Goal: Transaction & Acquisition: Purchase product/service

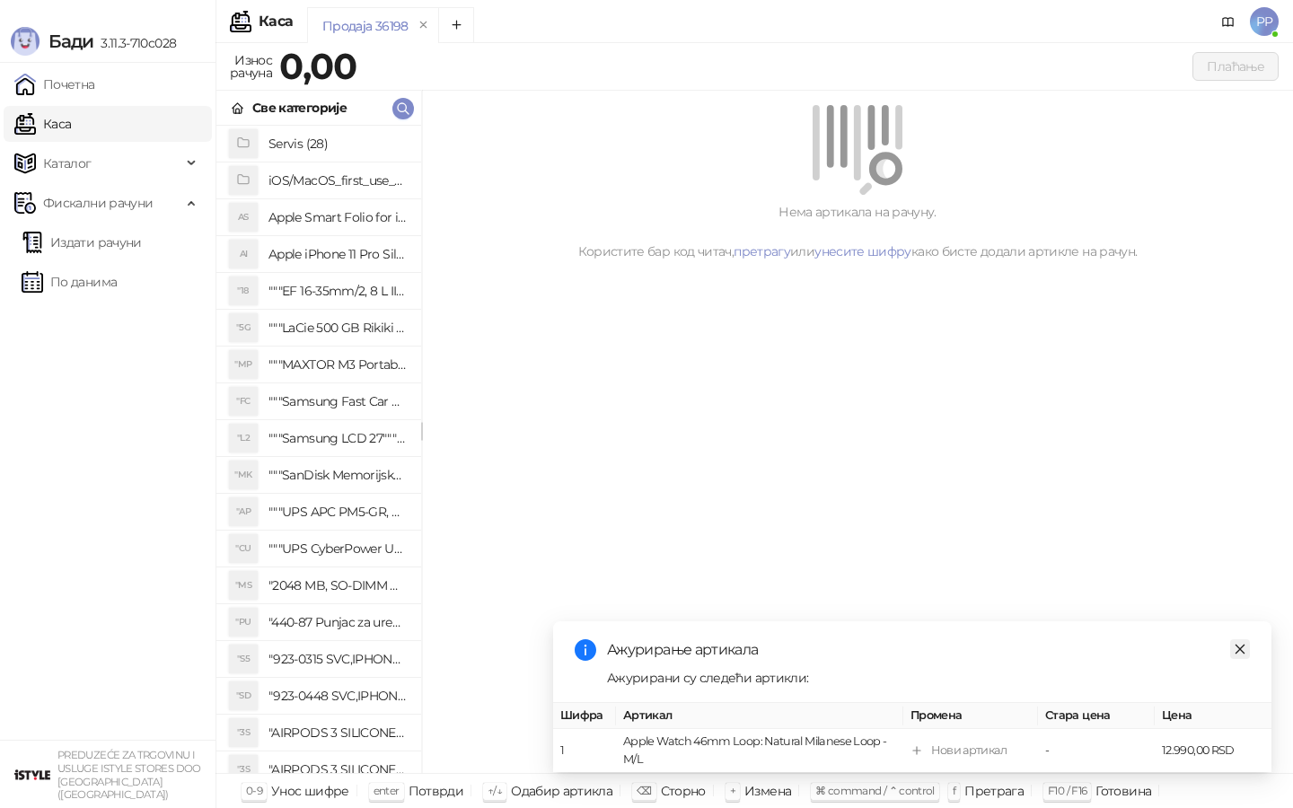
click at [1241, 643] on icon "close" at bounding box center [1240, 649] width 13 height 13
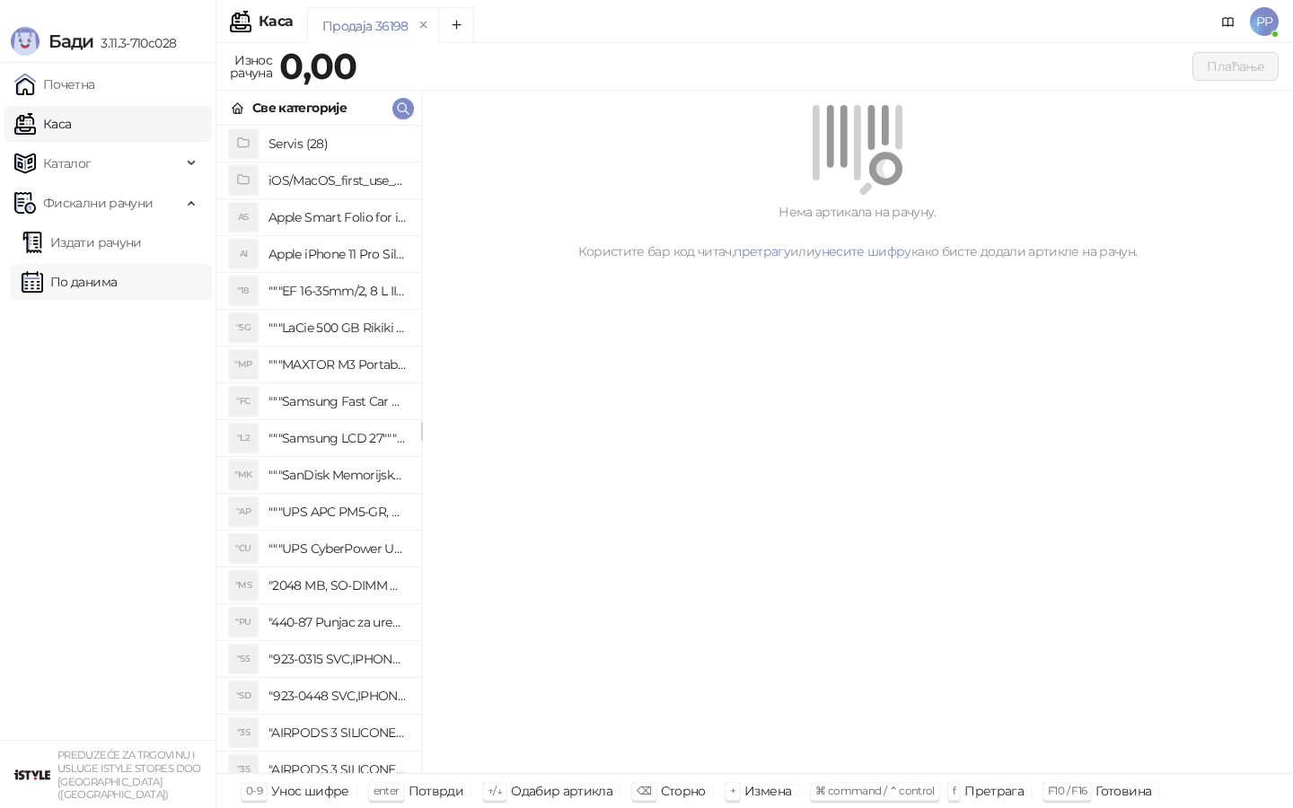
click at [87, 278] on link "По данима" at bounding box center [69, 282] width 95 height 36
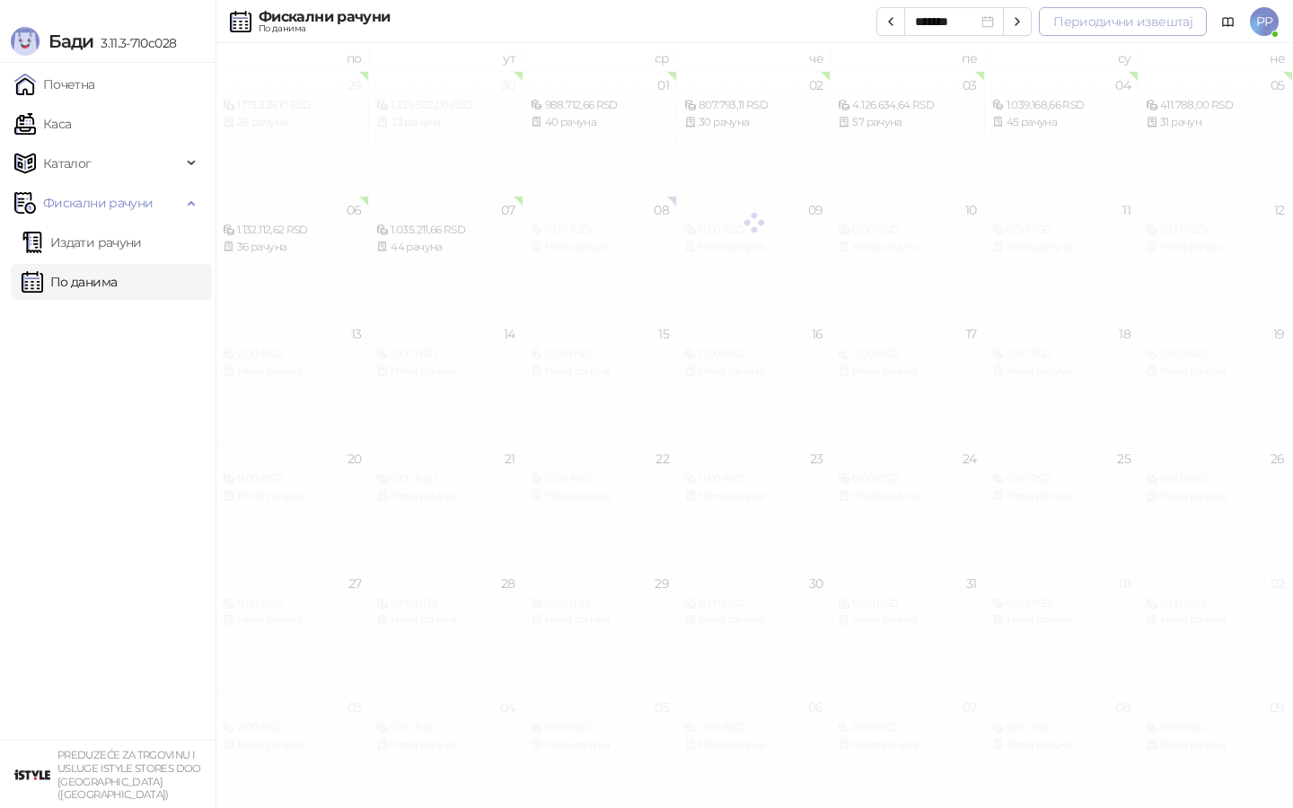
click at [1078, 16] on button "Периодични извештај" at bounding box center [1123, 21] width 168 height 29
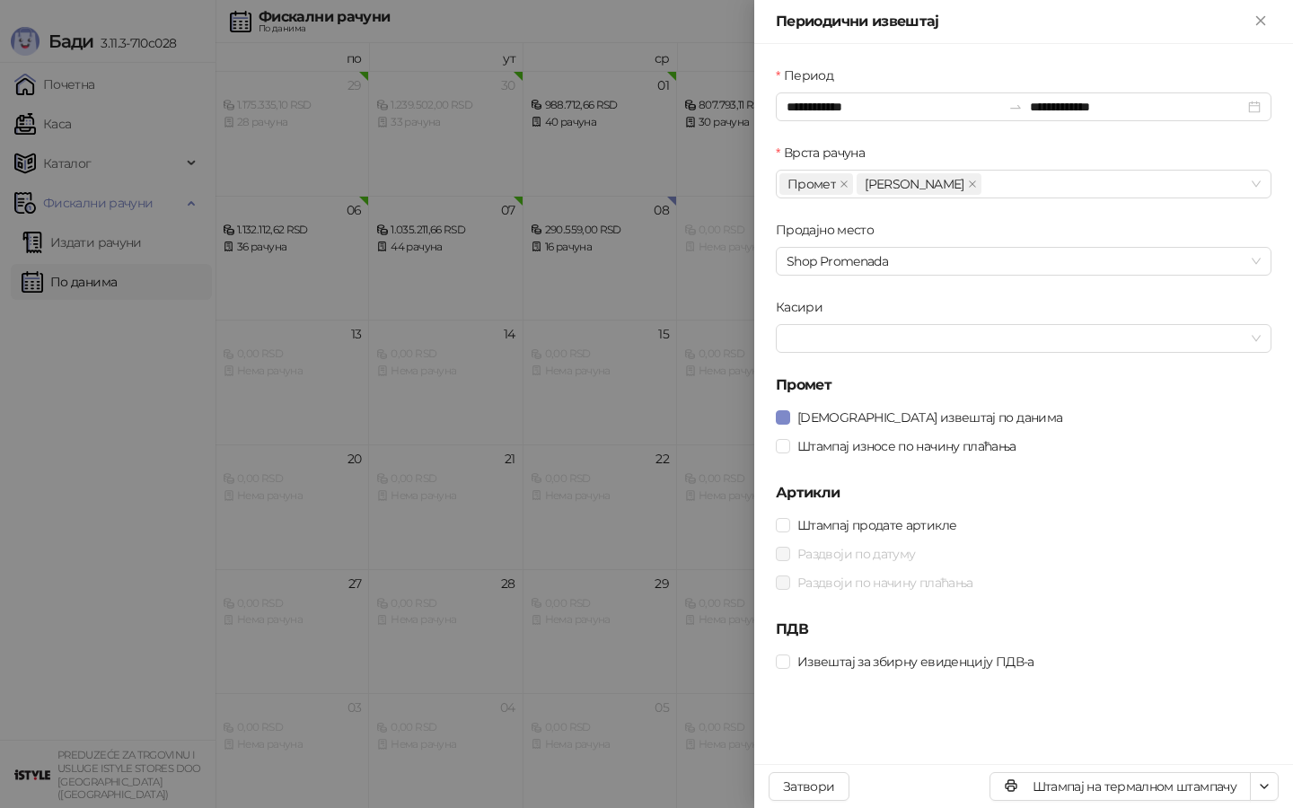
click at [890, 90] on div "Период" at bounding box center [1024, 79] width 496 height 27
click at [868, 108] on input "**********" at bounding box center [894, 107] width 215 height 20
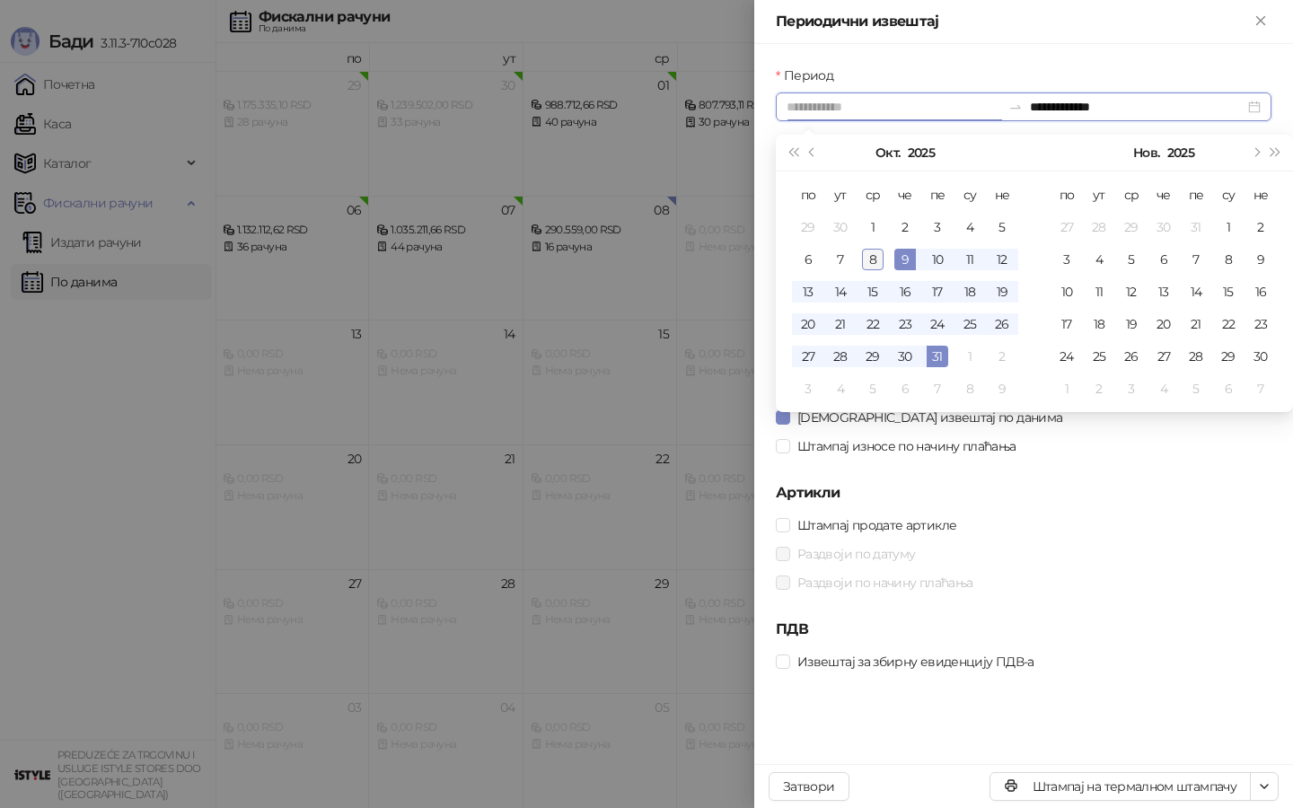
type input "**********"
click at [883, 257] on div "8" at bounding box center [873, 260] width 22 height 22
click at [881, 257] on div "8" at bounding box center [873, 260] width 22 height 22
type input "**********"
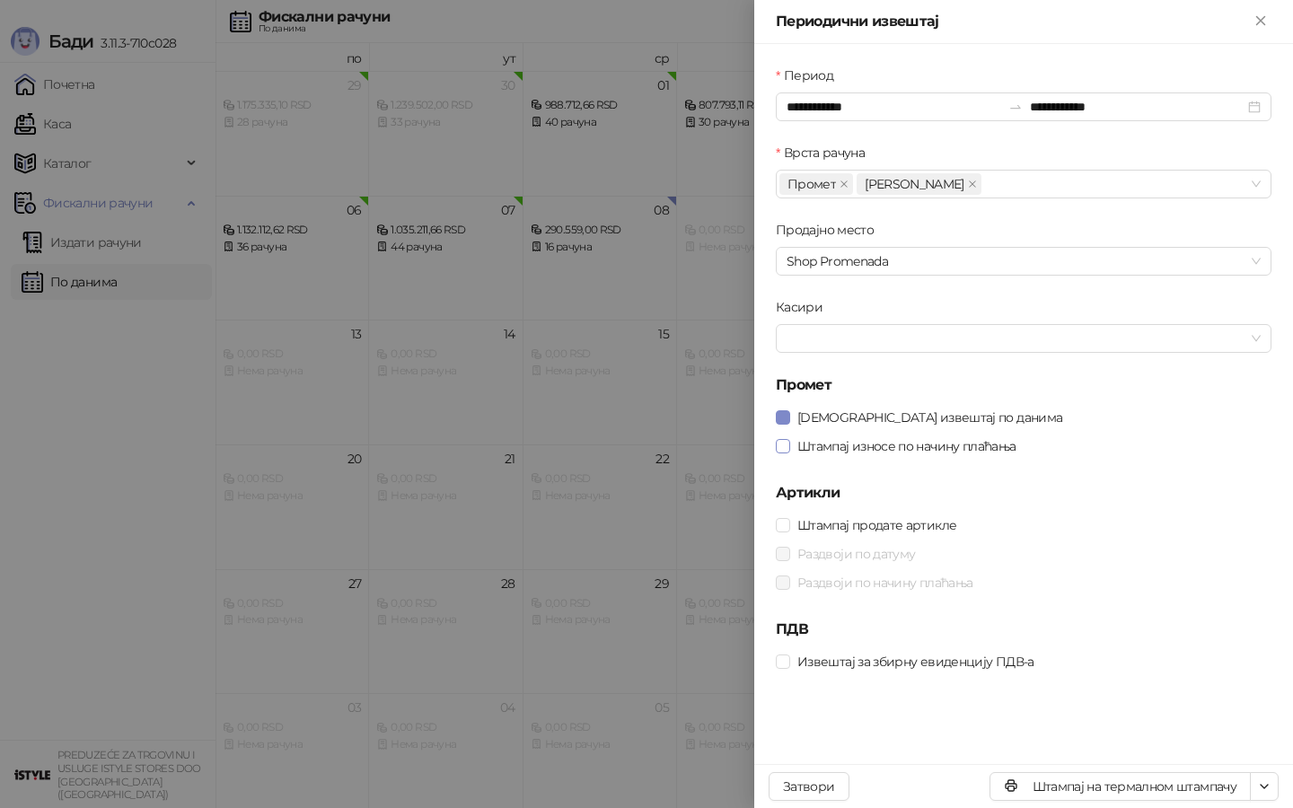
click at [921, 443] on span "Штампај износе по начину плаћања" at bounding box center [906, 446] width 233 height 20
click at [1274, 800] on div "Штампај на термалном штампачу" at bounding box center [1134, 786] width 289 height 29
click at [1267, 795] on button "button" at bounding box center [1264, 786] width 29 height 29
click at [1264, 718] on span "Штампај на А4 штампачу" at bounding box center [1187, 722] width 154 height 20
click at [505, 198] on div at bounding box center [646, 404] width 1293 height 808
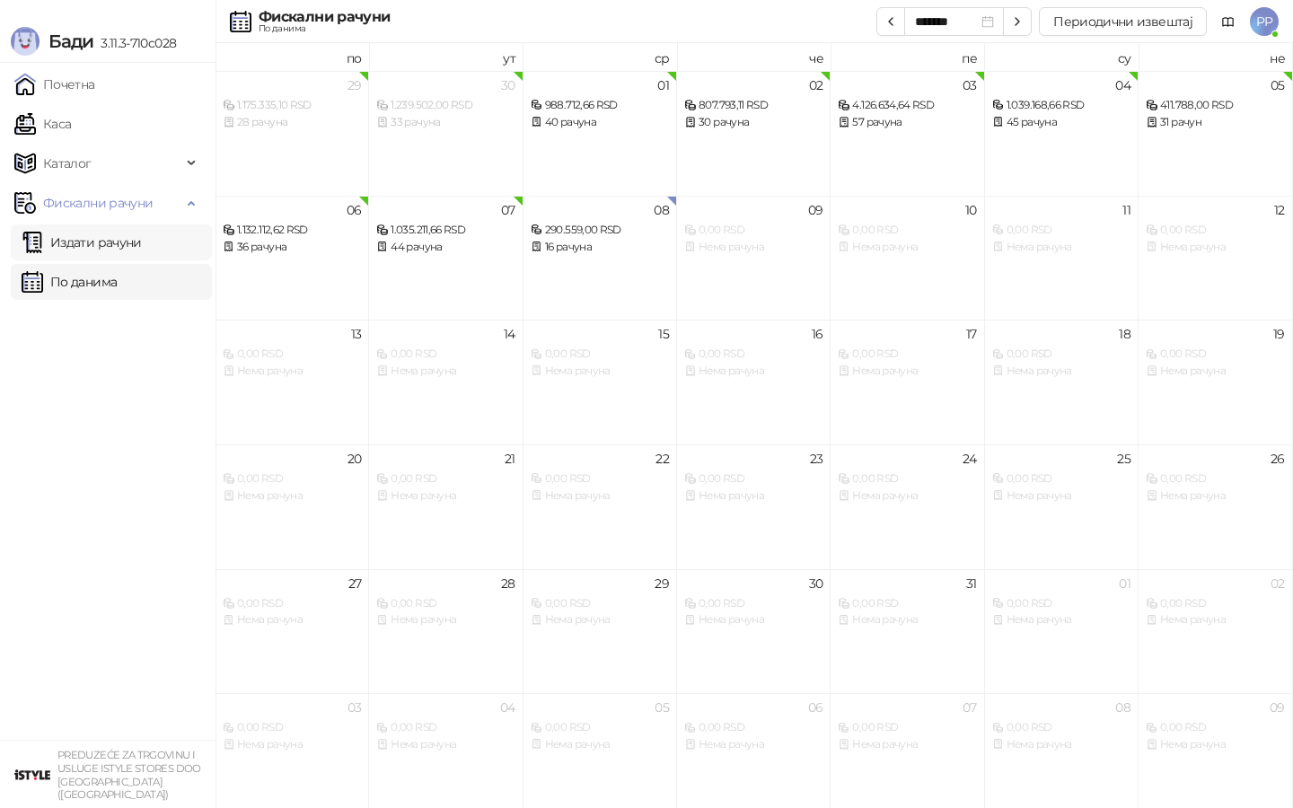
click at [116, 242] on link "Издати рачуни" at bounding box center [82, 243] width 120 height 36
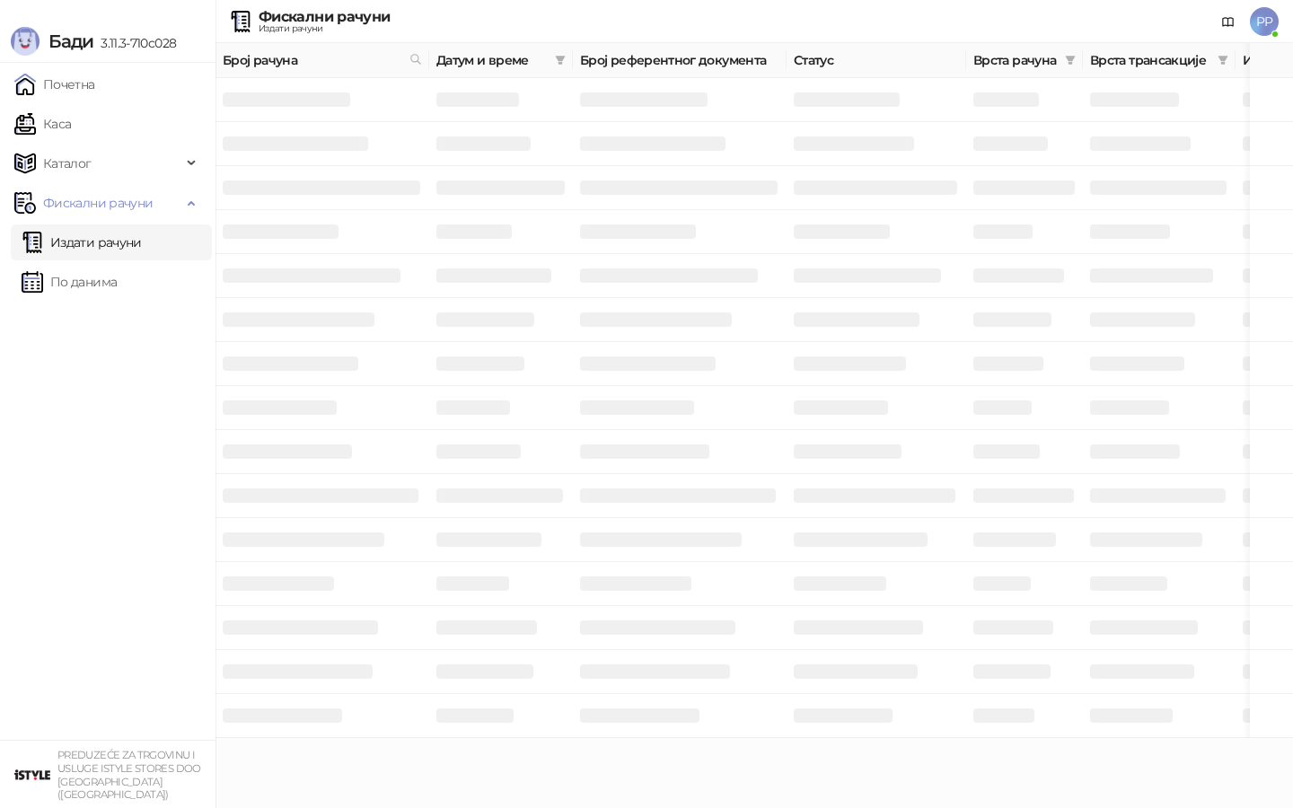
click at [128, 242] on link "Издати рачуни" at bounding box center [82, 243] width 120 height 36
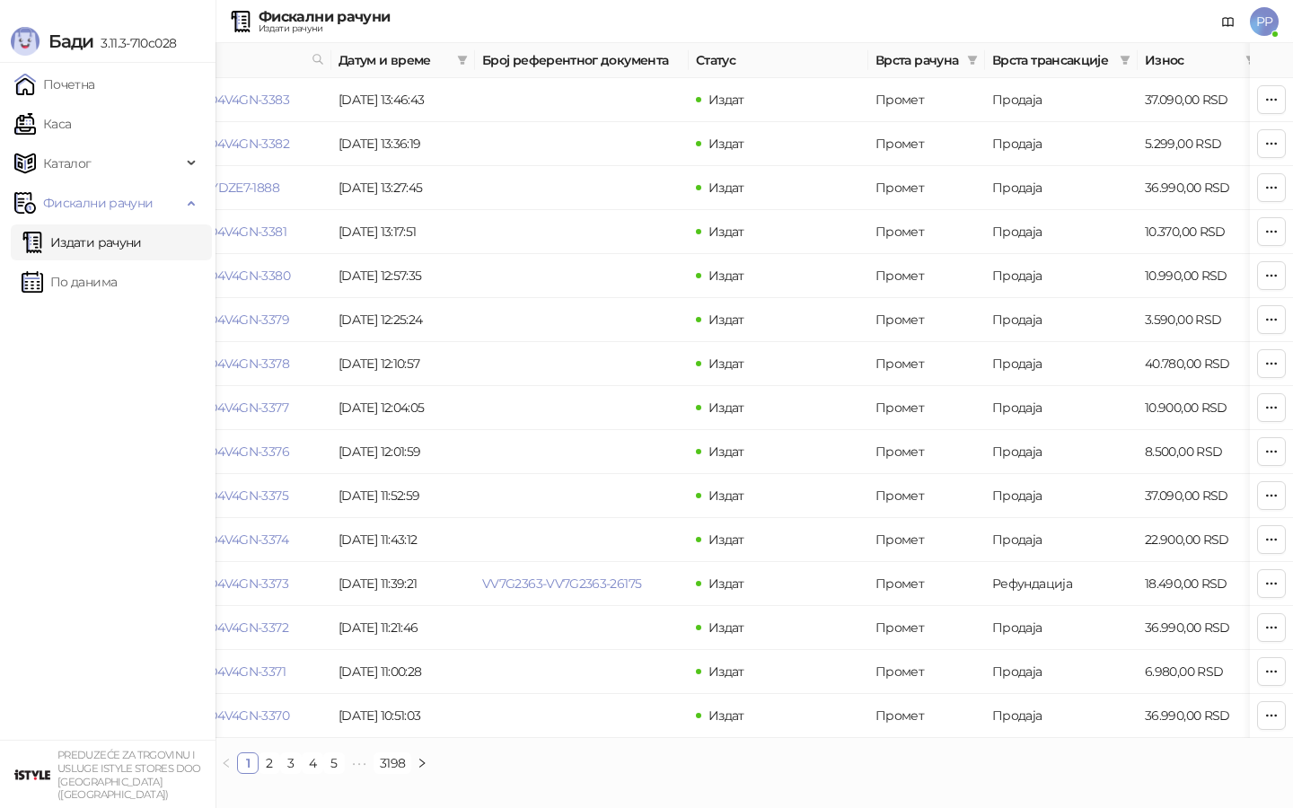
scroll to position [0, 101]
click at [277, 101] on link "F4D4V4GN-F4D4V4GN-3383" at bounding box center [204, 100] width 164 height 16
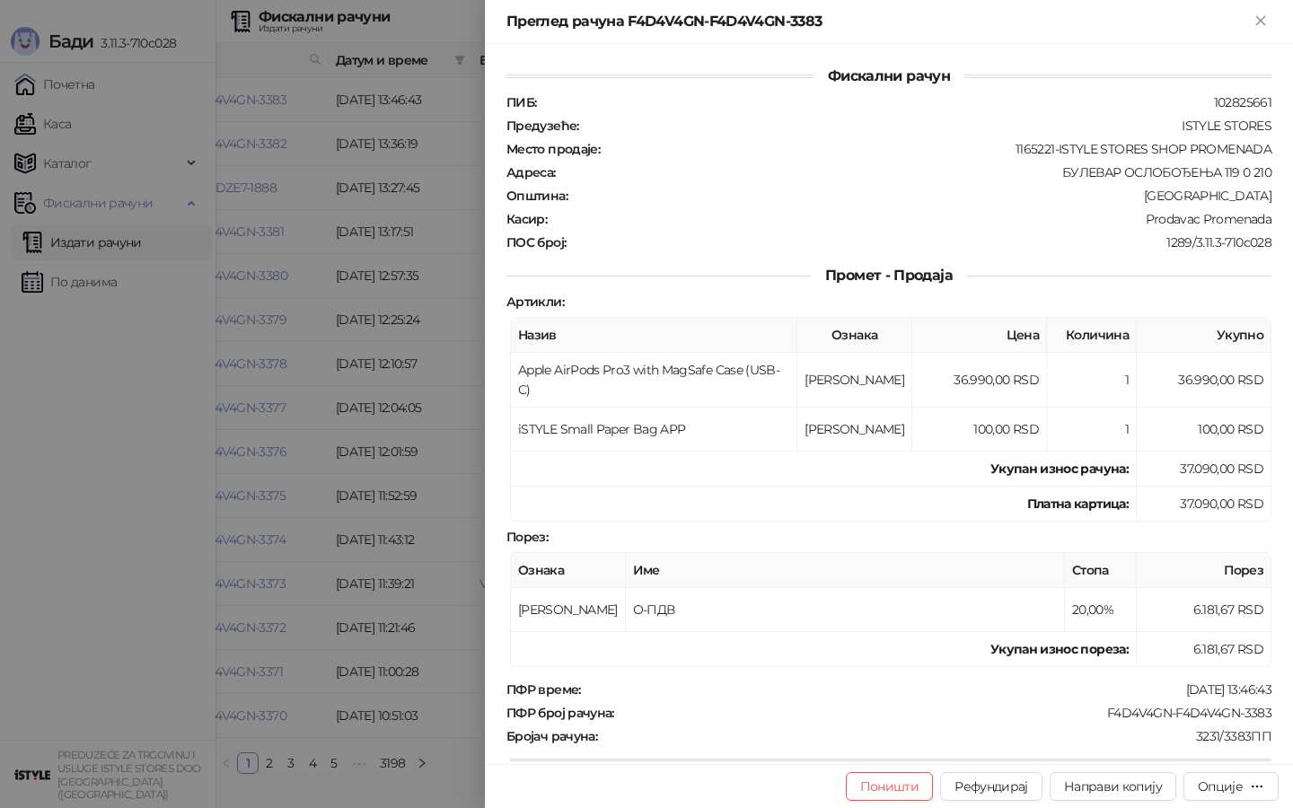
click at [354, 161] on div at bounding box center [646, 404] width 1293 height 808
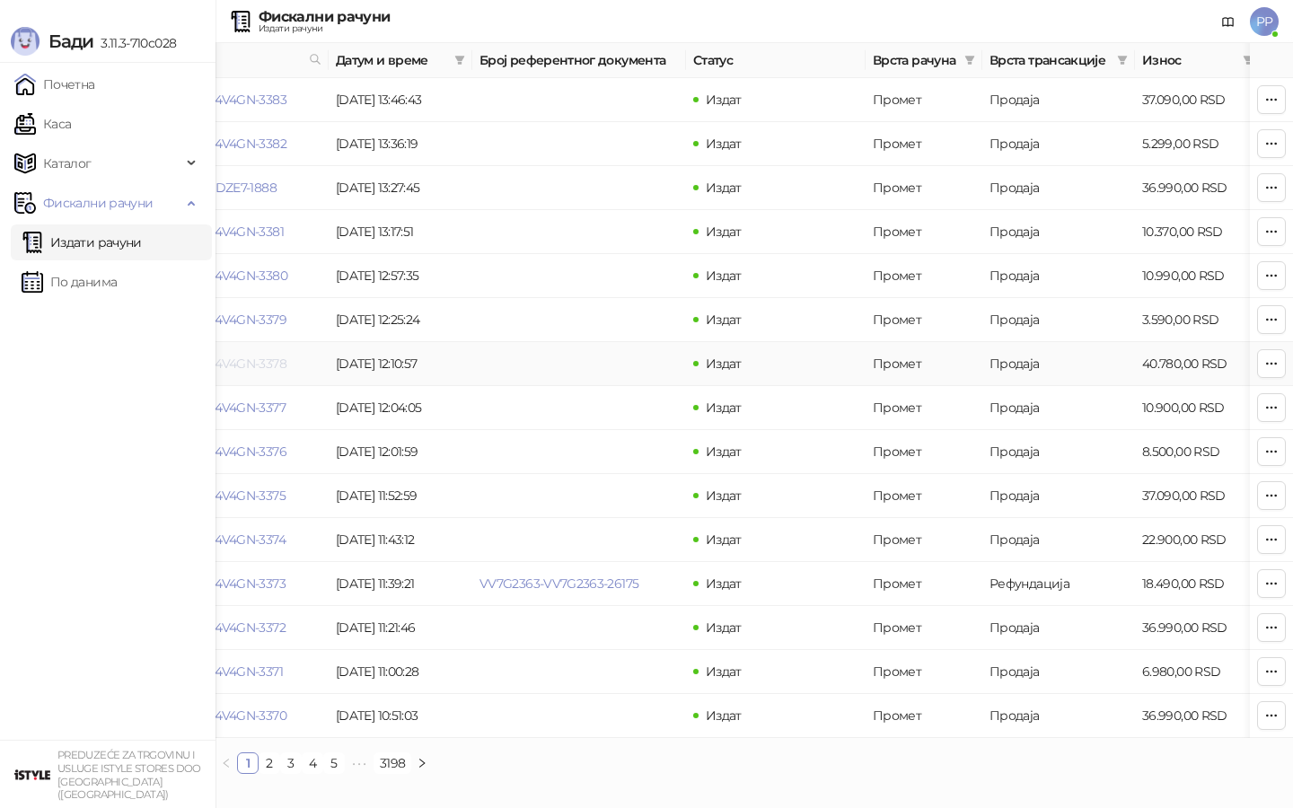
click at [238, 360] on link "F4D4V4GN-F4D4V4GN-3378" at bounding box center [204, 364] width 164 height 16
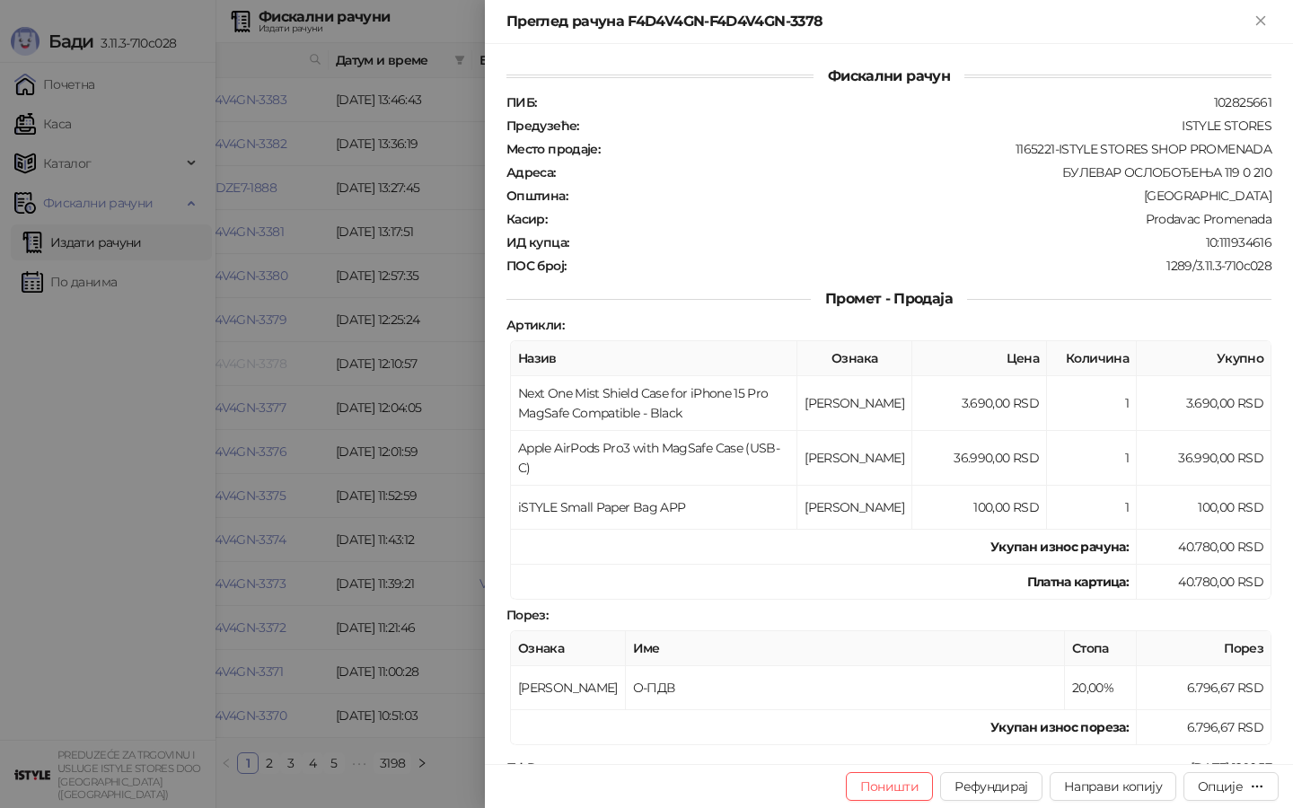
click at [238, 360] on div at bounding box center [646, 404] width 1293 height 808
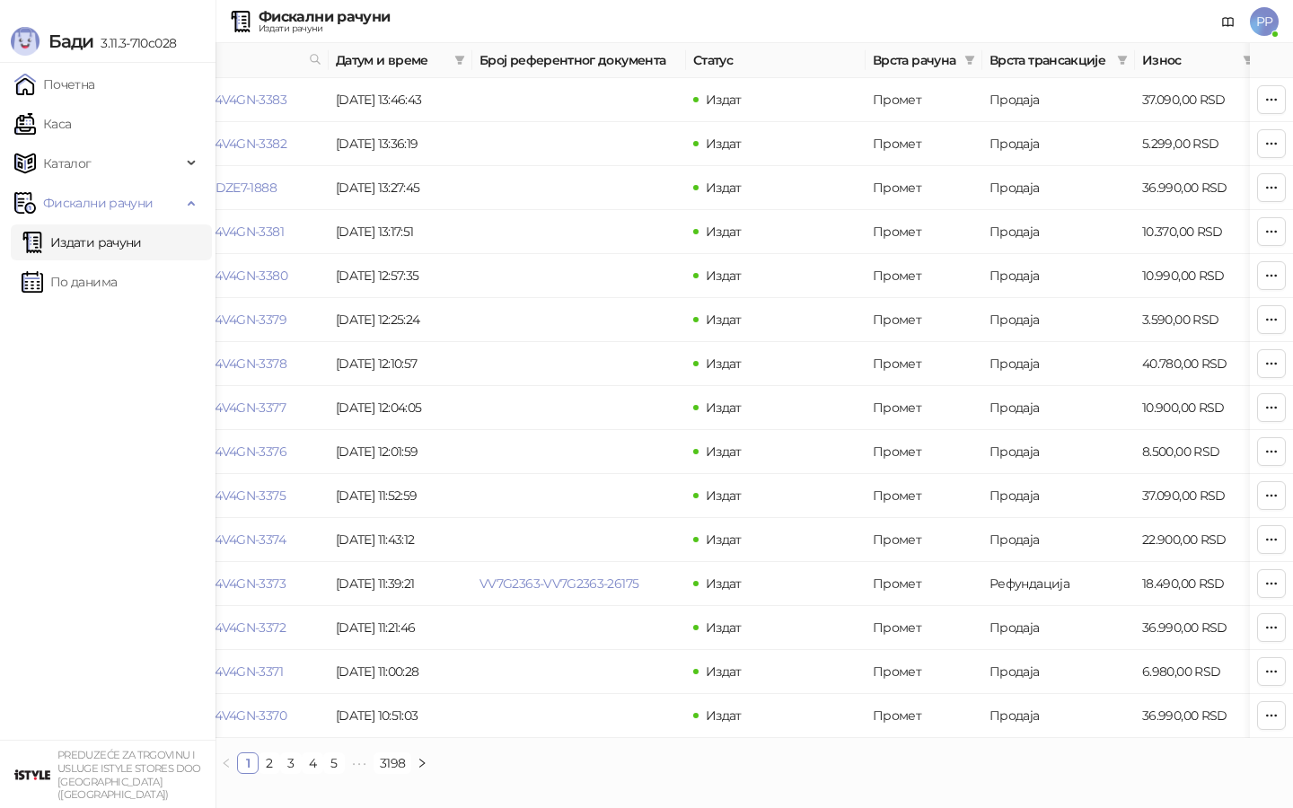
click at [127, 251] on link "Издати рачуни" at bounding box center [82, 243] width 120 height 36
click at [128, 309] on ul "Почетна [PERSON_NAME] Фискални рачуни Издати рачуни По данима" at bounding box center [108, 401] width 216 height 677
click at [137, 253] on link "Издати рачуни" at bounding box center [82, 243] width 120 height 36
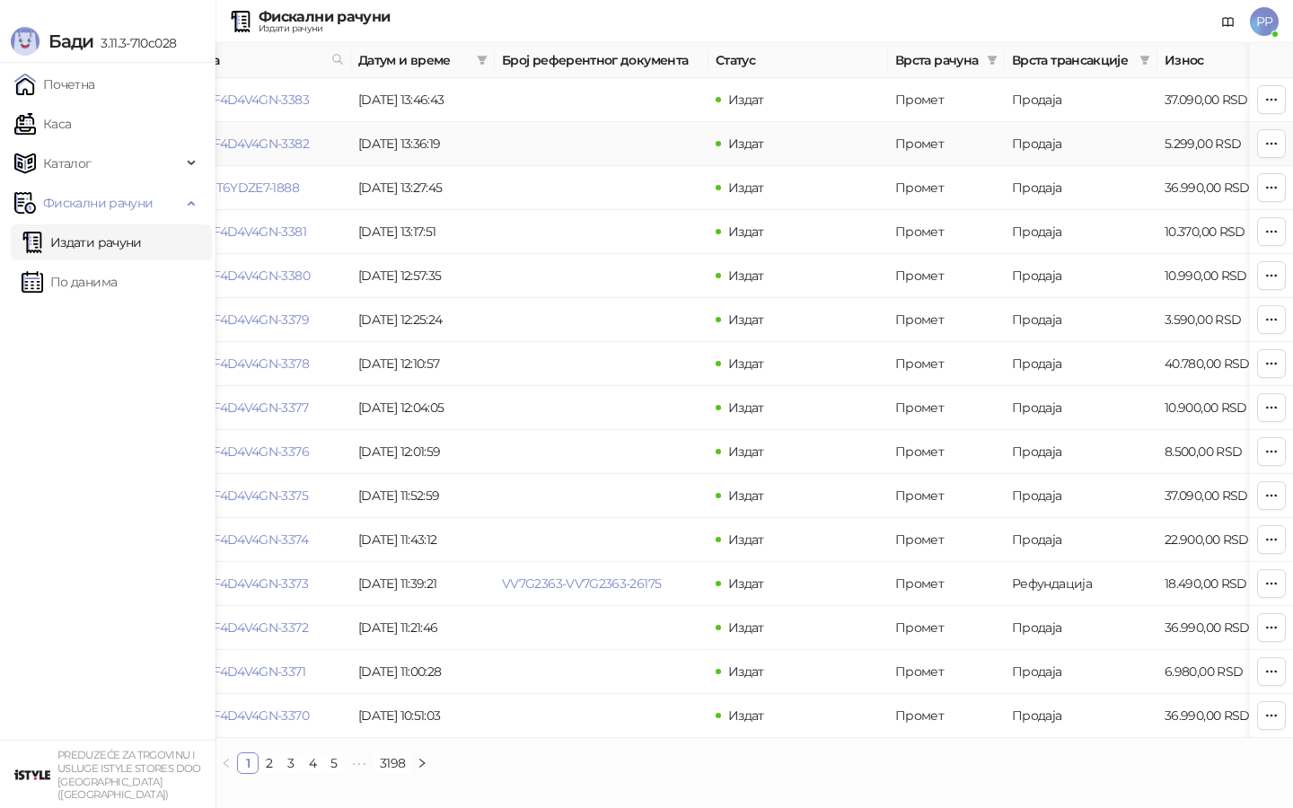
scroll to position [0, 98]
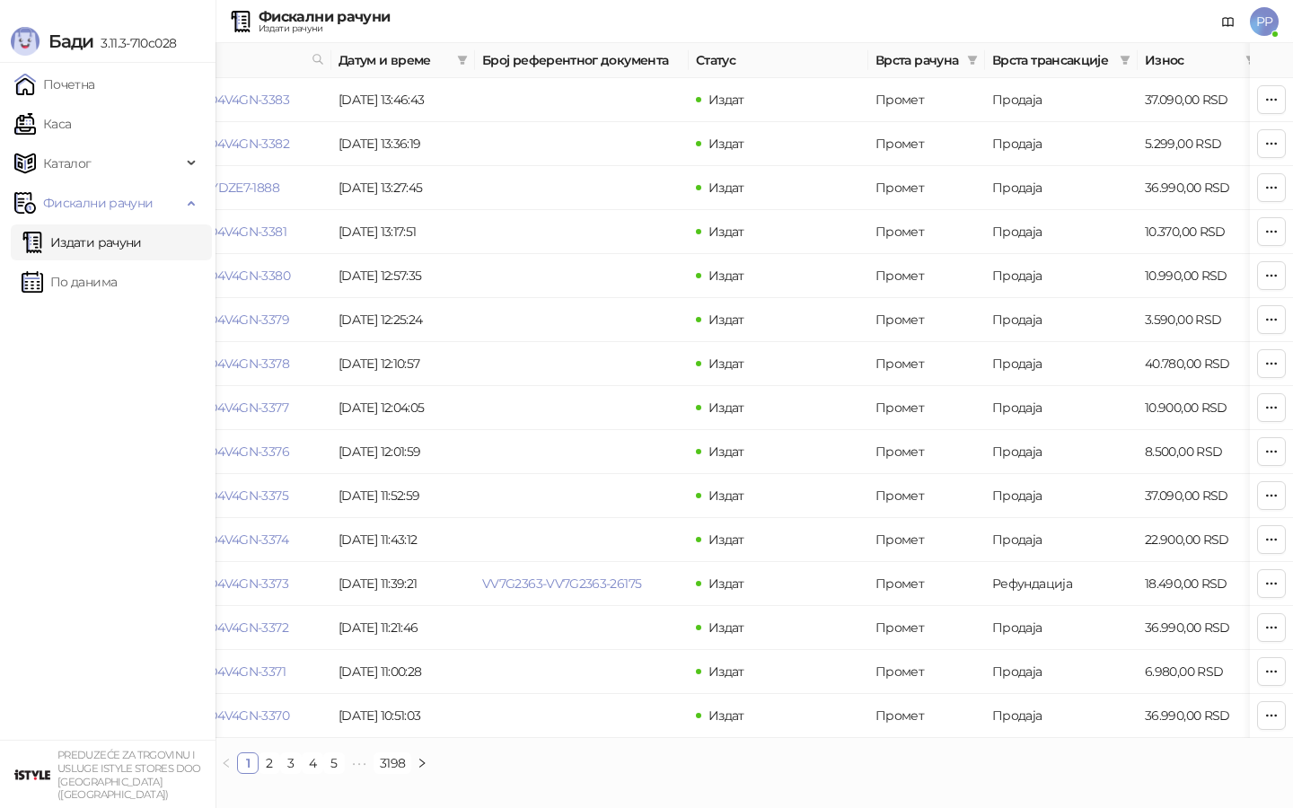
click at [265, 778] on div "Број рачуна Датум и време Број референтног документа Статус Врста рачуна Врста …" at bounding box center [755, 415] width 1078 height 745
click at [265, 767] on link "2" at bounding box center [270, 763] width 20 height 20
click at [122, 208] on span "Фискални рачуни" at bounding box center [98, 203] width 110 height 36
click at [71, 110] on link "Каса" at bounding box center [42, 124] width 57 height 36
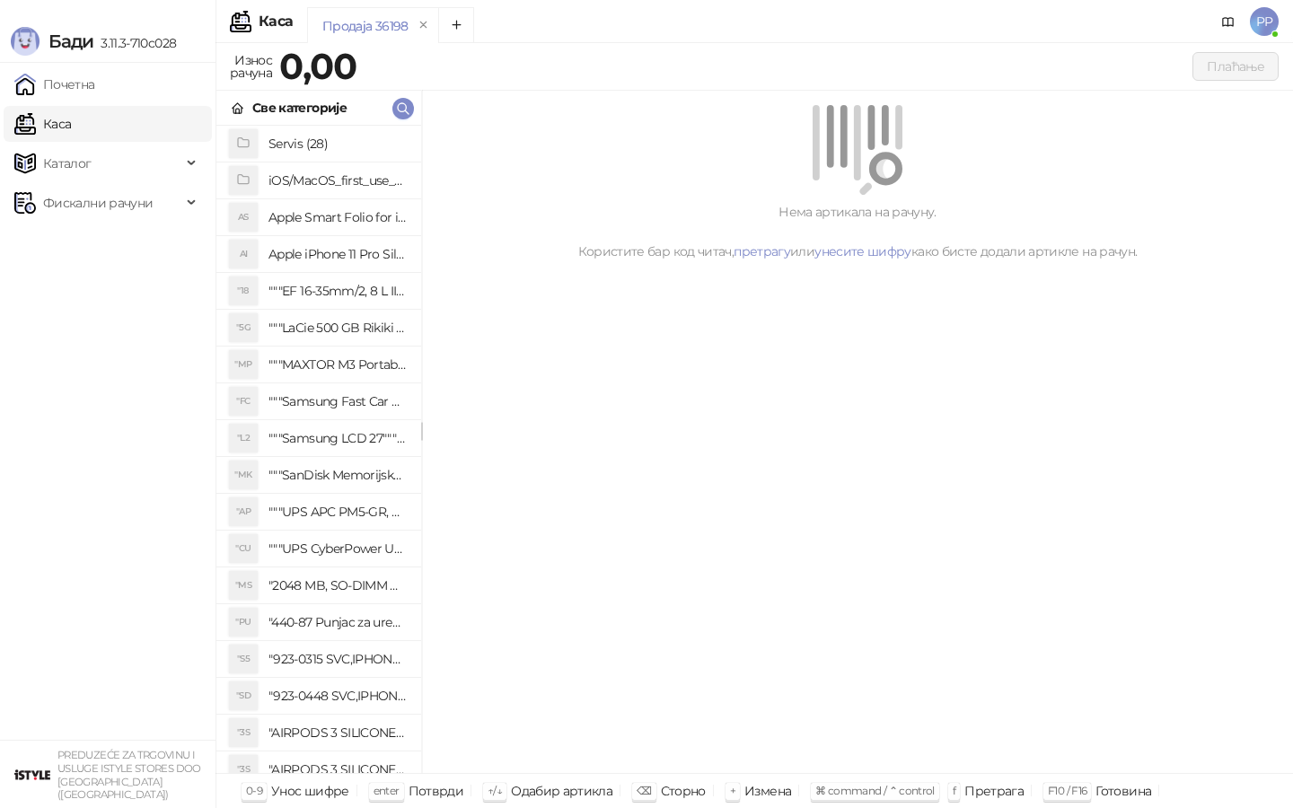
click at [84, 182] on ul "Почетна [PERSON_NAME] Фискални рачуни Издати рачуни По данима" at bounding box center [108, 401] width 216 height 677
click at [84, 202] on span "Фискални рачуни" at bounding box center [98, 203] width 110 height 36
click at [120, 259] on link "Издати рачуни" at bounding box center [82, 243] width 120 height 36
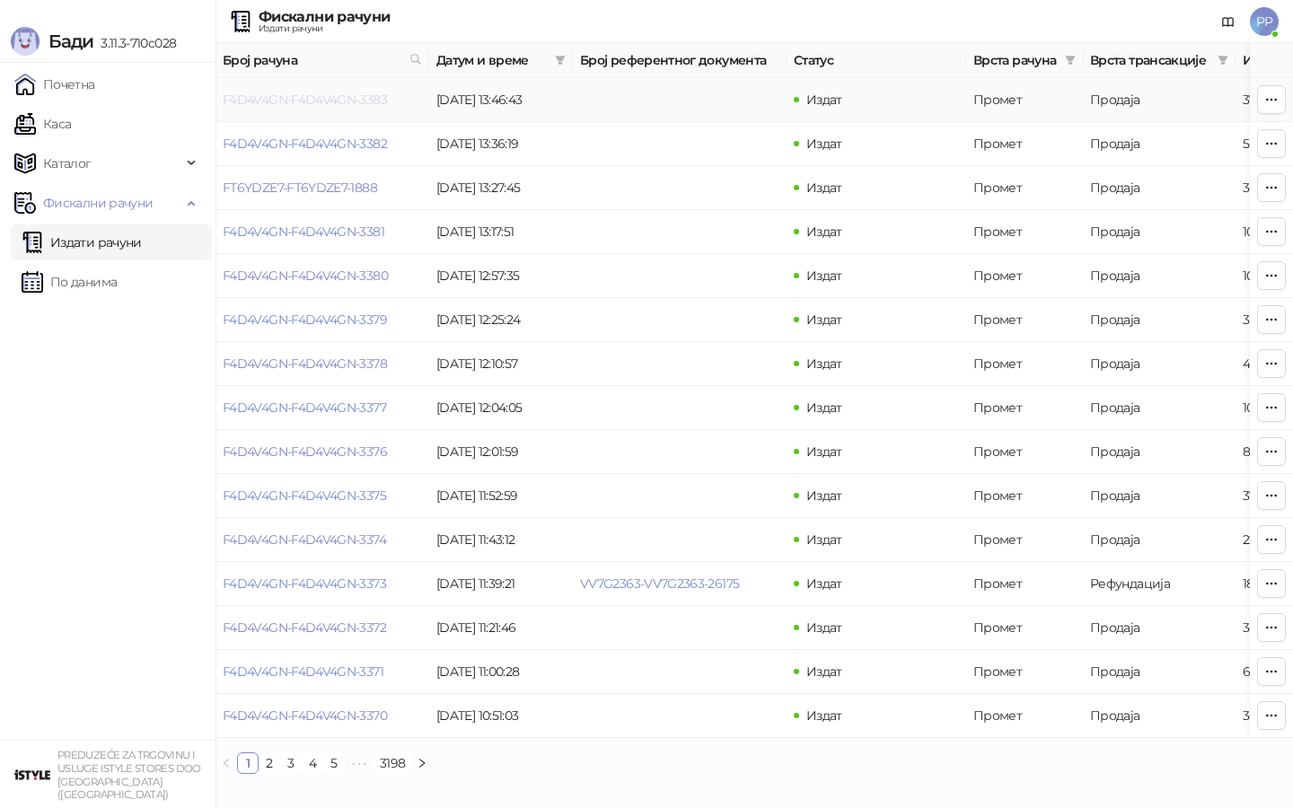
click at [279, 104] on link "F4D4V4GN-F4D4V4GN-3383" at bounding box center [305, 100] width 164 height 16
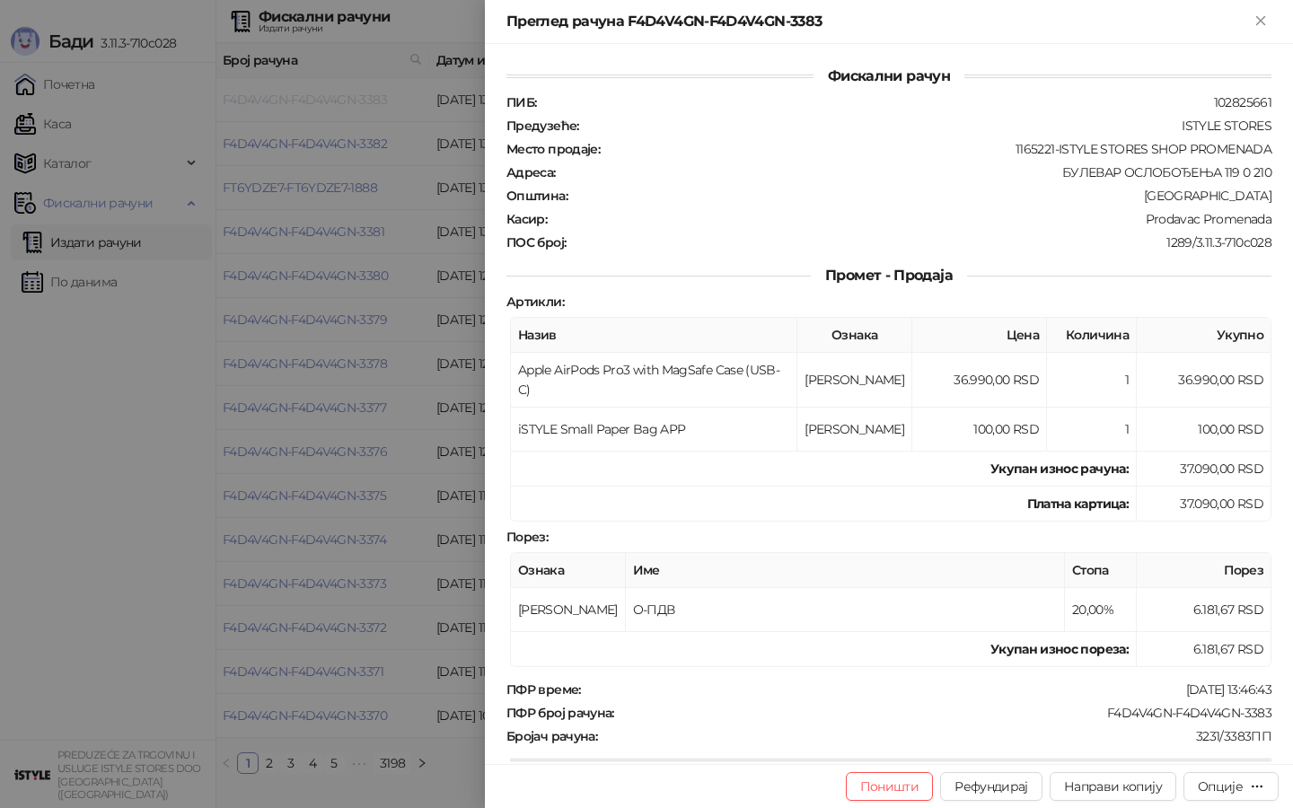
click at [279, 103] on div at bounding box center [646, 404] width 1293 height 808
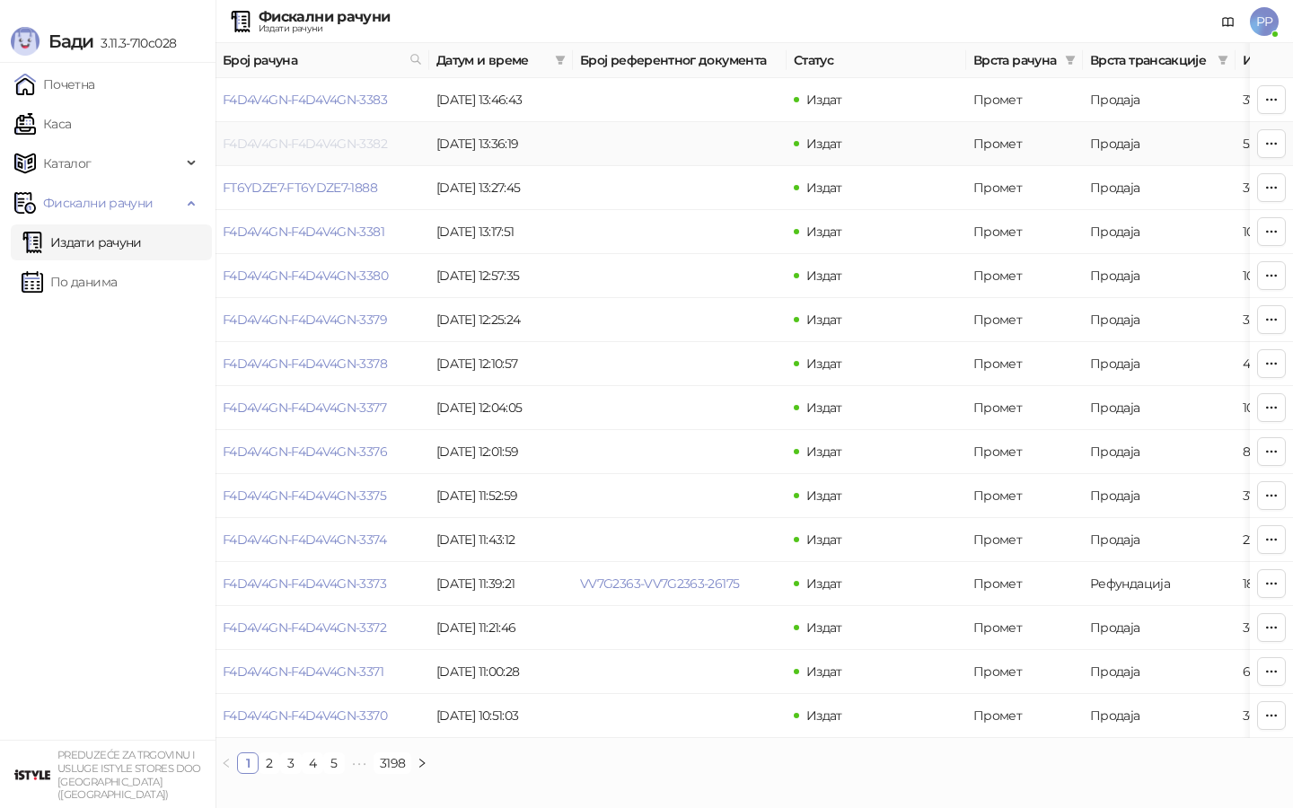
click at [282, 141] on link "F4D4V4GN-F4D4V4GN-3382" at bounding box center [305, 144] width 164 height 16
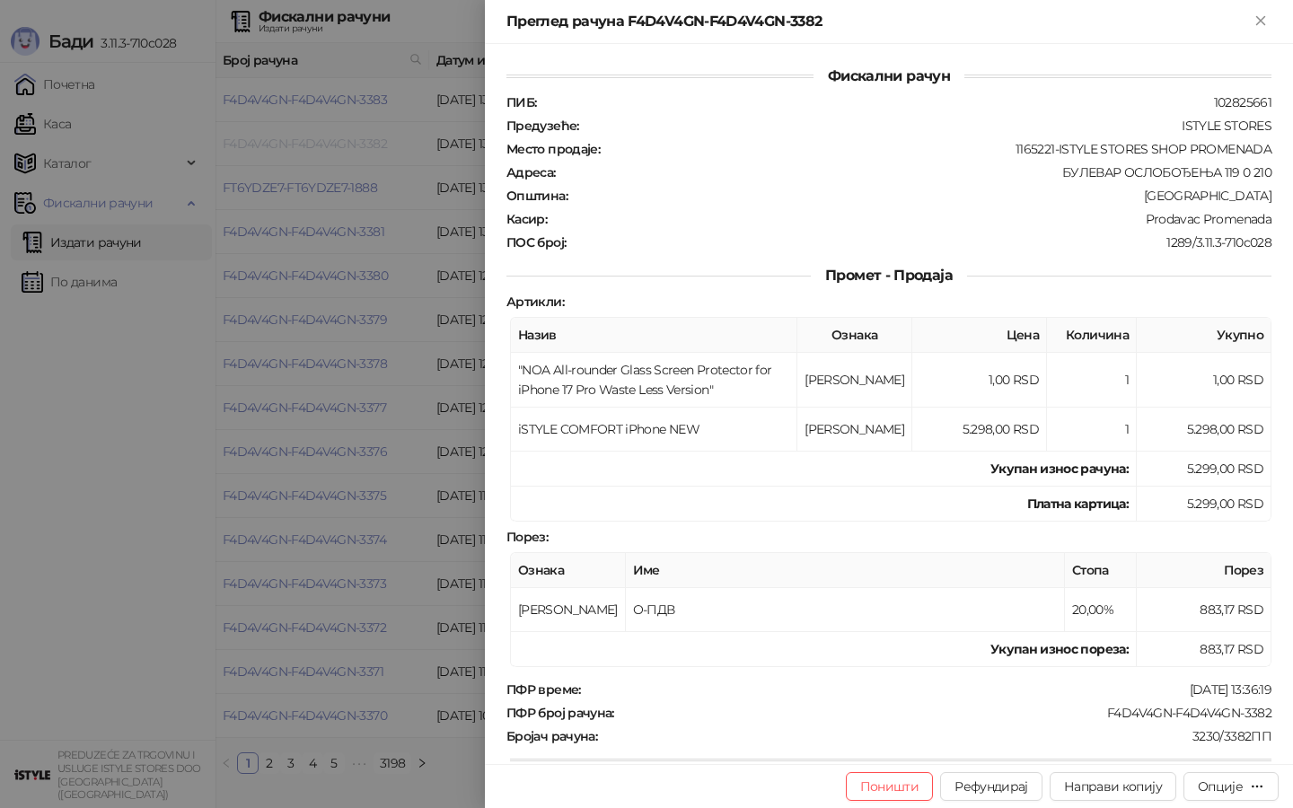
click at [282, 141] on div at bounding box center [646, 404] width 1293 height 808
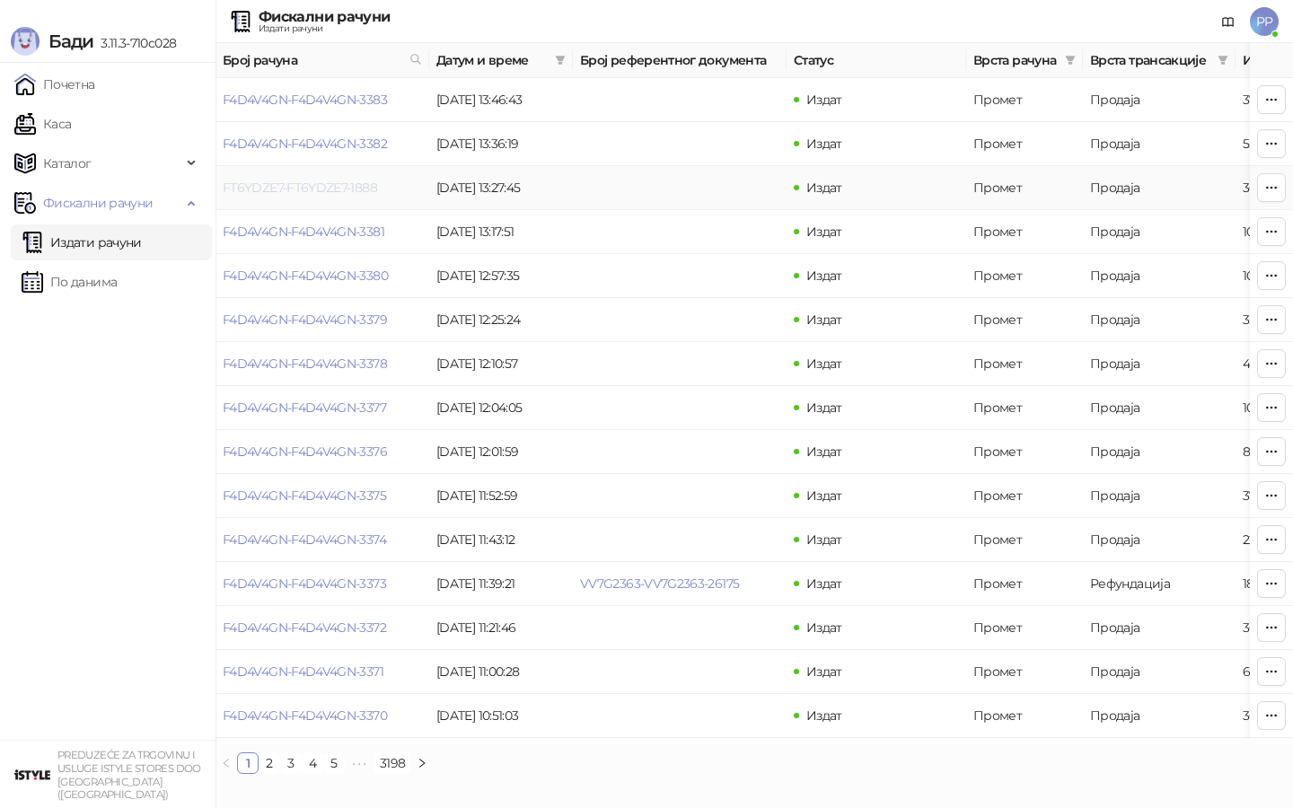
click at [292, 190] on link "FT6YDZE7-FT6YDZE7-1888" at bounding box center [300, 188] width 154 height 16
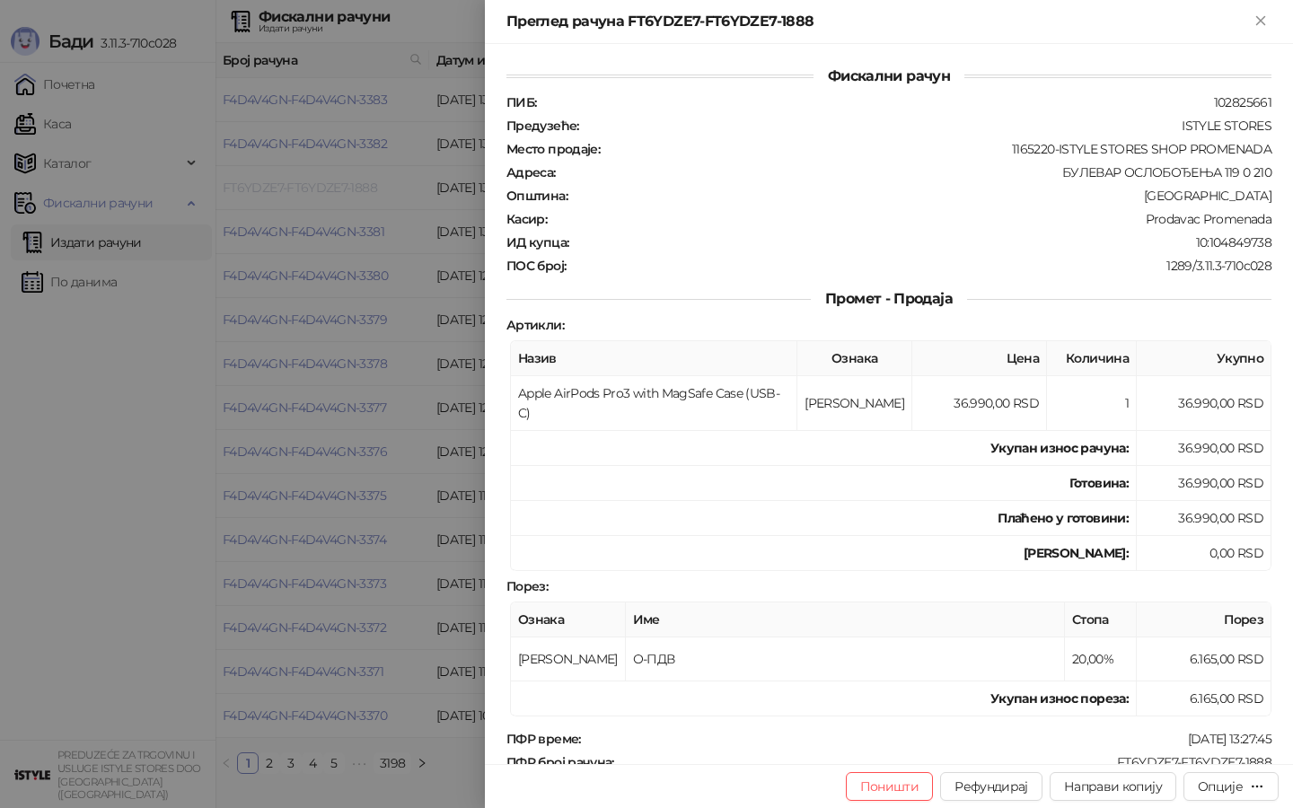
click at [292, 189] on div at bounding box center [646, 404] width 1293 height 808
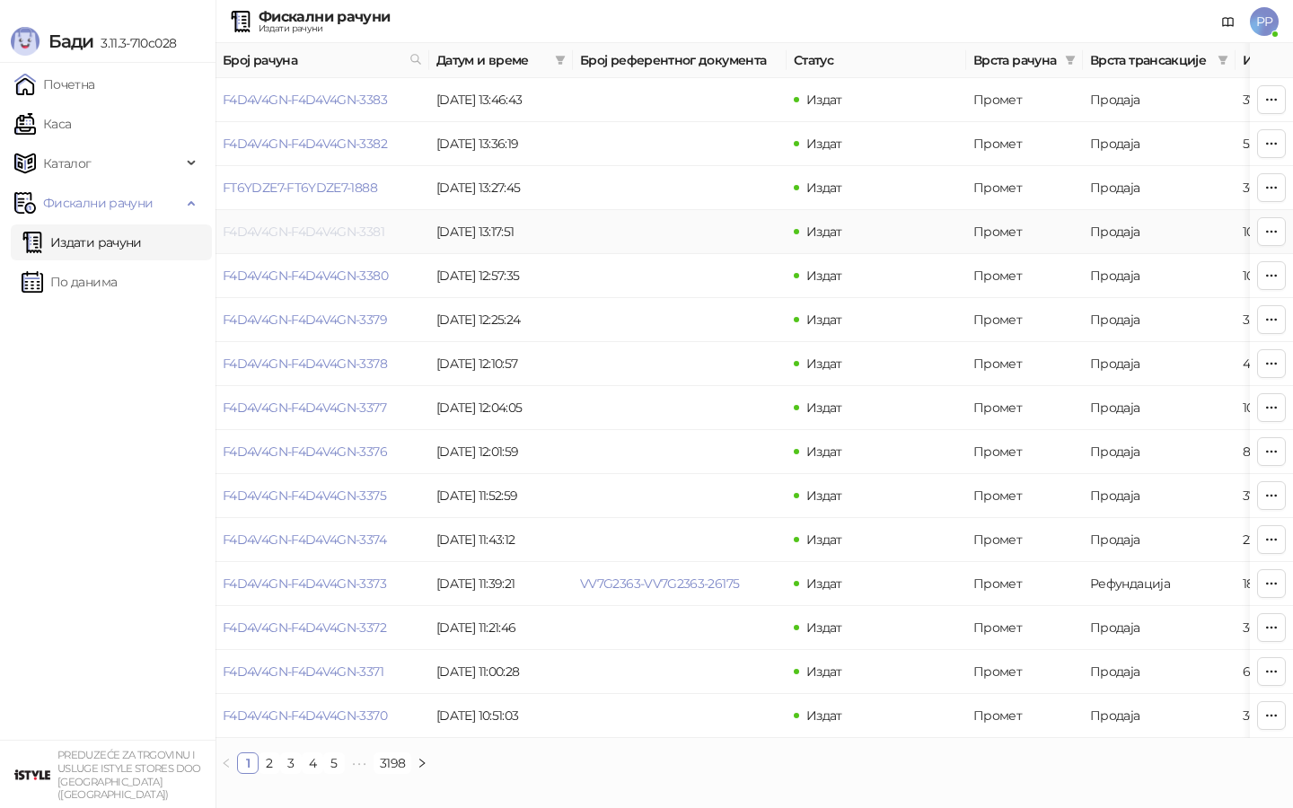
click at [295, 231] on link "F4D4V4GN-F4D4V4GN-3381" at bounding box center [304, 232] width 162 height 16
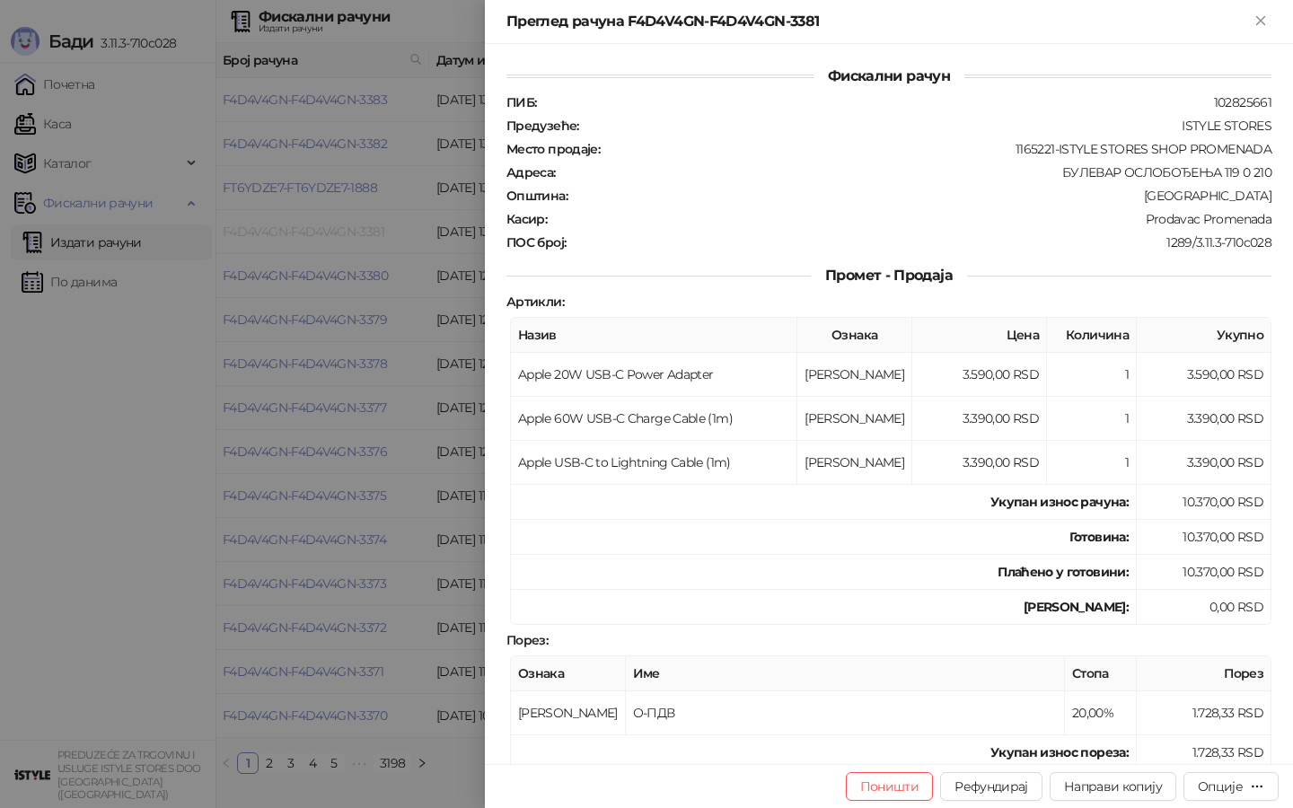
click at [295, 231] on div at bounding box center [646, 404] width 1293 height 808
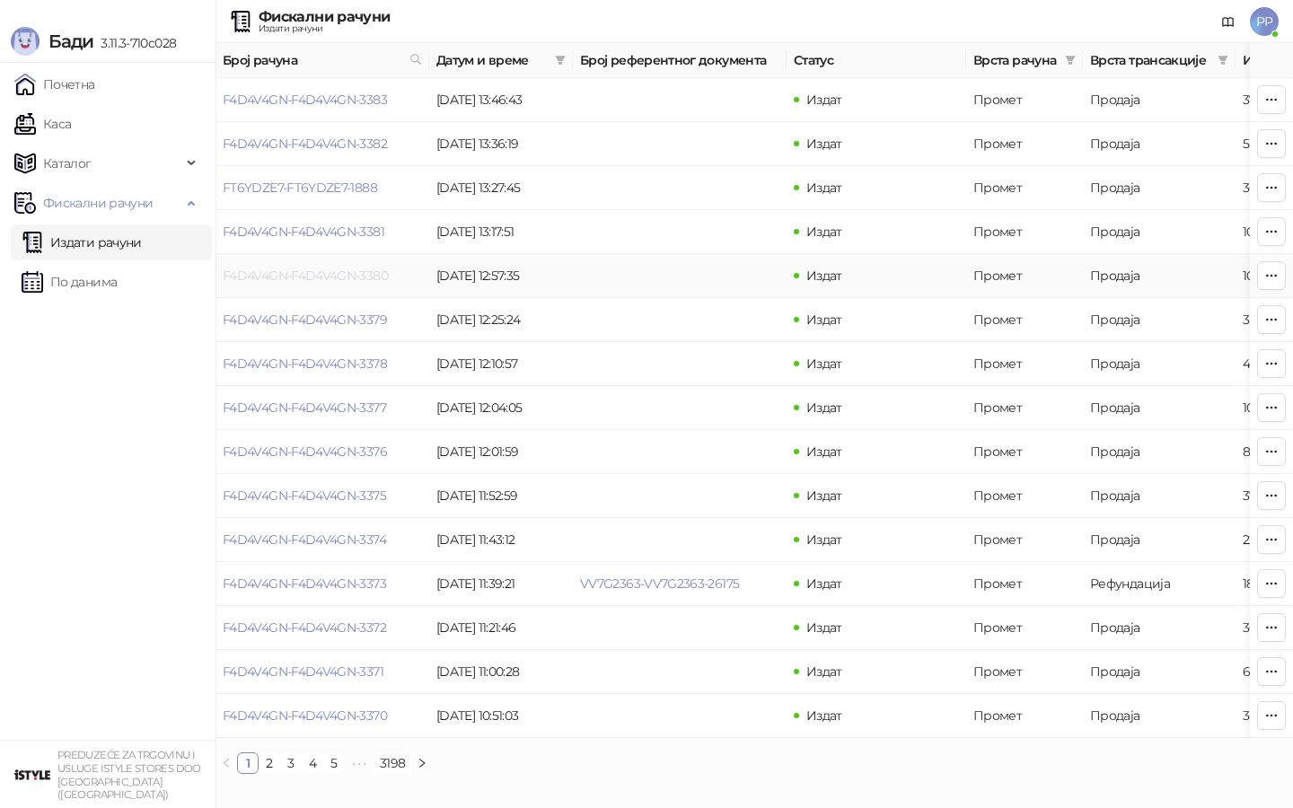
click at [294, 268] on link "F4D4V4GN-F4D4V4GN-3380" at bounding box center [305, 276] width 165 height 16
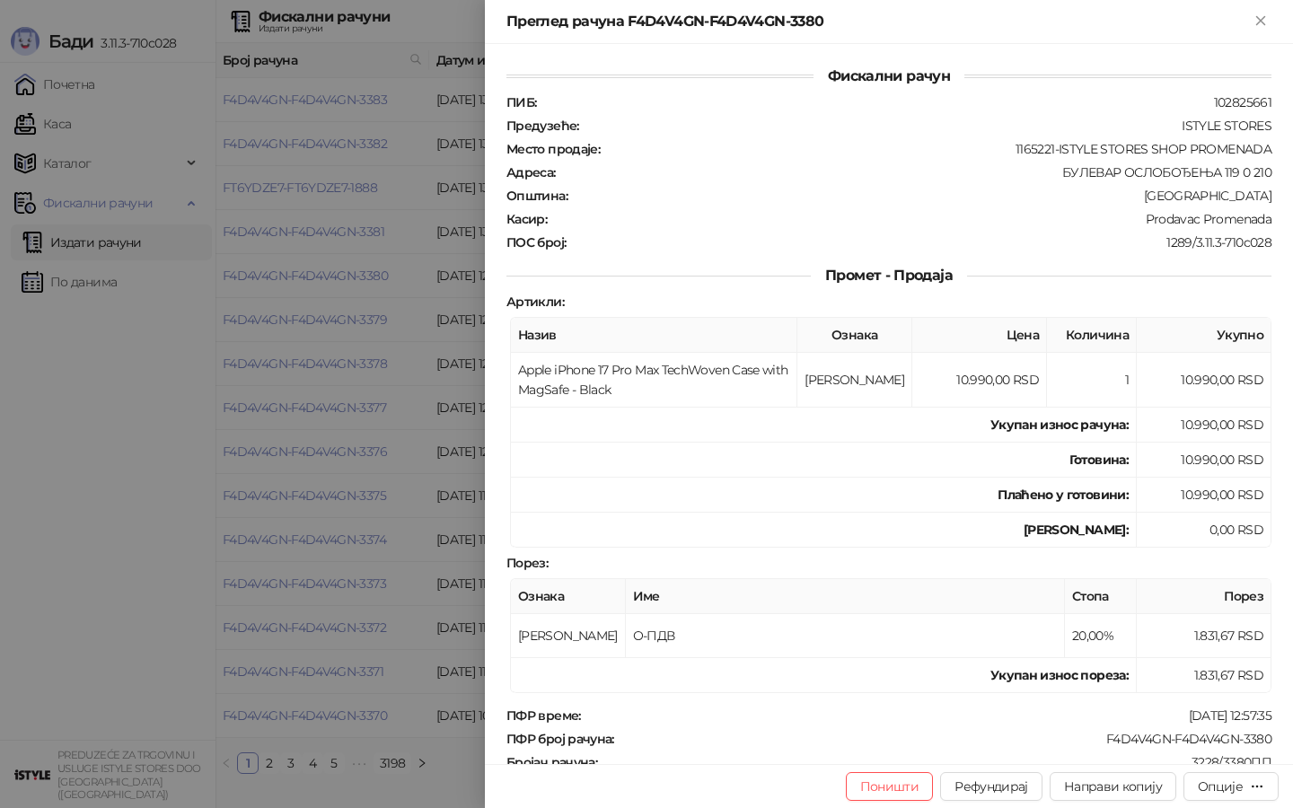
click at [294, 268] on div at bounding box center [646, 404] width 1293 height 808
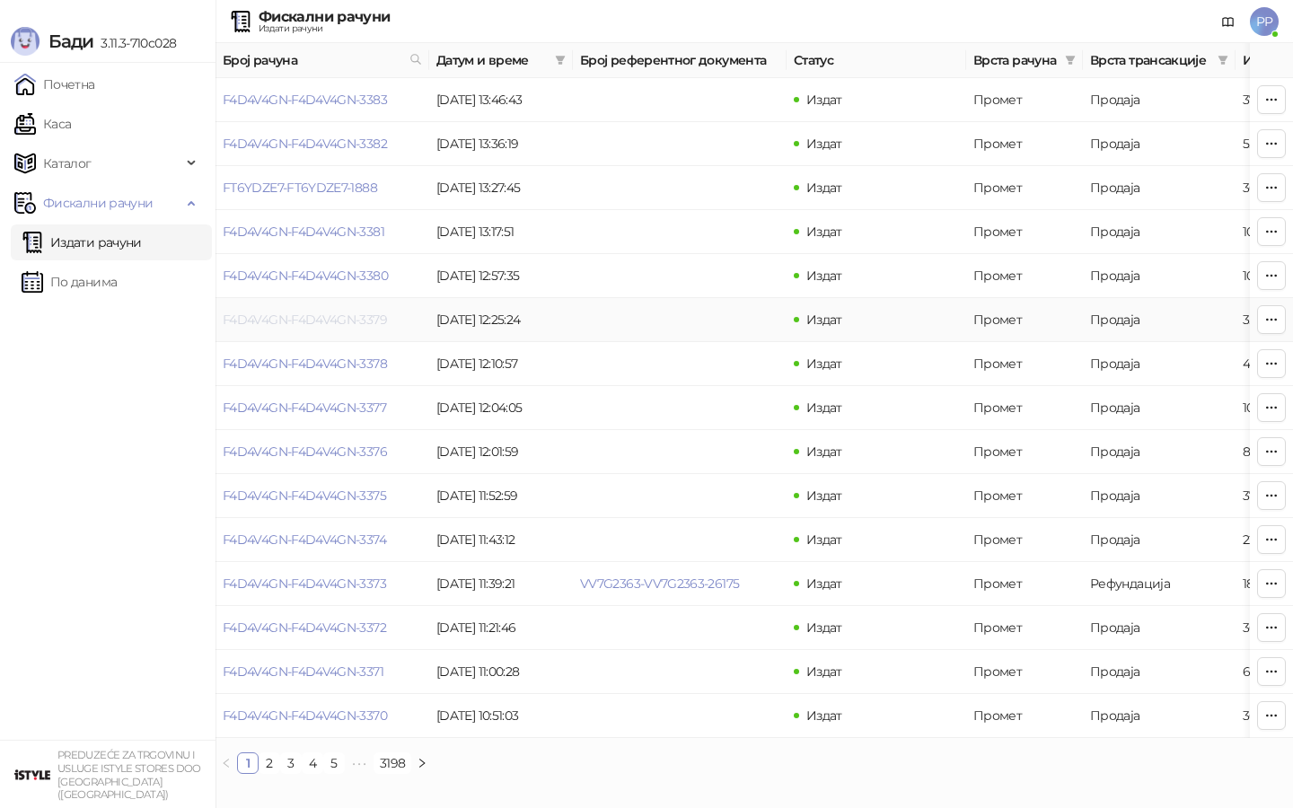
click at [286, 313] on link "F4D4V4GN-F4D4V4GN-3379" at bounding box center [305, 320] width 164 height 16
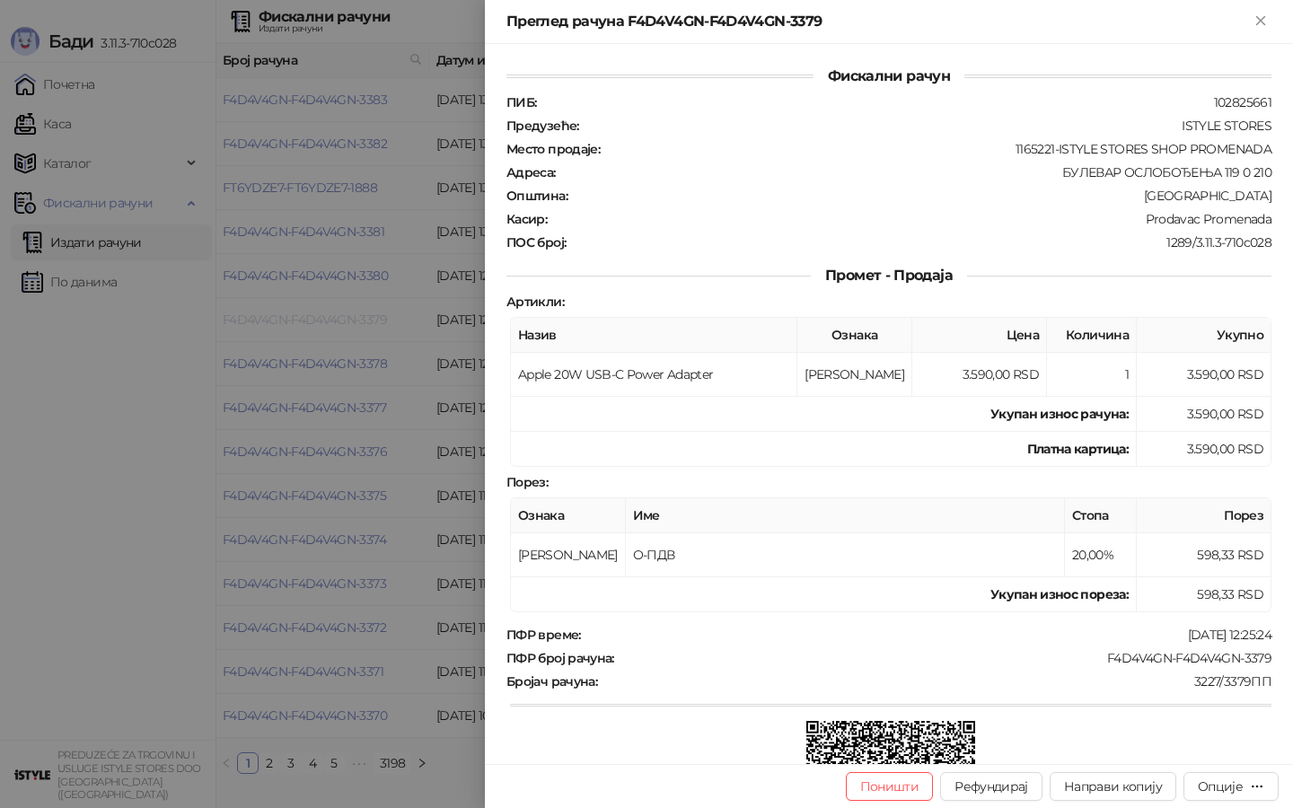
click at [286, 313] on div at bounding box center [646, 404] width 1293 height 808
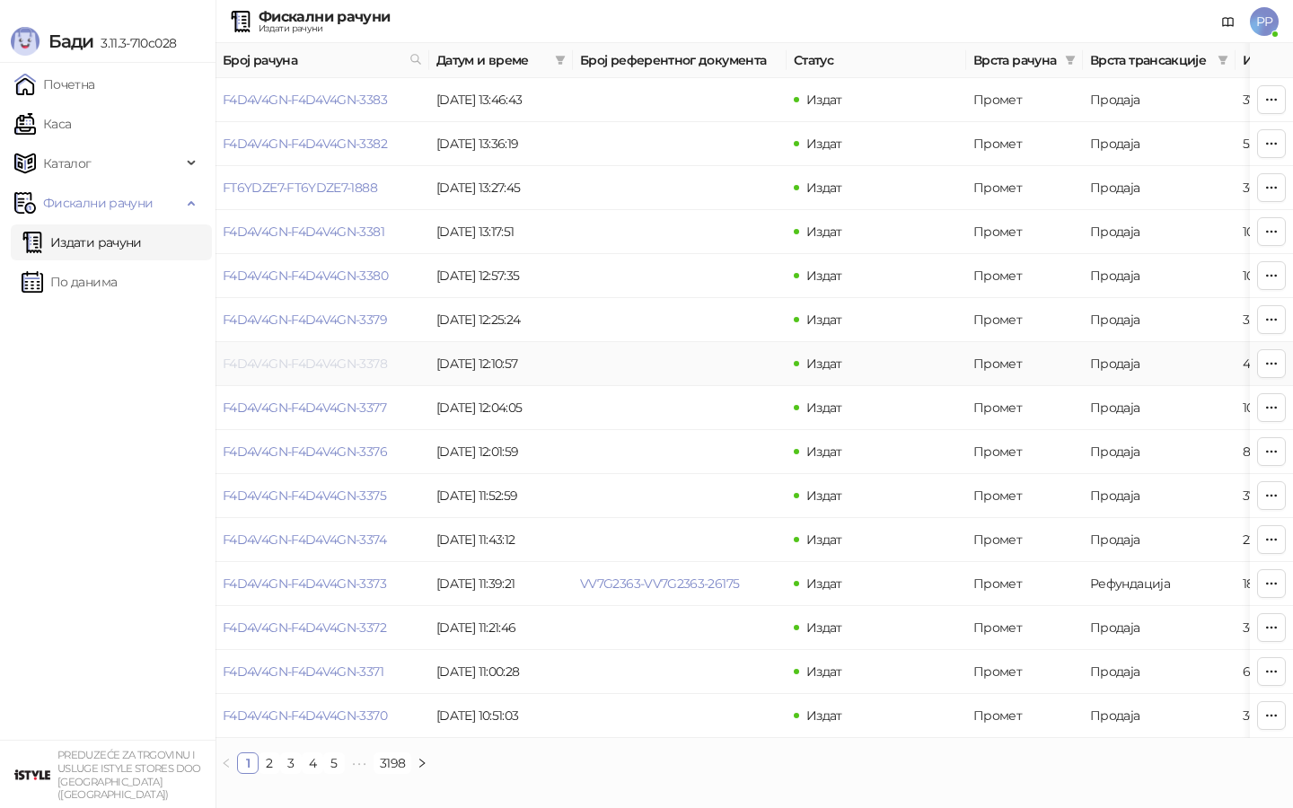
click at [278, 360] on link "F4D4V4GN-F4D4V4GN-3378" at bounding box center [305, 364] width 164 height 16
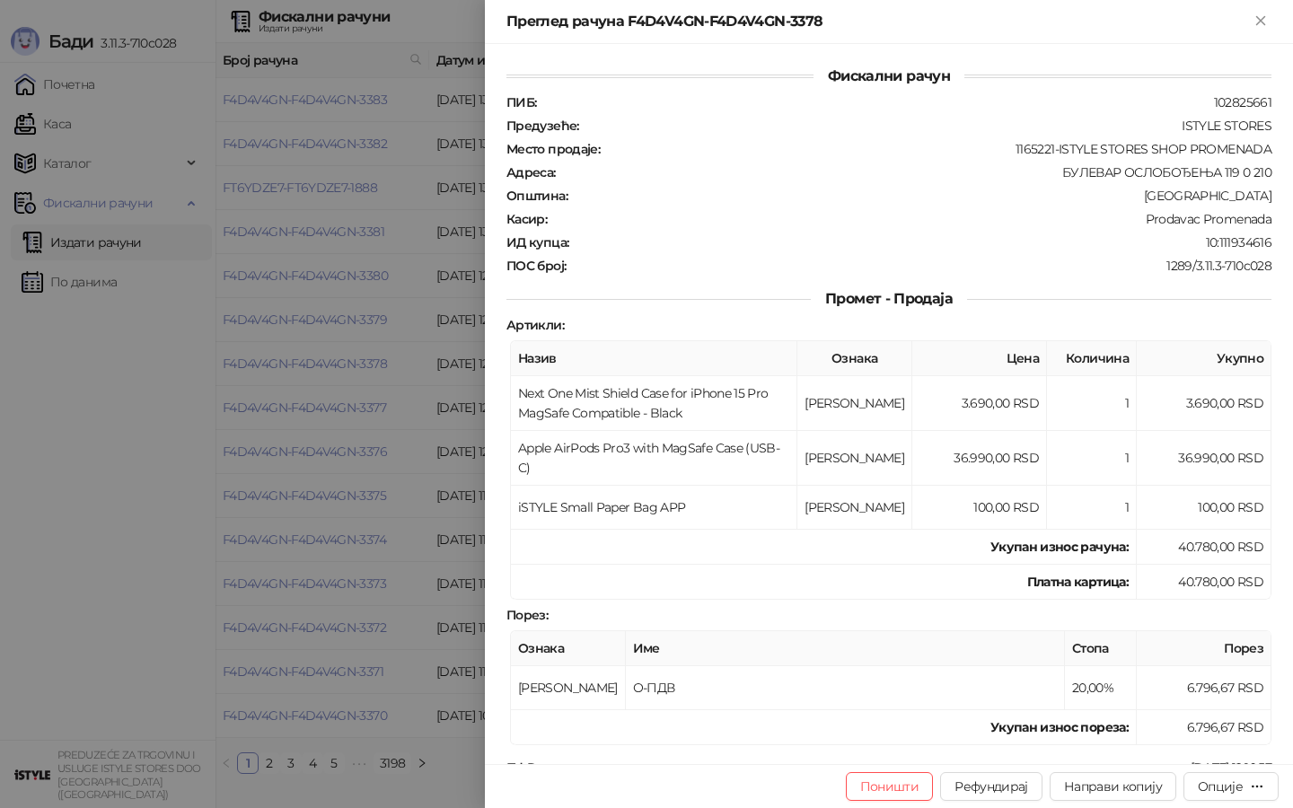
click at [279, 360] on div at bounding box center [646, 404] width 1293 height 808
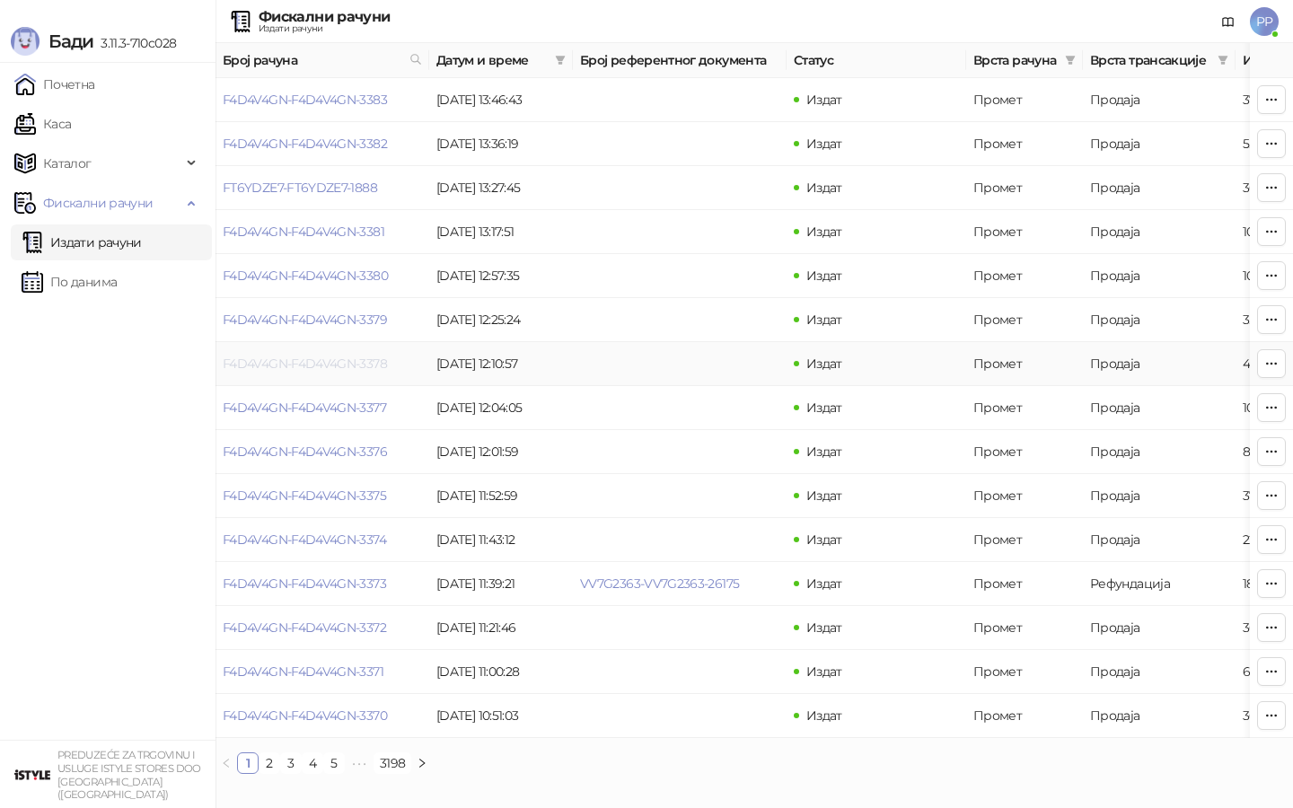
click at [336, 357] on link "F4D4V4GN-F4D4V4GN-3378" at bounding box center [305, 364] width 164 height 16
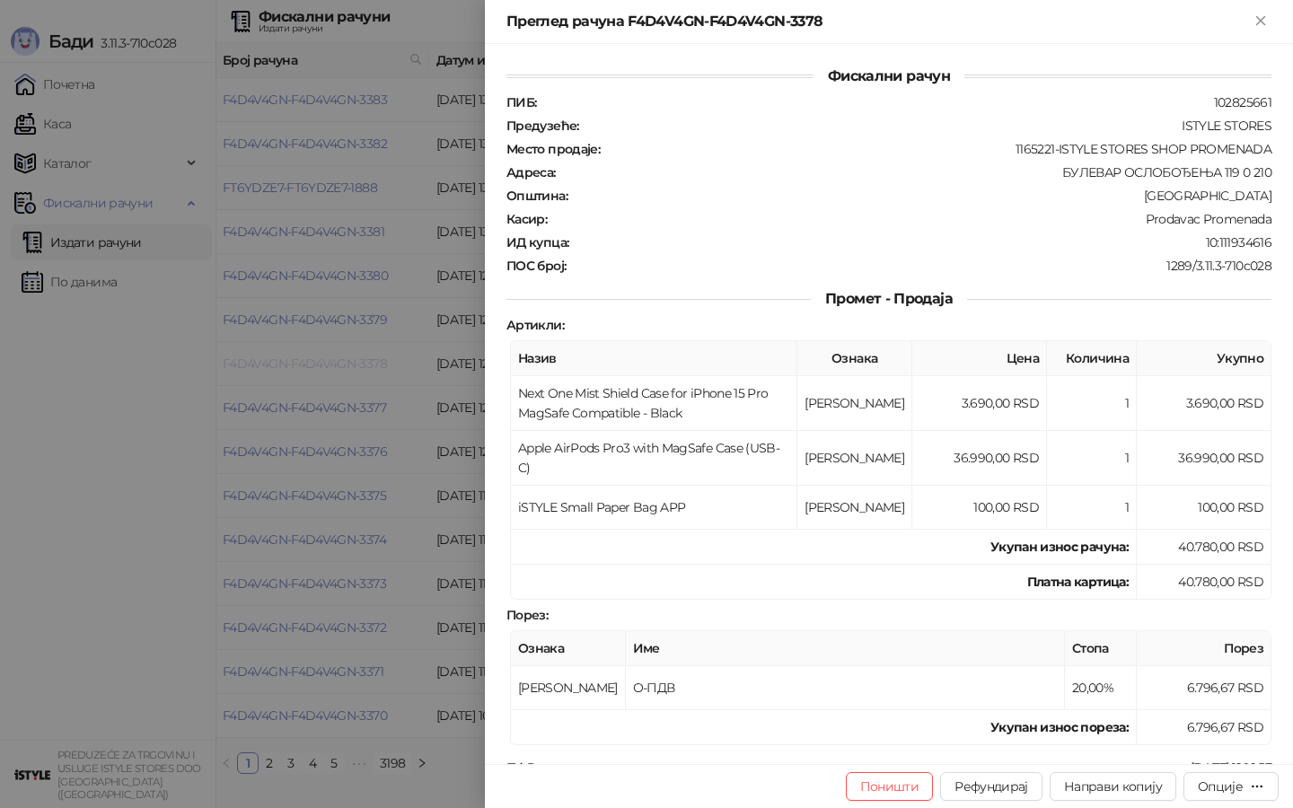
click at [336, 357] on div at bounding box center [646, 404] width 1293 height 808
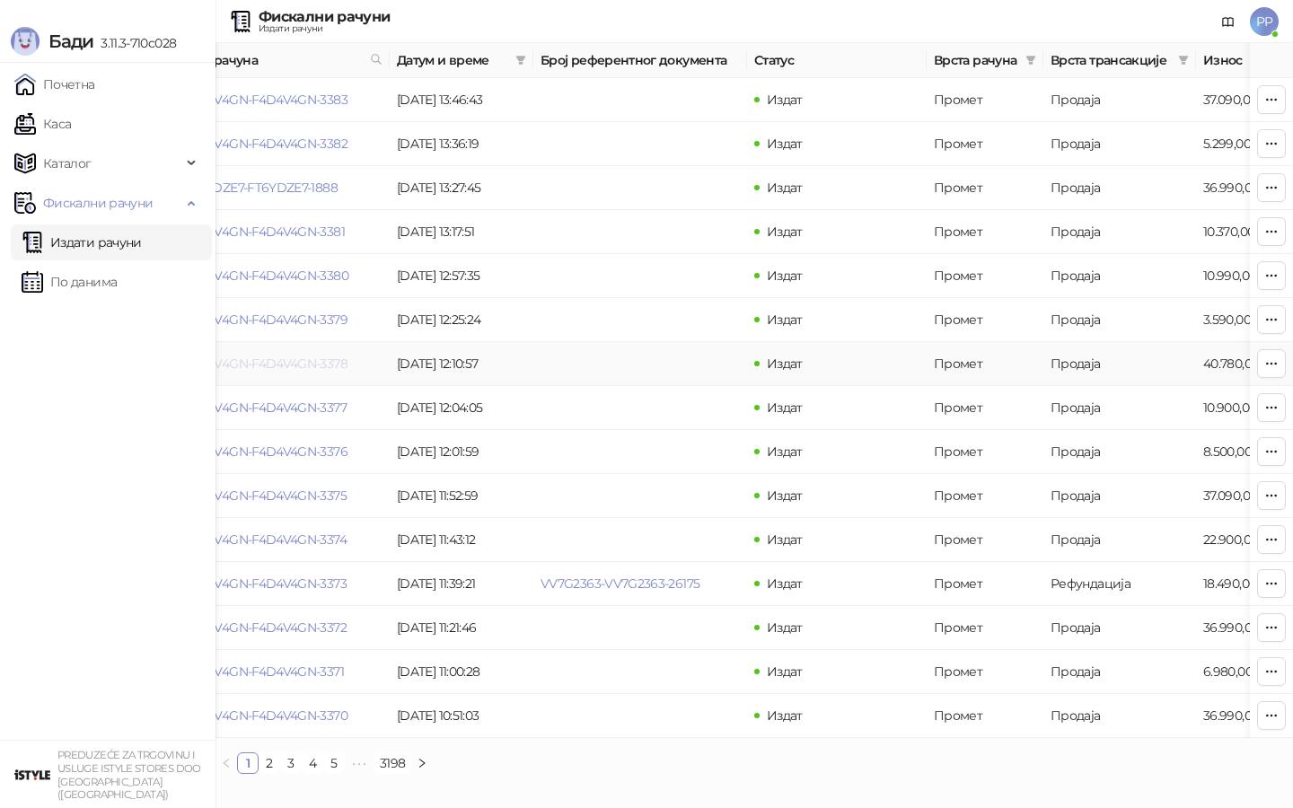
scroll to position [0, 35]
click at [336, 410] on link "F4D4V4GN-F4D4V4GN-3377" at bounding box center [269, 408] width 163 height 16
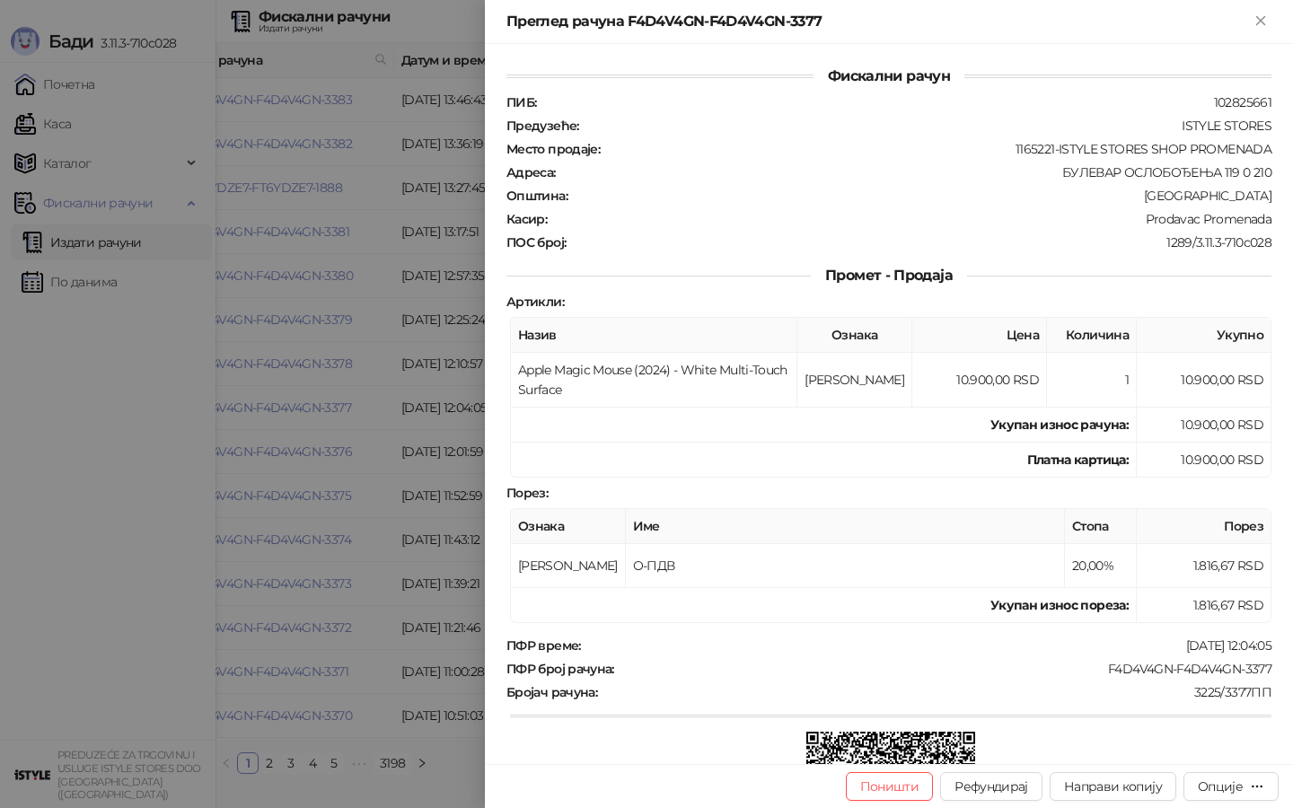
click at [336, 409] on div at bounding box center [646, 404] width 1293 height 808
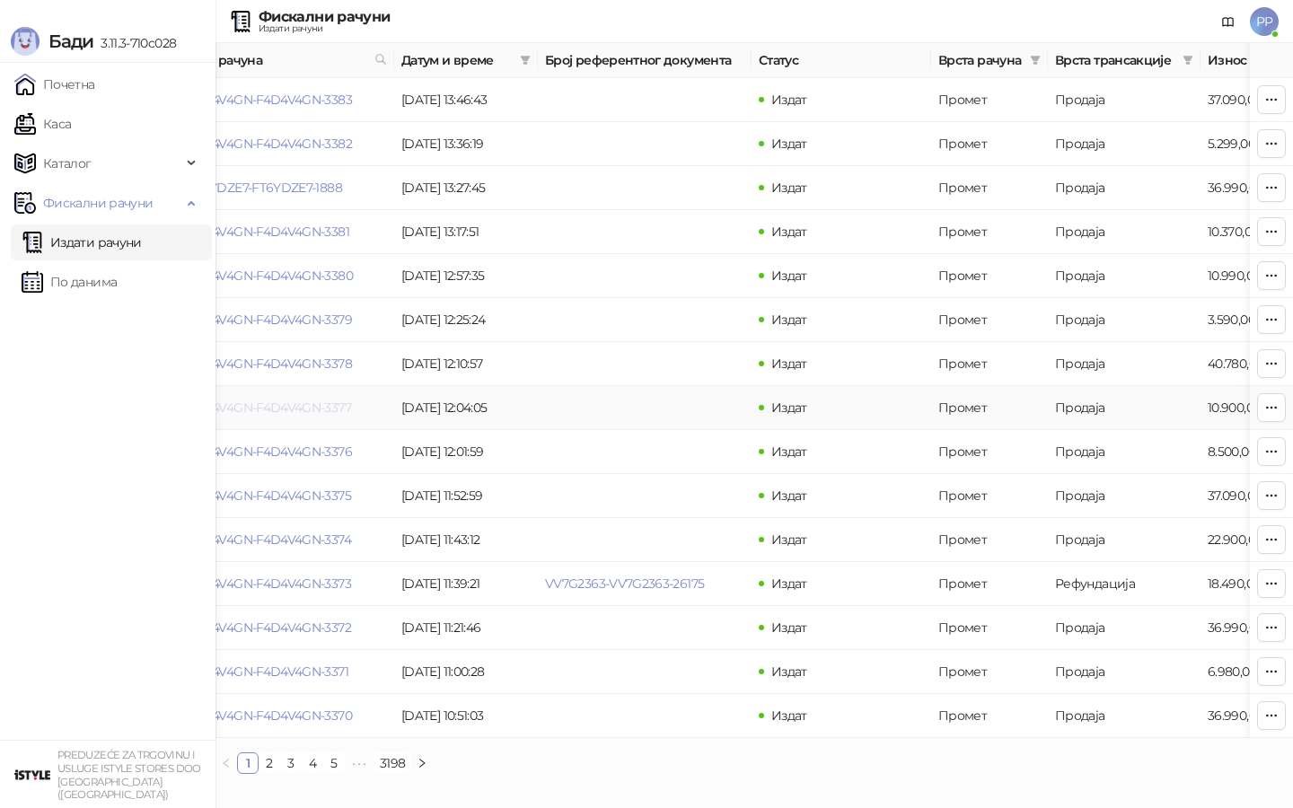
click at [337, 409] on link "F4D4V4GN-F4D4V4GN-3377" at bounding box center [269, 408] width 163 height 16
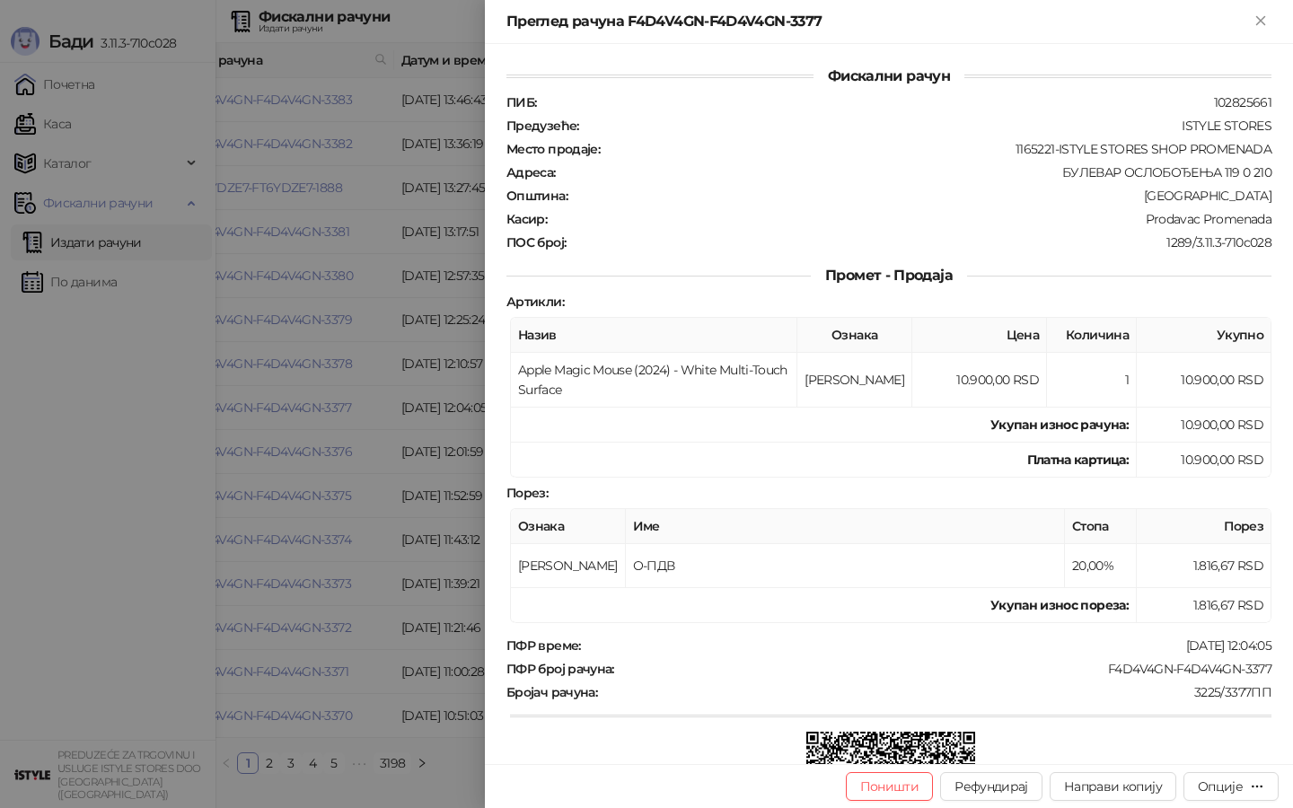
click at [325, 436] on div at bounding box center [646, 404] width 1293 height 808
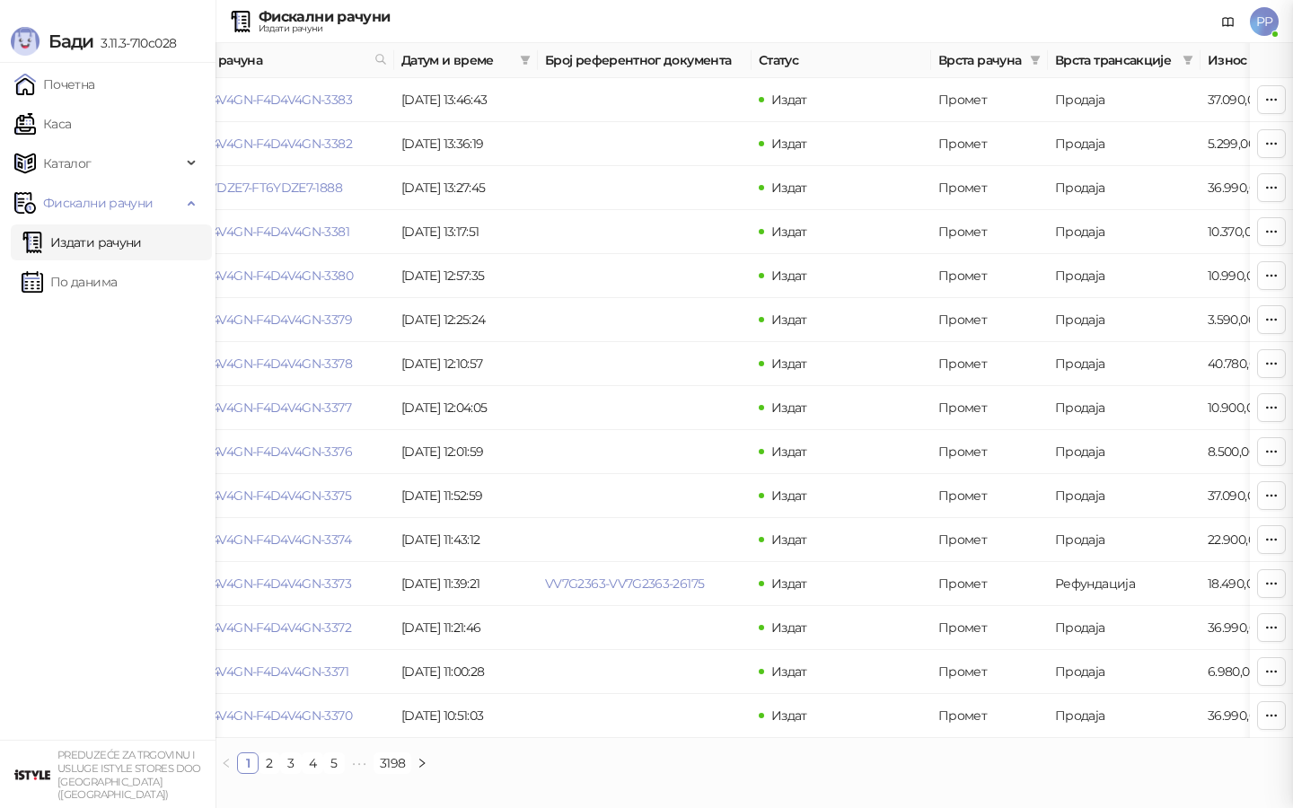
click at [325, 446] on div at bounding box center [646, 404] width 1293 height 808
click at [321, 448] on link "F4D4V4GN-F4D4V4GN-3376" at bounding box center [270, 452] width 164 height 16
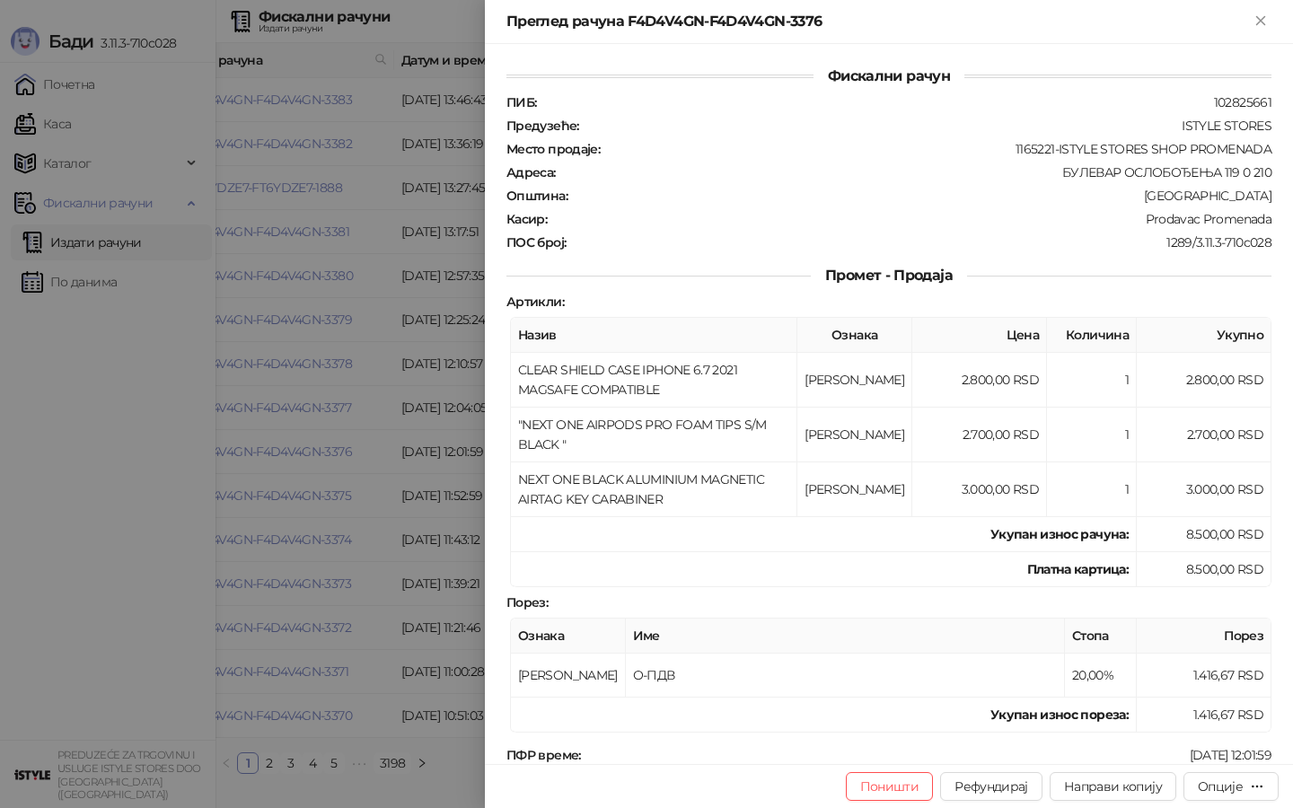
click at [321, 447] on div at bounding box center [646, 404] width 1293 height 808
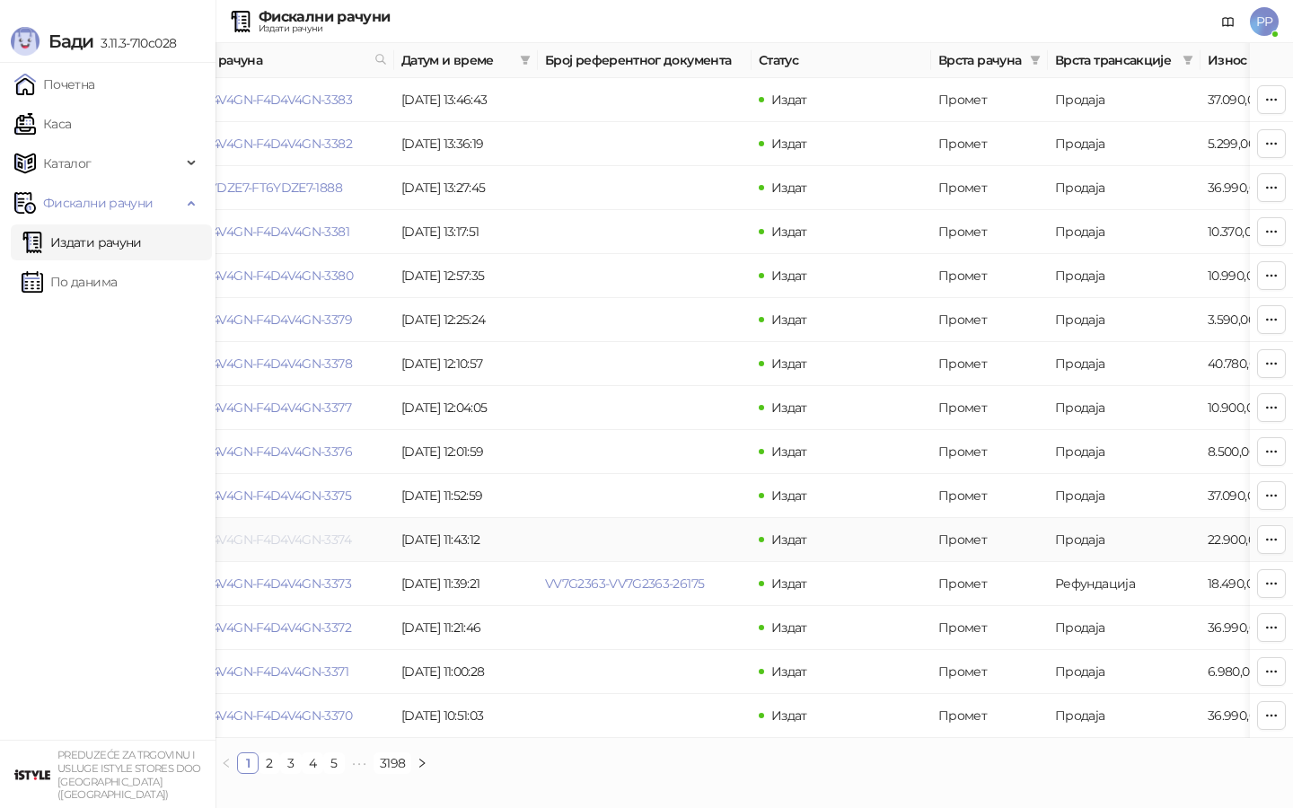
click at [313, 542] on link "F4D4V4GN-F4D4V4GN-3374" at bounding box center [269, 540] width 163 height 16
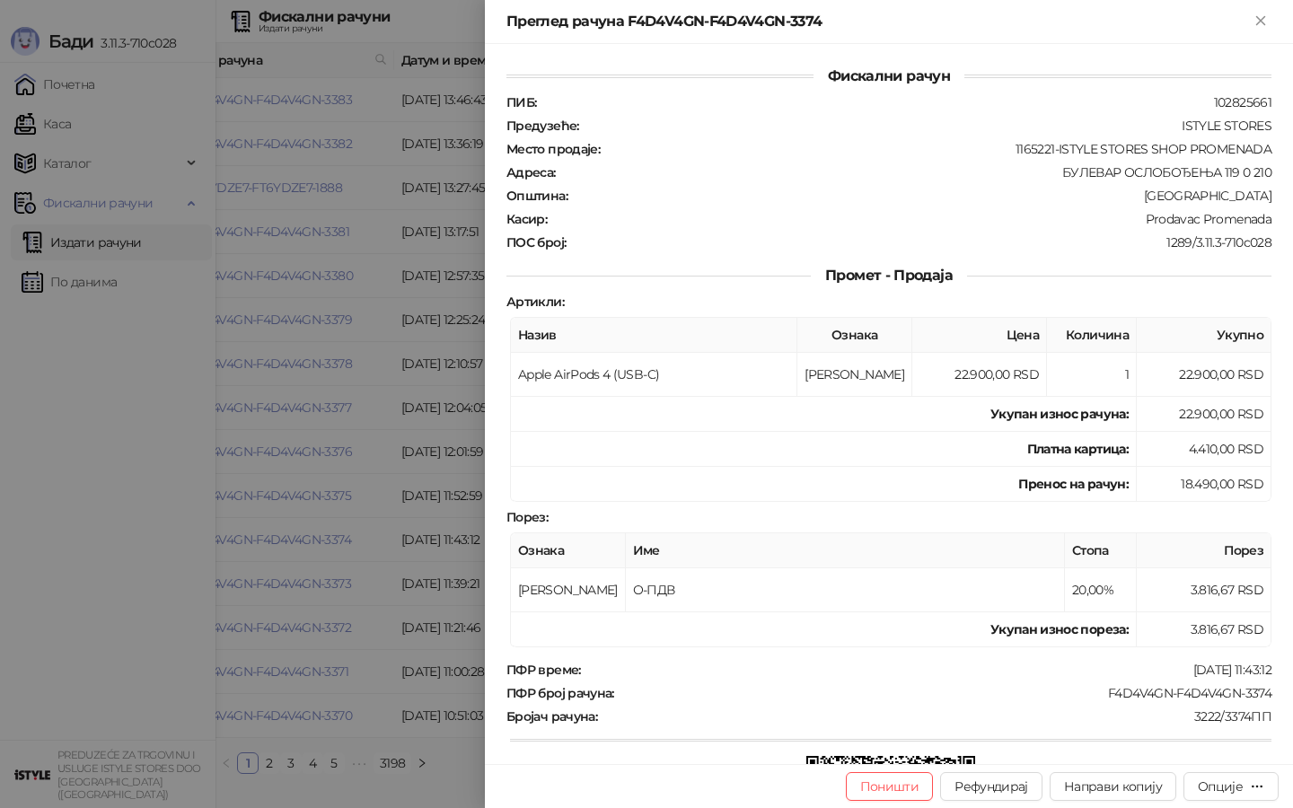
click at [325, 306] on div at bounding box center [646, 404] width 1293 height 808
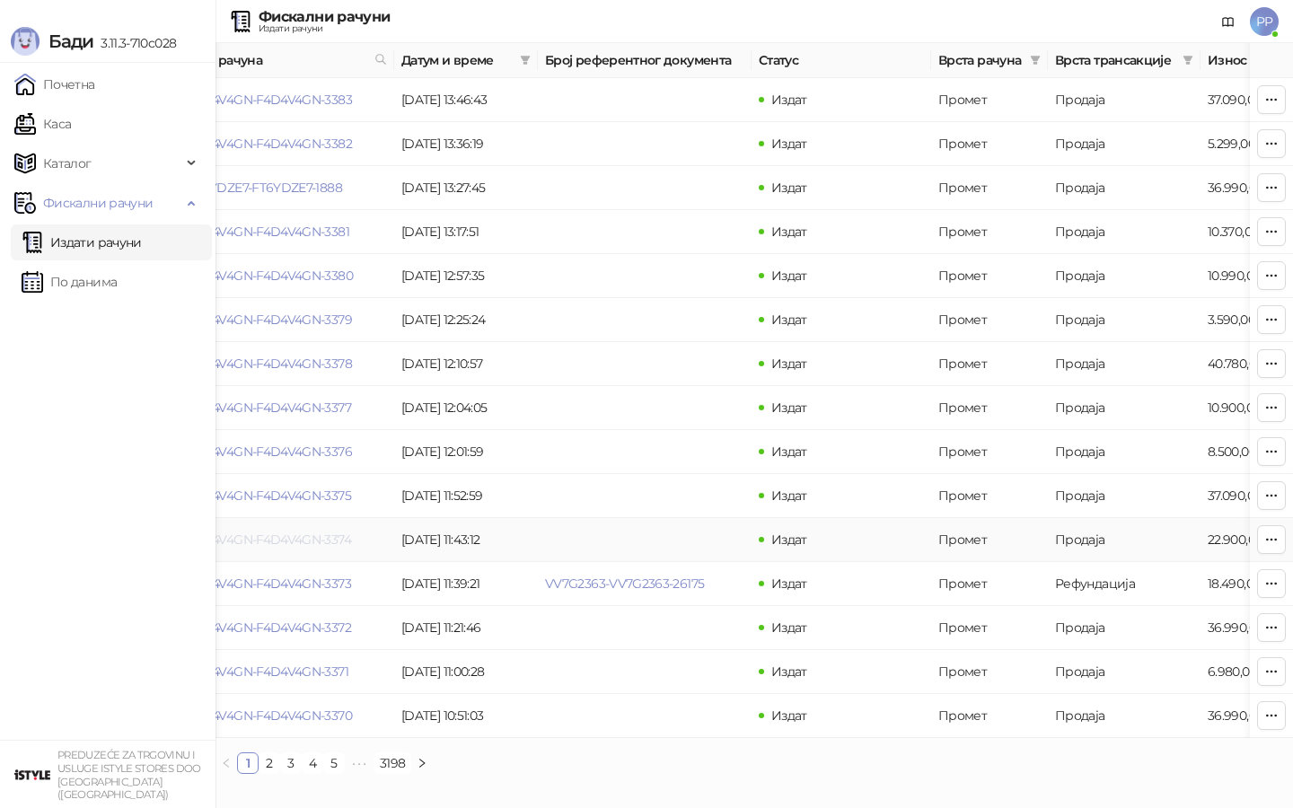
click at [322, 532] on link "F4D4V4GN-F4D4V4GN-3374" at bounding box center [269, 540] width 163 height 16
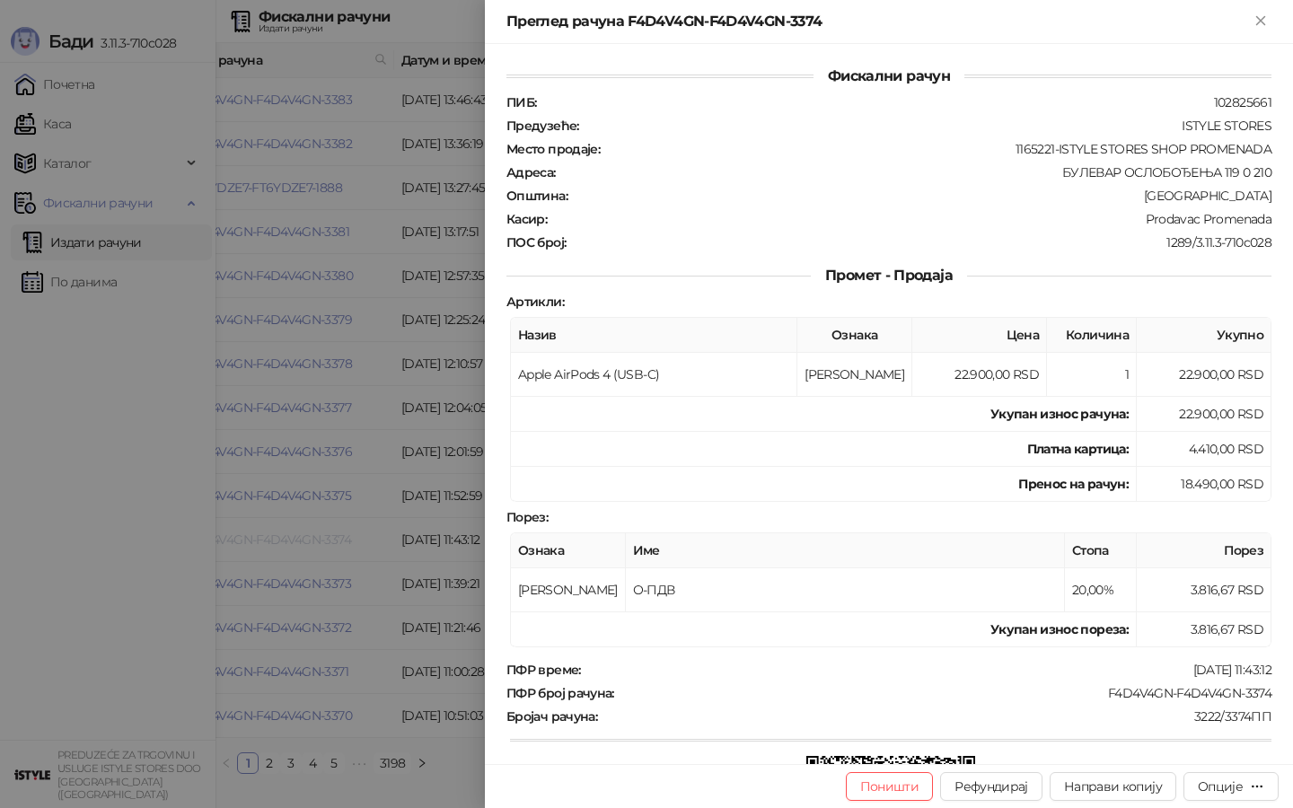
click at [321, 532] on div at bounding box center [646, 404] width 1293 height 808
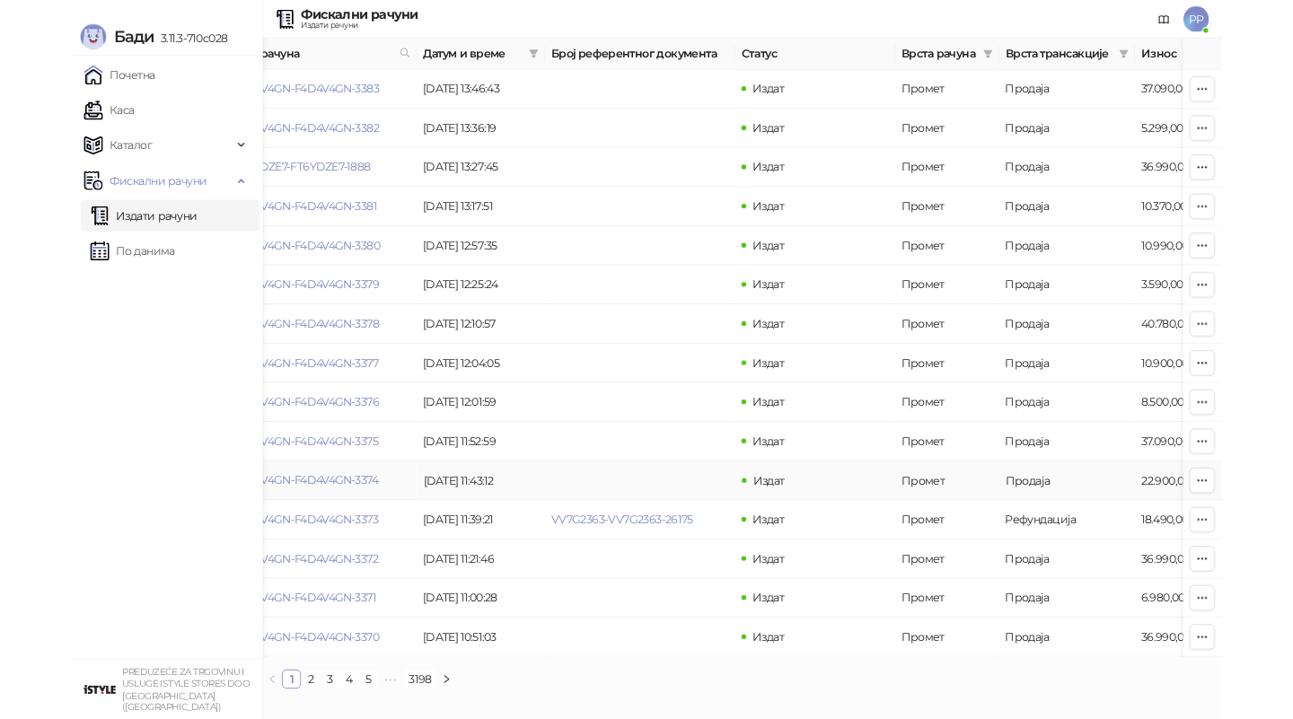
scroll to position [0, 37]
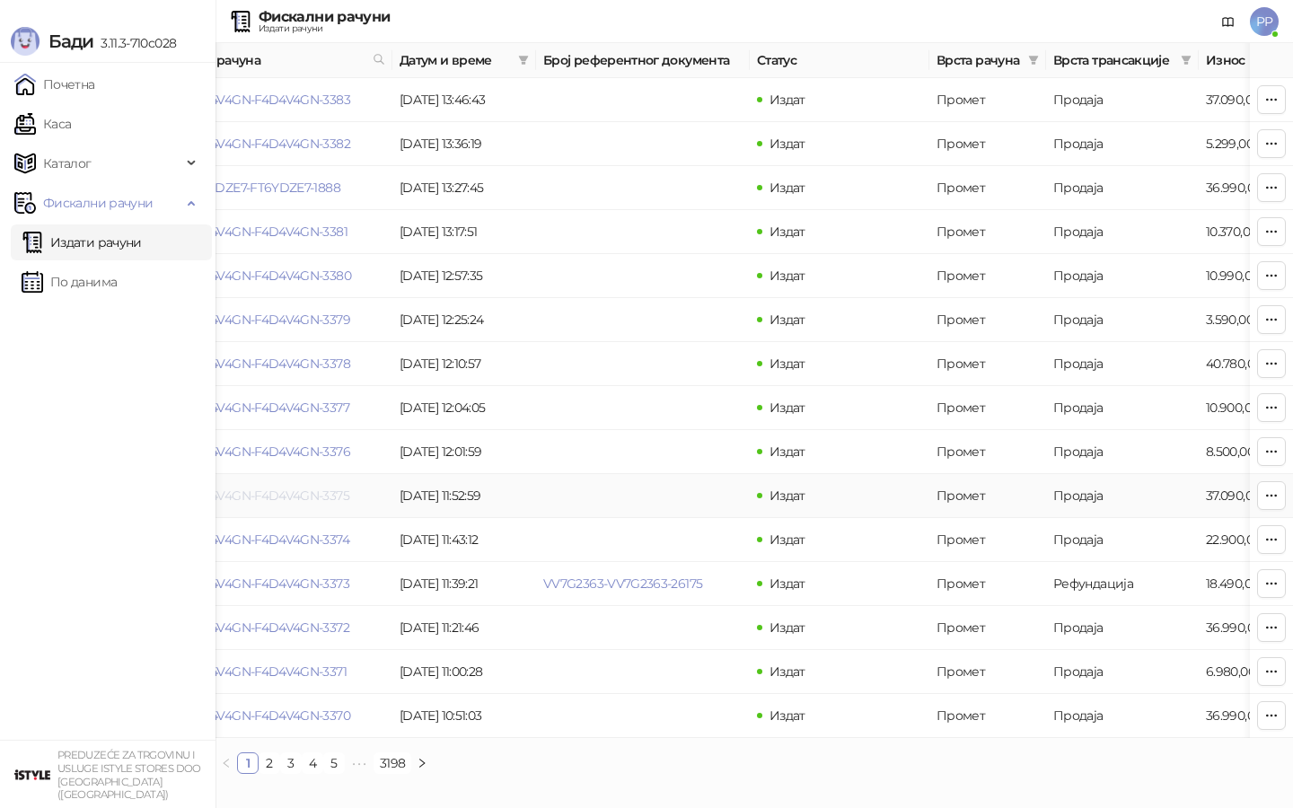
click at [313, 495] on link "F4D4V4GN-F4D4V4GN-3375" at bounding box center [267, 496] width 163 height 16
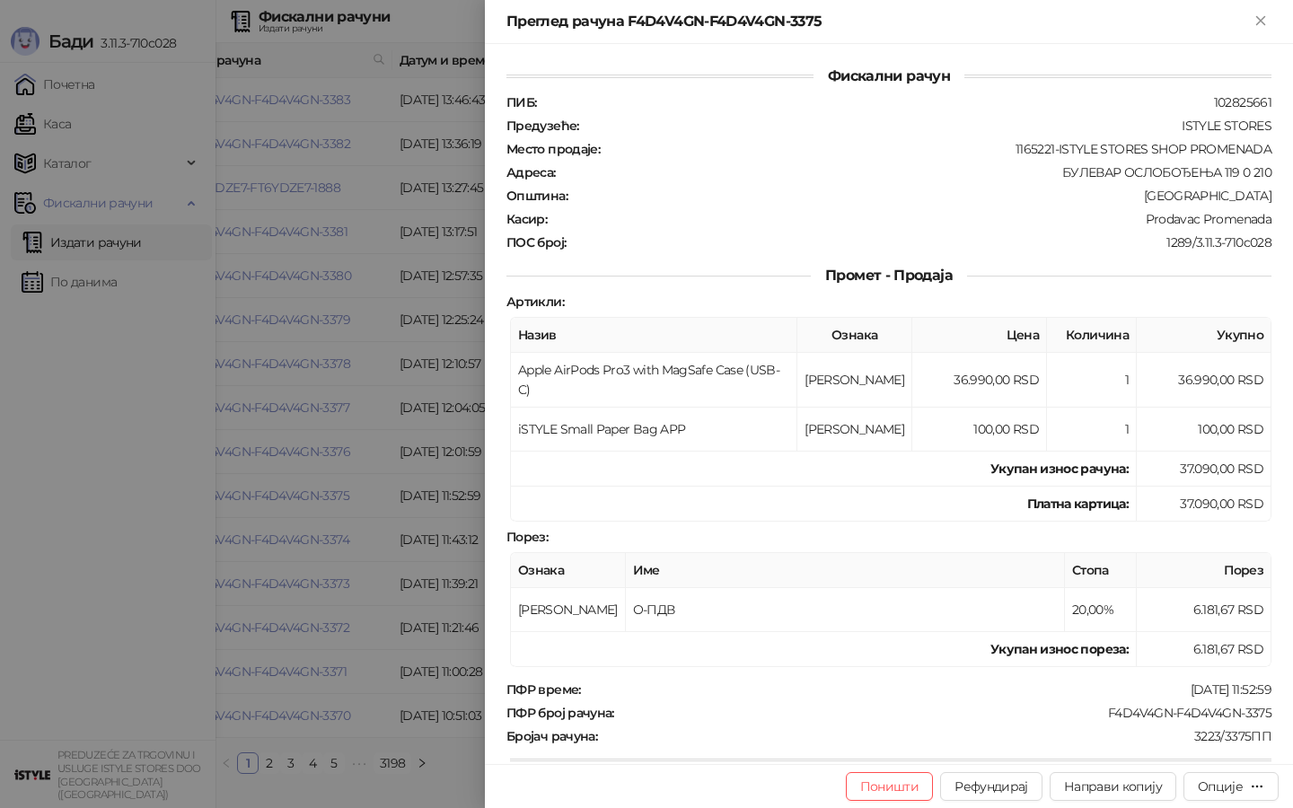
click at [259, 481] on div at bounding box center [646, 404] width 1293 height 808
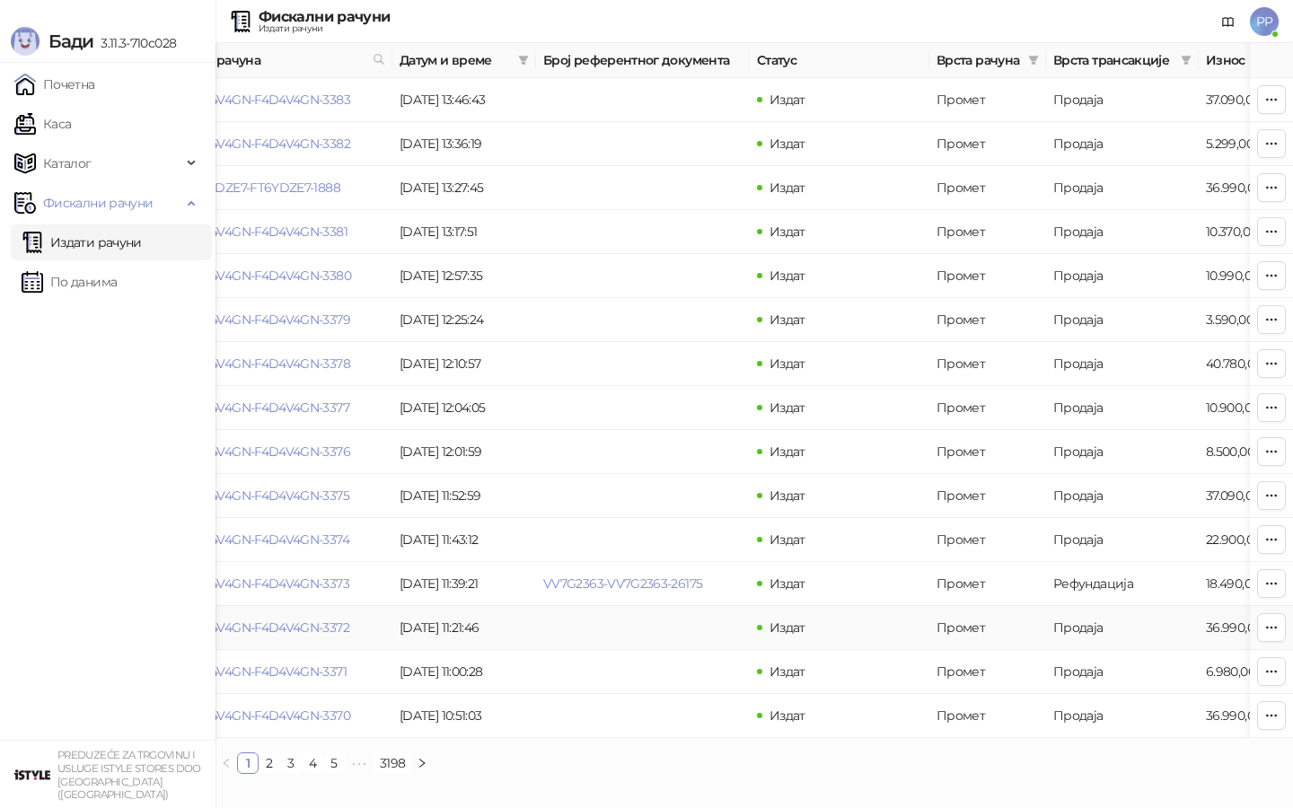
click at [288, 615] on td "F4D4V4GN-F4D4V4GN-3372" at bounding box center [286, 628] width 214 height 44
click at [288, 625] on link "F4D4V4GN-F4D4V4GN-3372" at bounding box center [267, 628] width 163 height 16
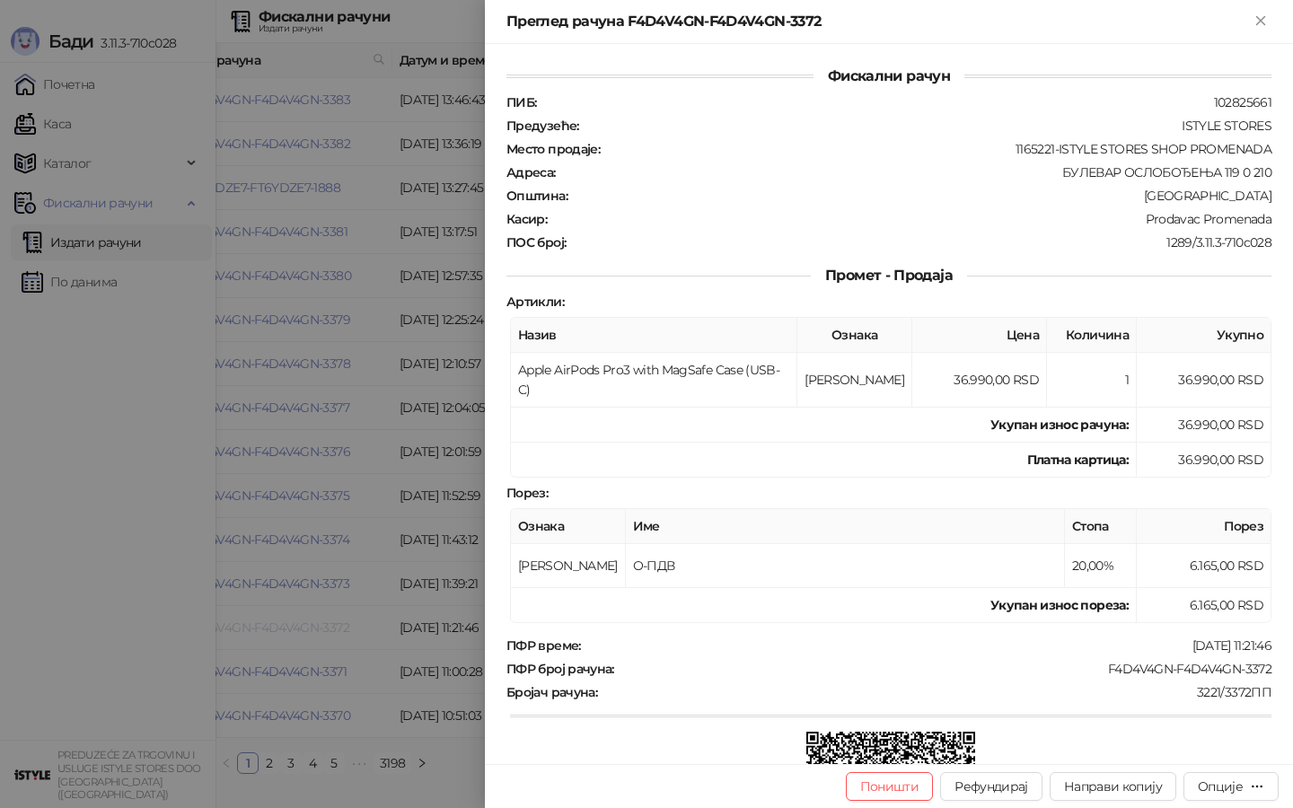
click at [288, 625] on div at bounding box center [646, 404] width 1293 height 808
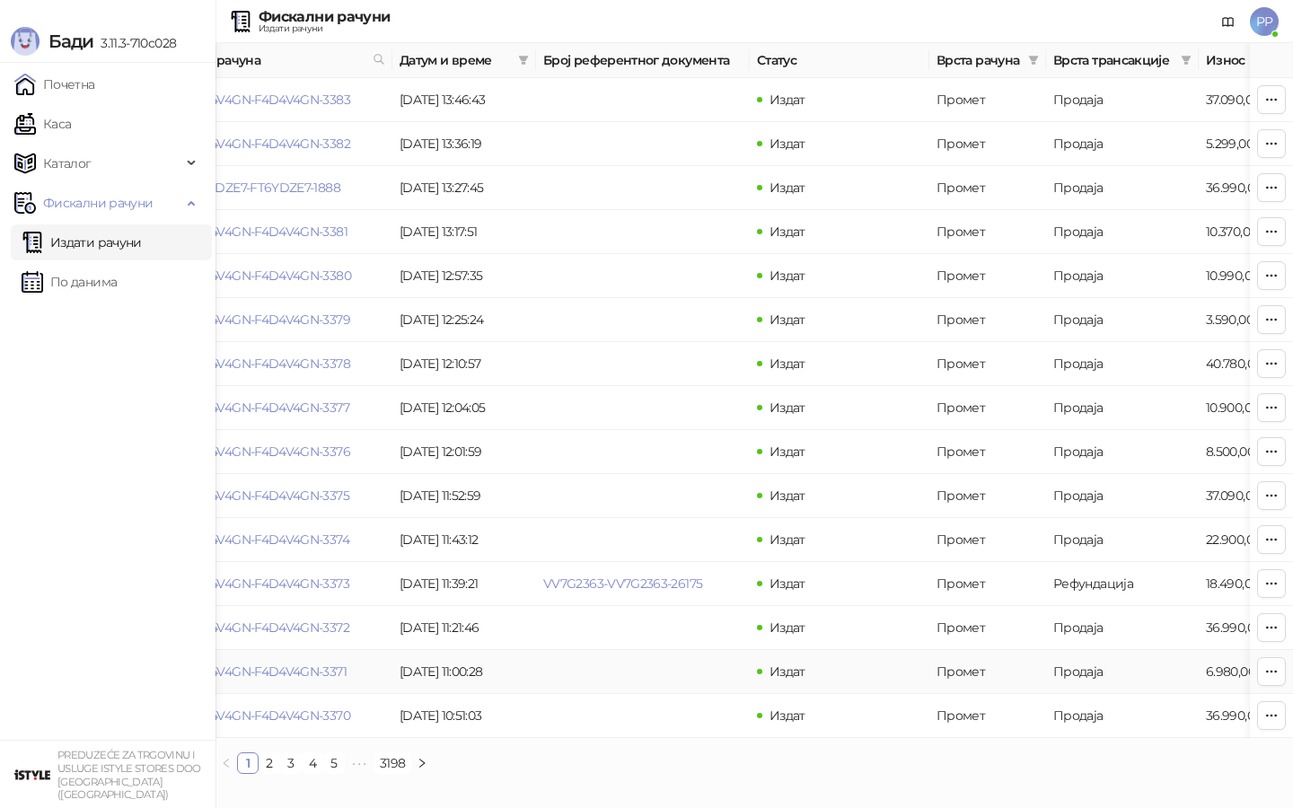
click at [304, 663] on td "F4D4V4GN-F4D4V4GN-3371" at bounding box center [286, 672] width 214 height 44
click at [290, 672] on link "F4D4V4GN-F4D4V4GN-3371" at bounding box center [266, 672] width 161 height 16
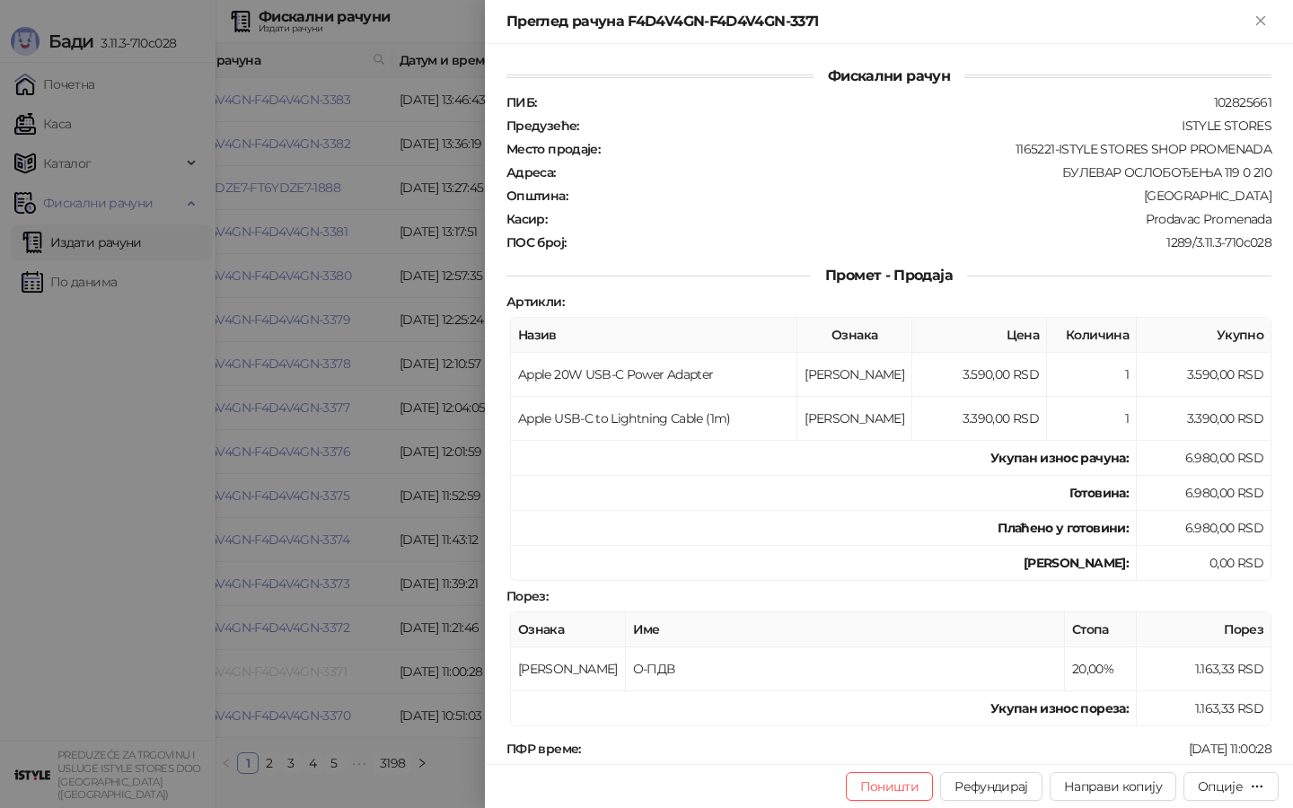
click at [289, 672] on div at bounding box center [646, 404] width 1293 height 808
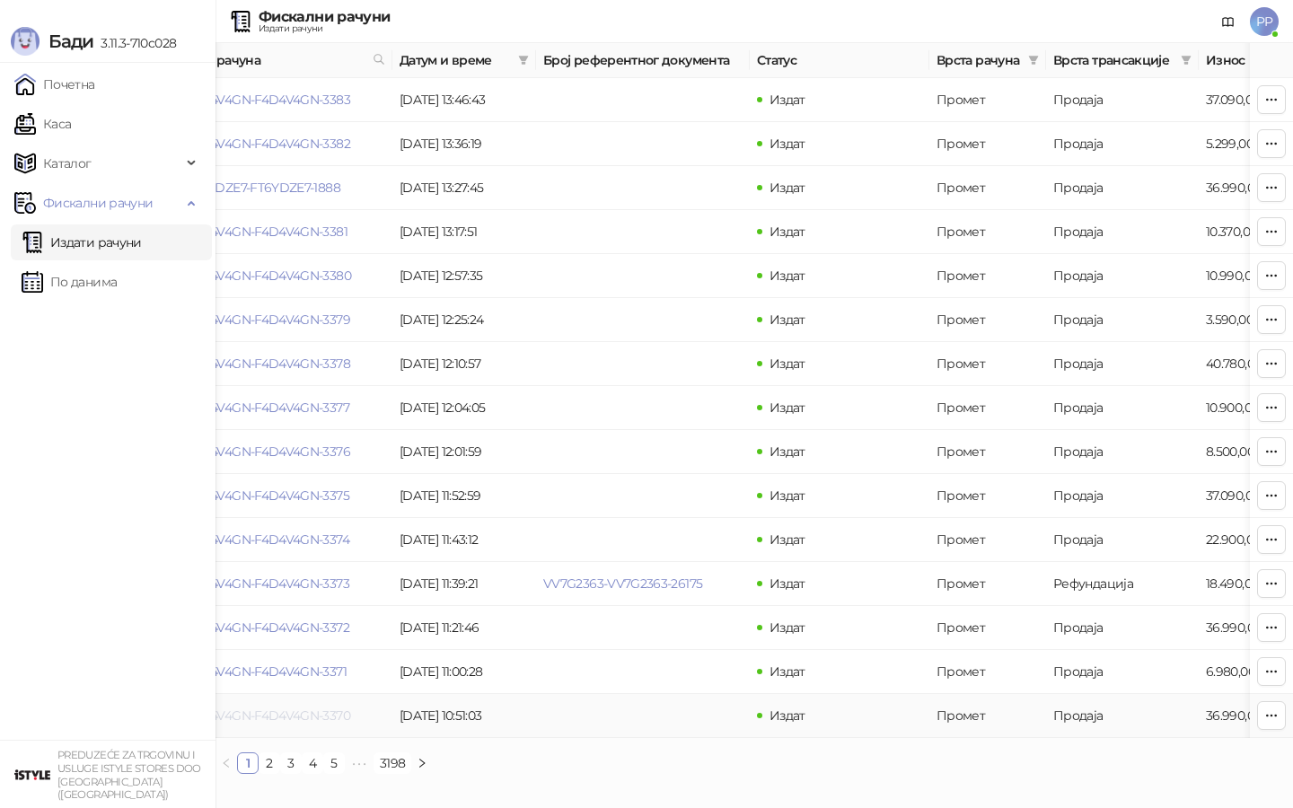
click at [295, 713] on link "F4D4V4GN-F4D4V4GN-3370" at bounding box center [268, 716] width 164 height 16
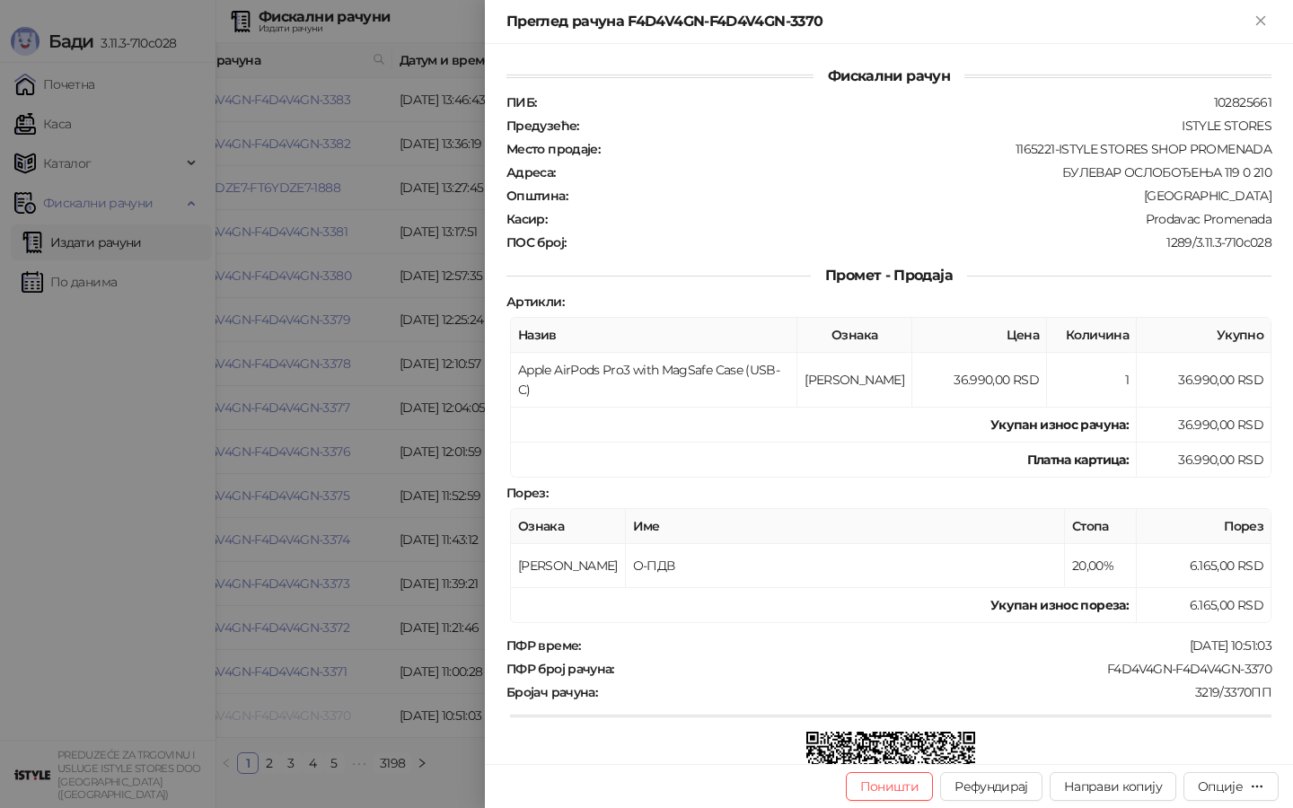
click at [295, 713] on div at bounding box center [646, 404] width 1293 height 808
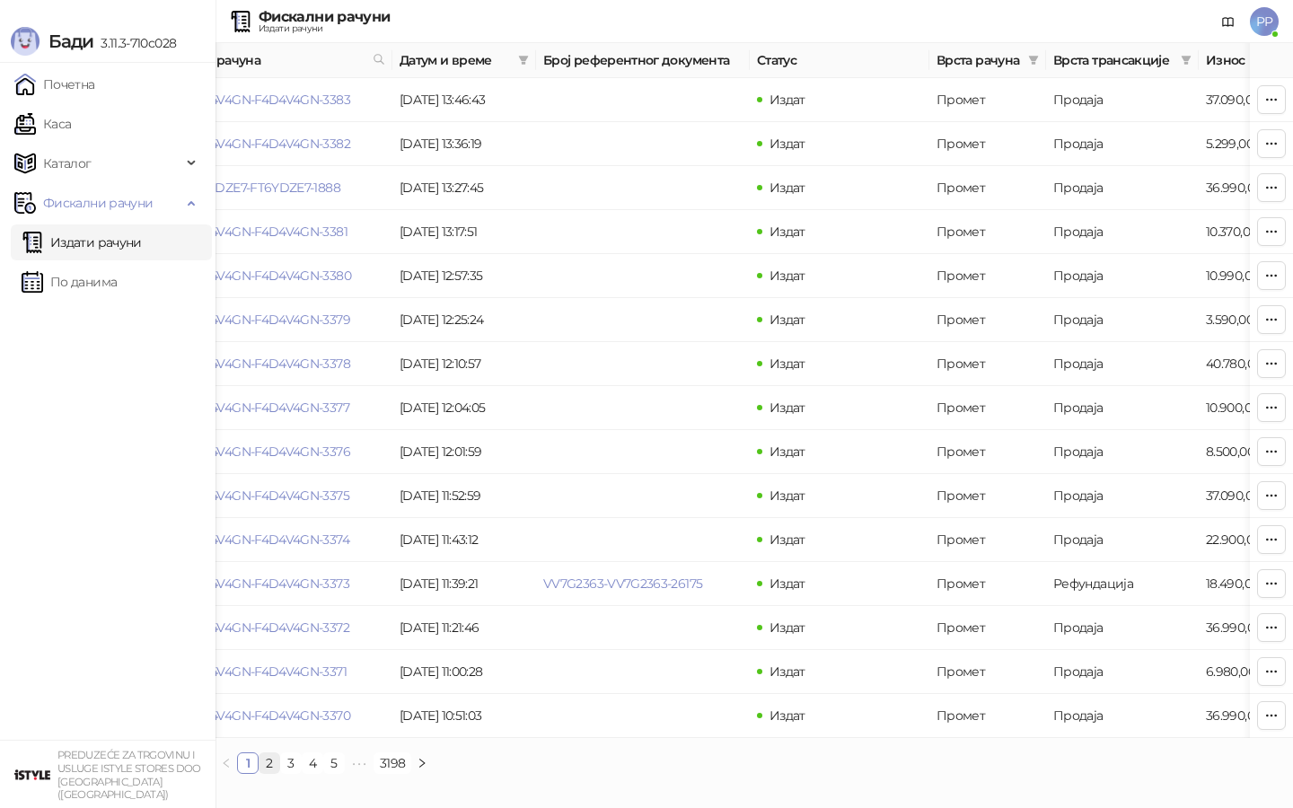
click at [270, 763] on link "2" at bounding box center [270, 763] width 20 height 20
click at [311, 139] on link "FT6YDZE7-FT6YDZE7-1887" at bounding box center [263, 144] width 154 height 16
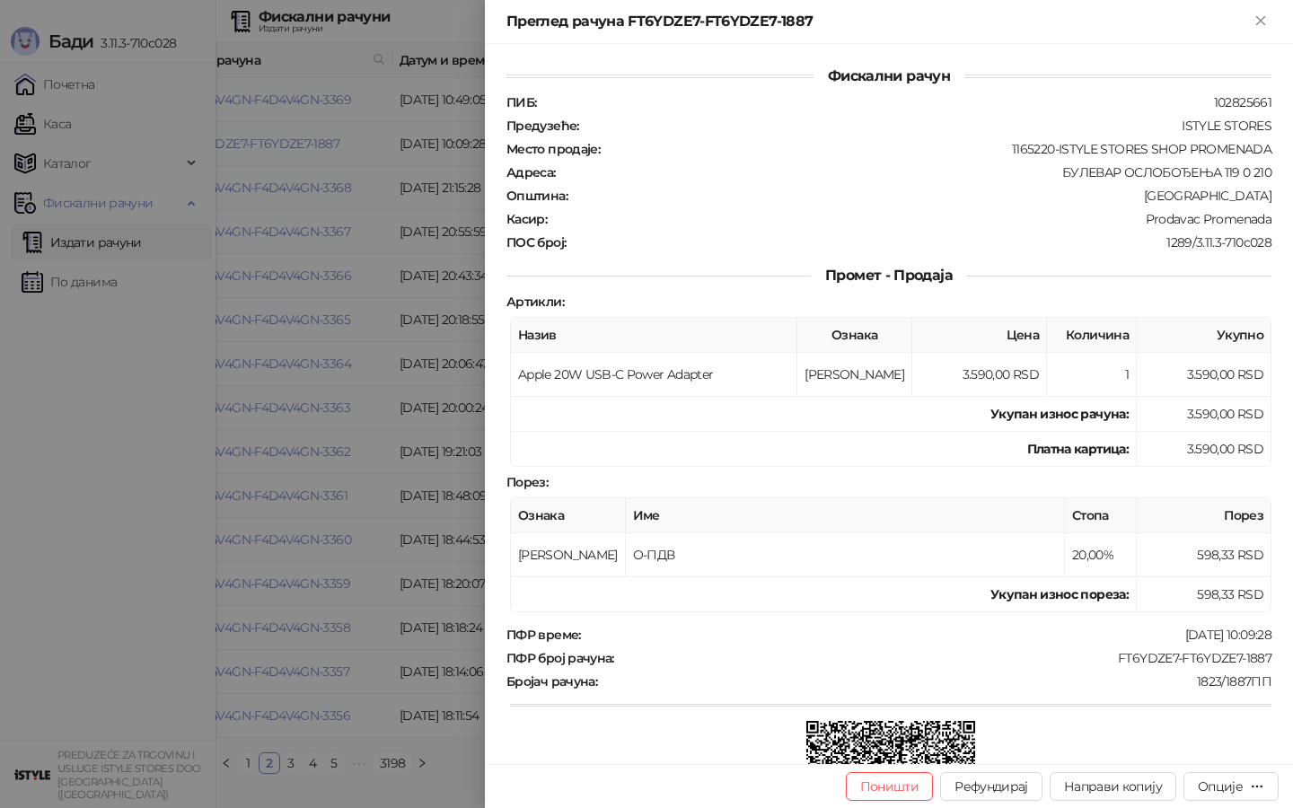
click at [310, 139] on div at bounding box center [646, 404] width 1293 height 808
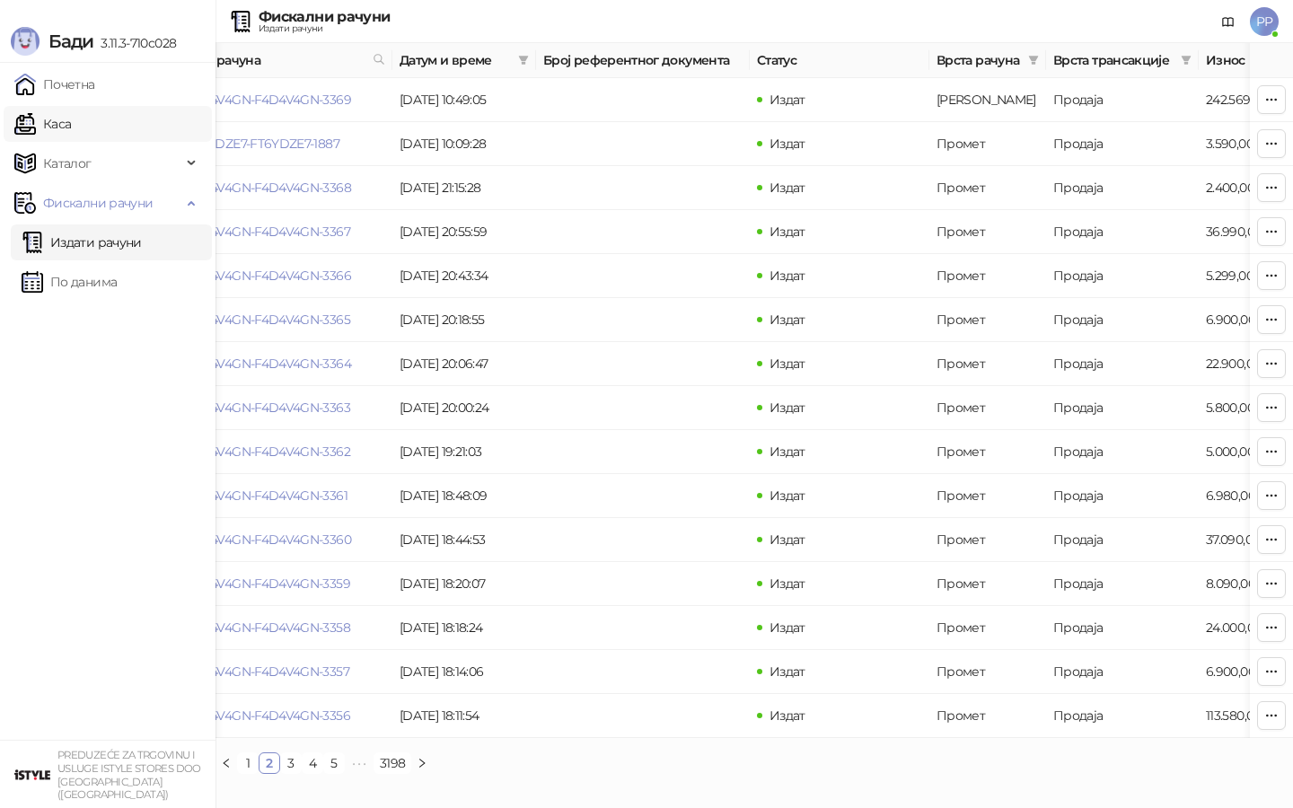
click at [71, 115] on link "Каса" at bounding box center [42, 124] width 57 height 36
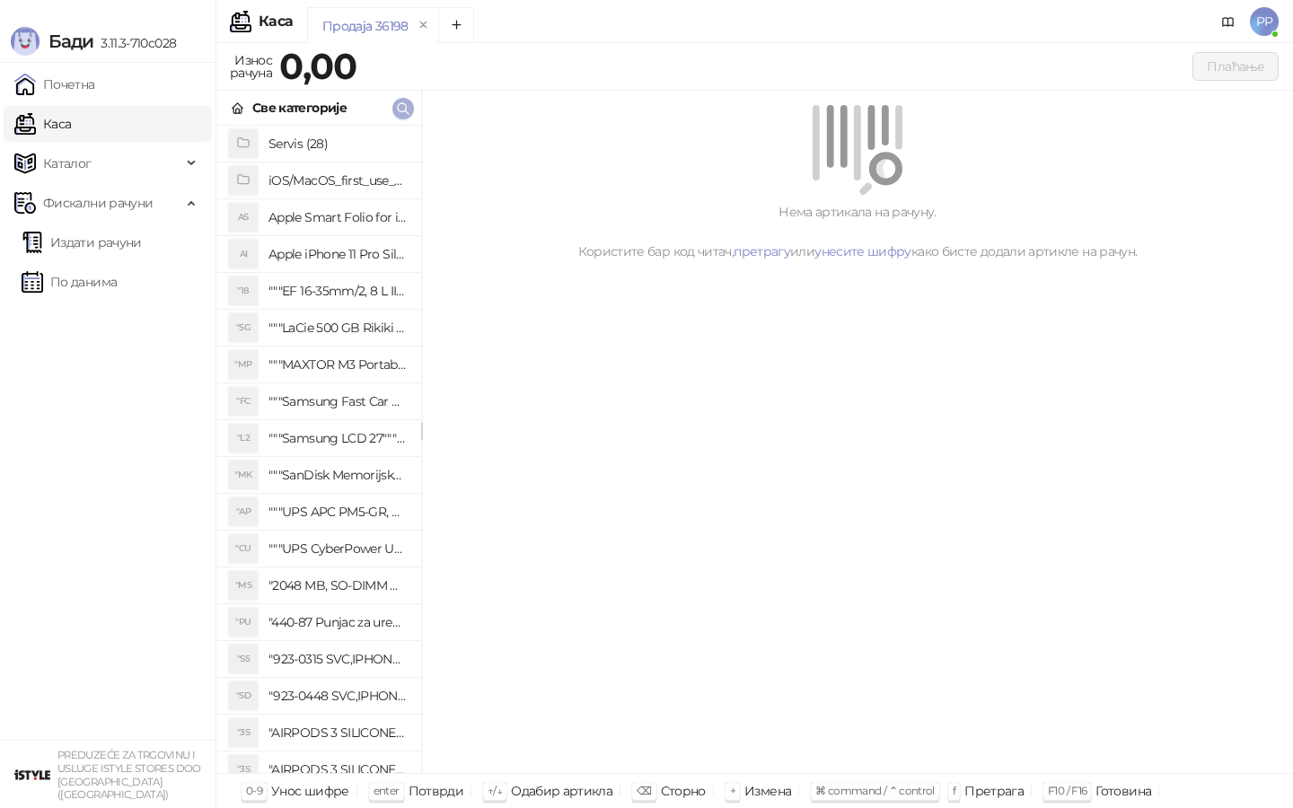
click at [398, 106] on icon "button" at bounding box center [403, 108] width 11 height 11
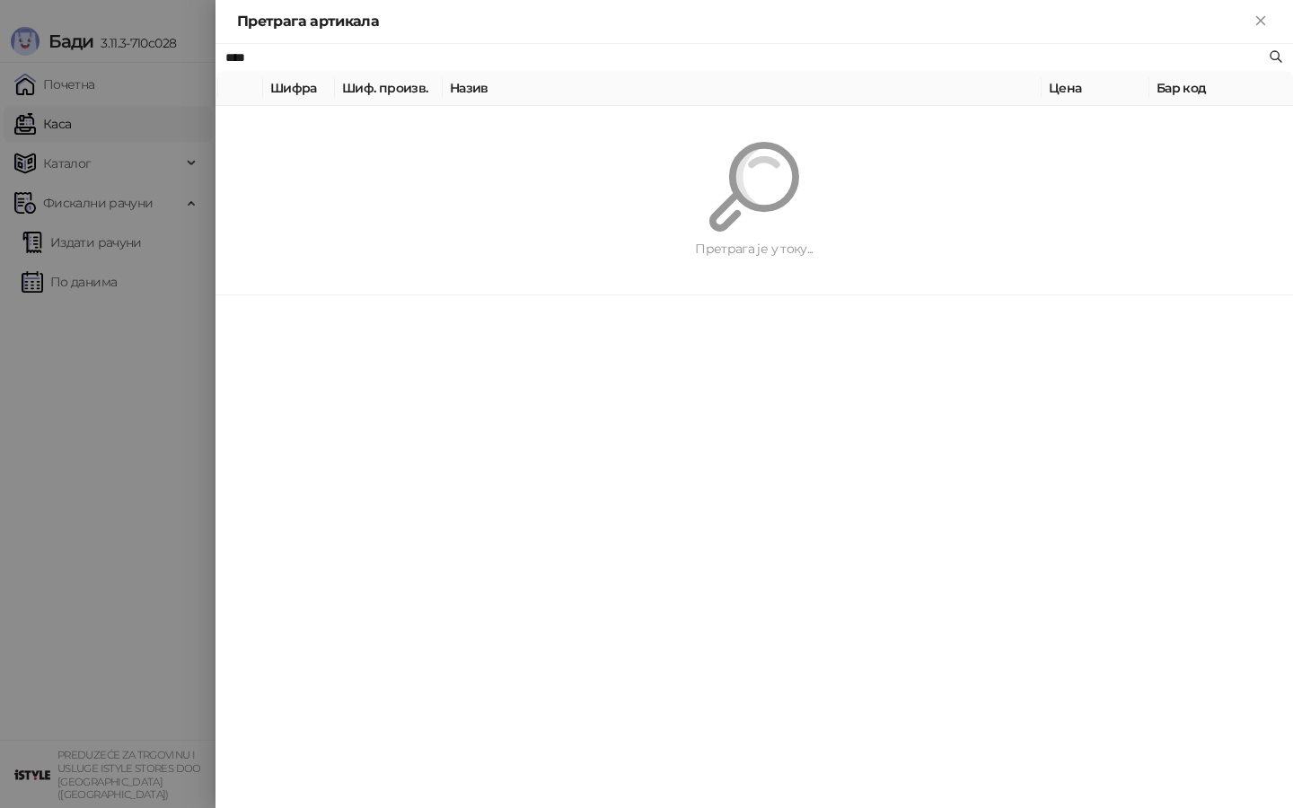
type input "****"
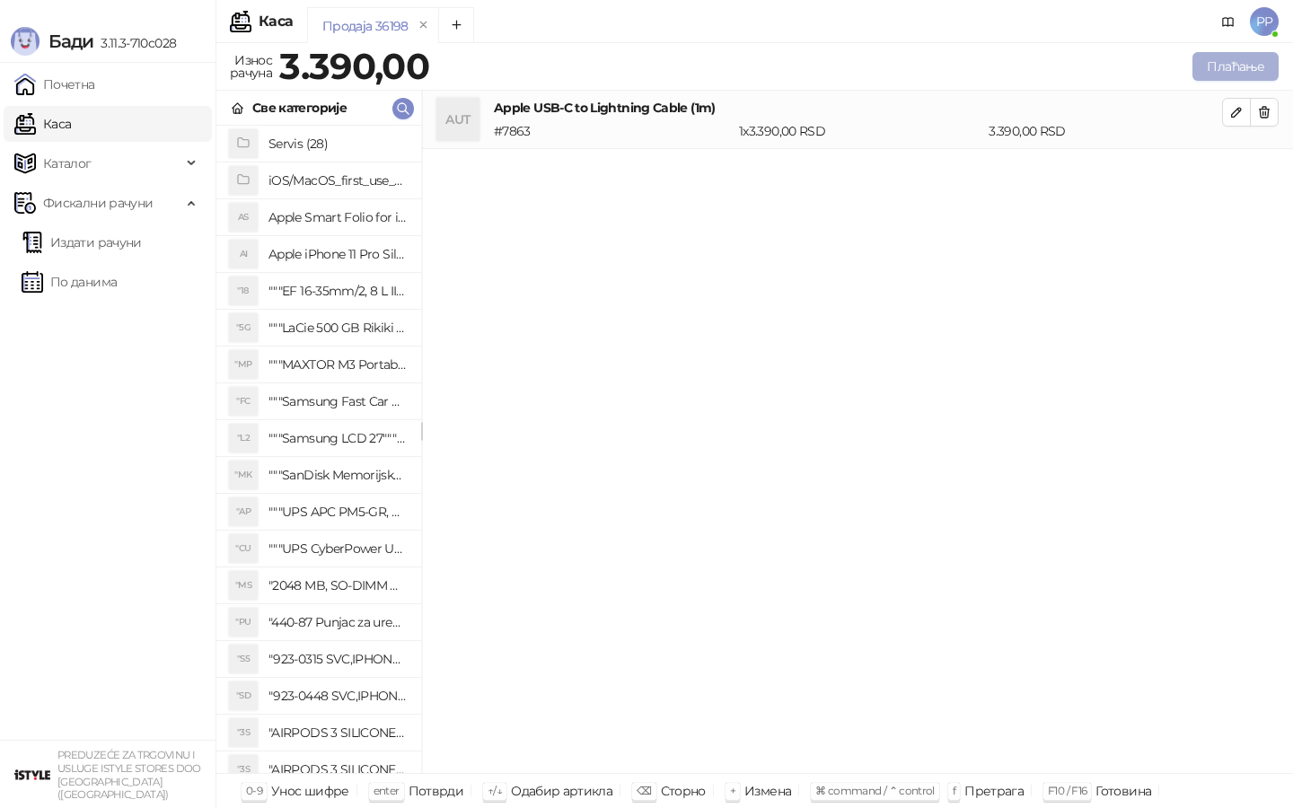
click at [1237, 60] on button "Плаћање" at bounding box center [1236, 66] width 86 height 29
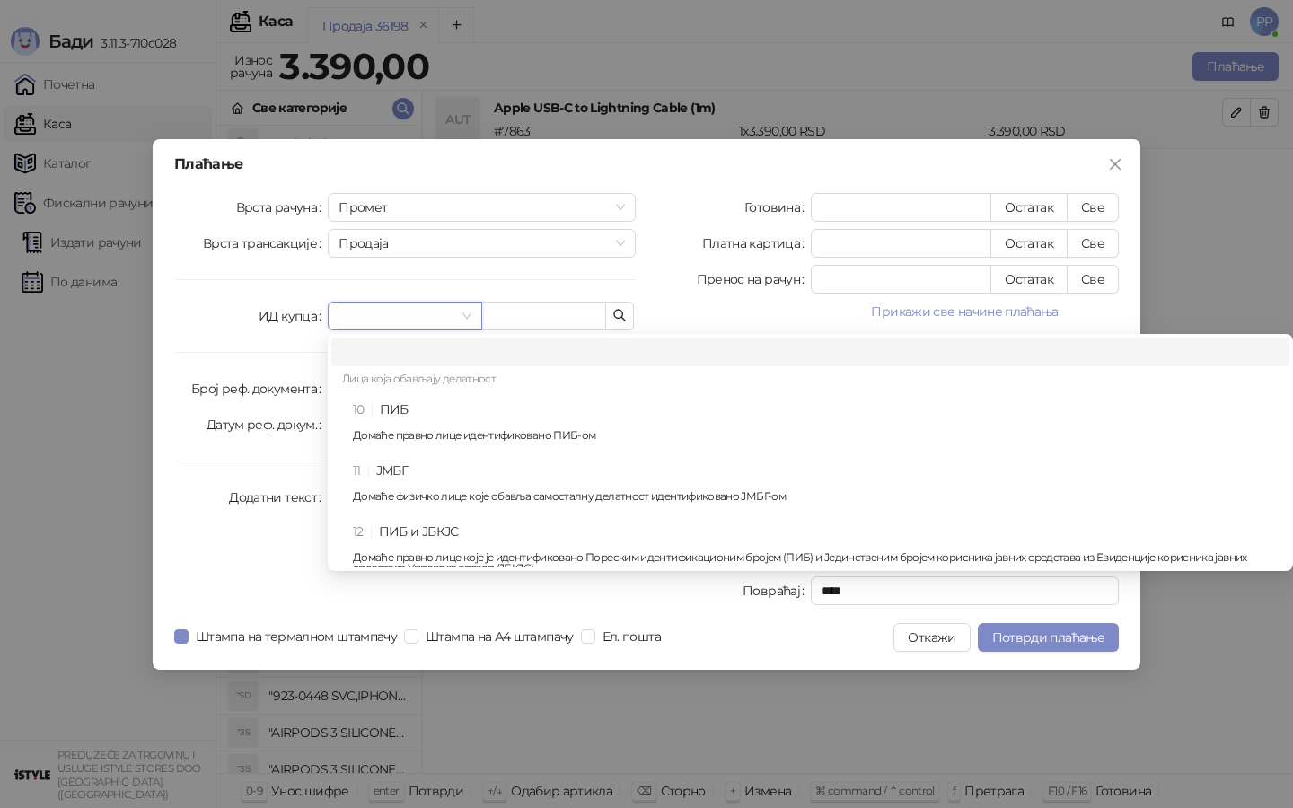
click at [438, 313] on input "search" at bounding box center [397, 316] width 116 height 27
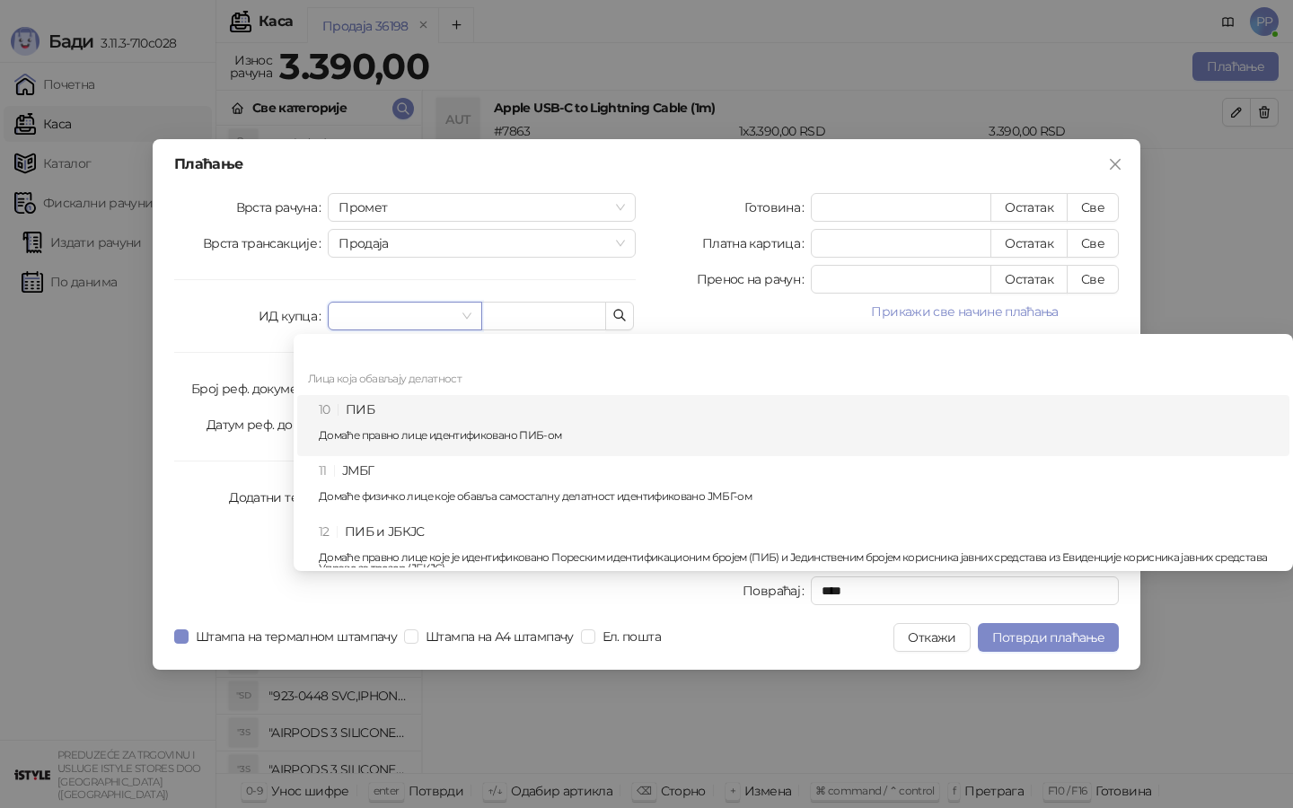
click at [438, 401] on div "10 ПИБ Домаће правно лице идентификовано ПИБ-ом" at bounding box center [799, 426] width 960 height 52
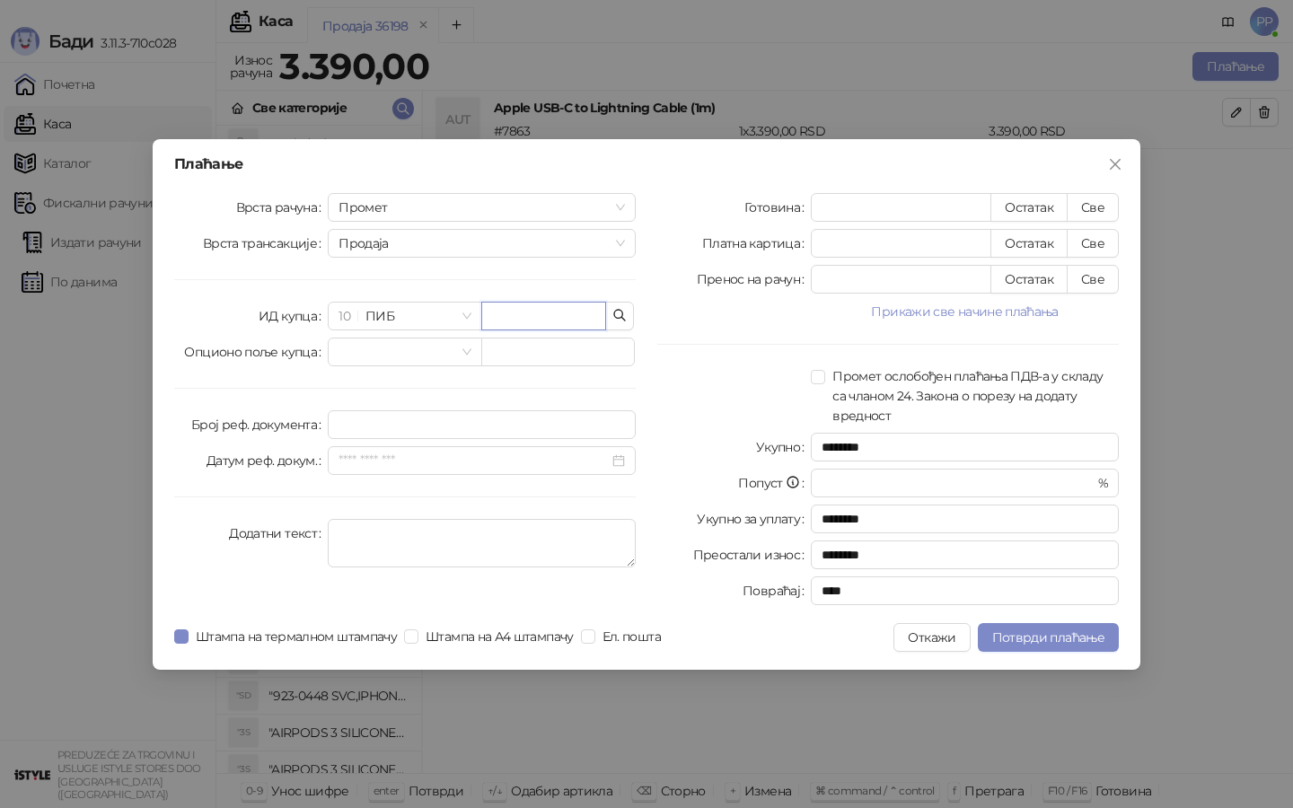
paste input "*********"
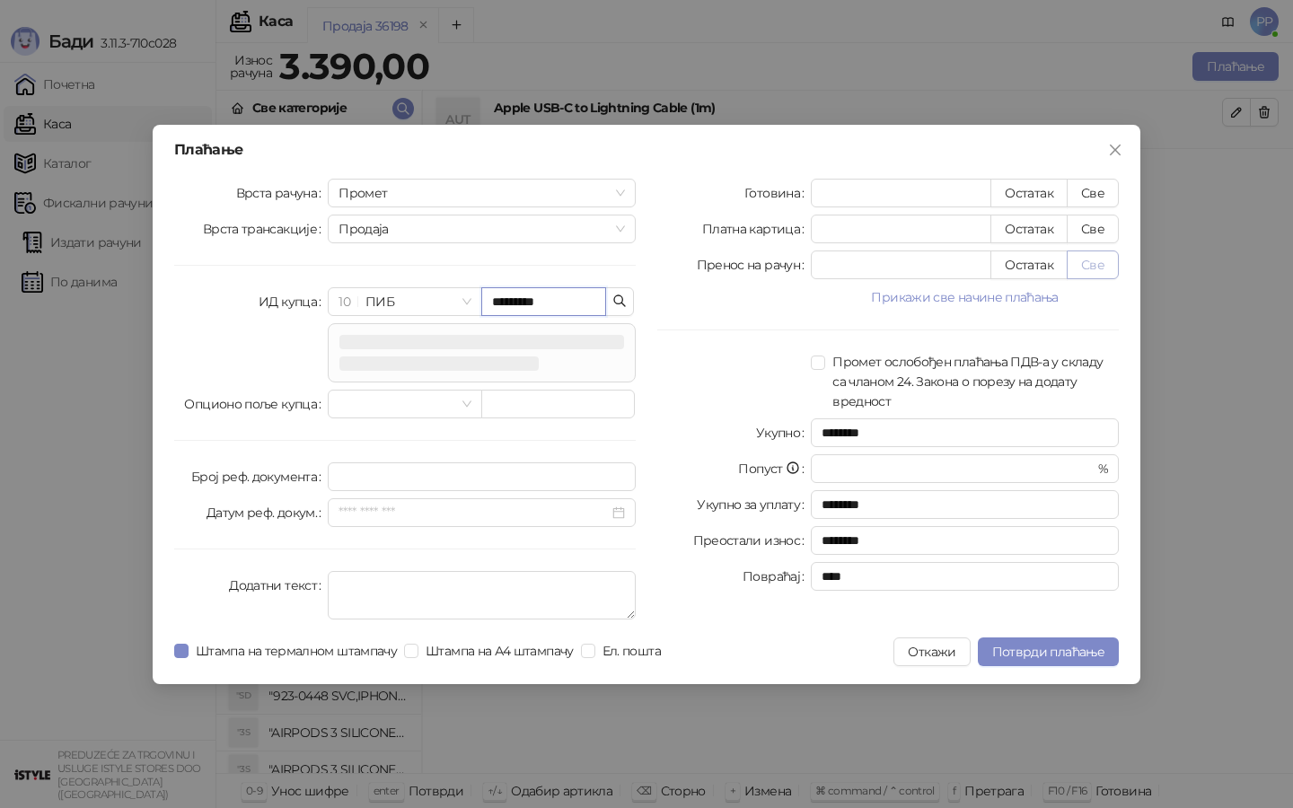
type input "*********"
click at [1086, 256] on button "Све" at bounding box center [1093, 265] width 52 height 29
type input "****"
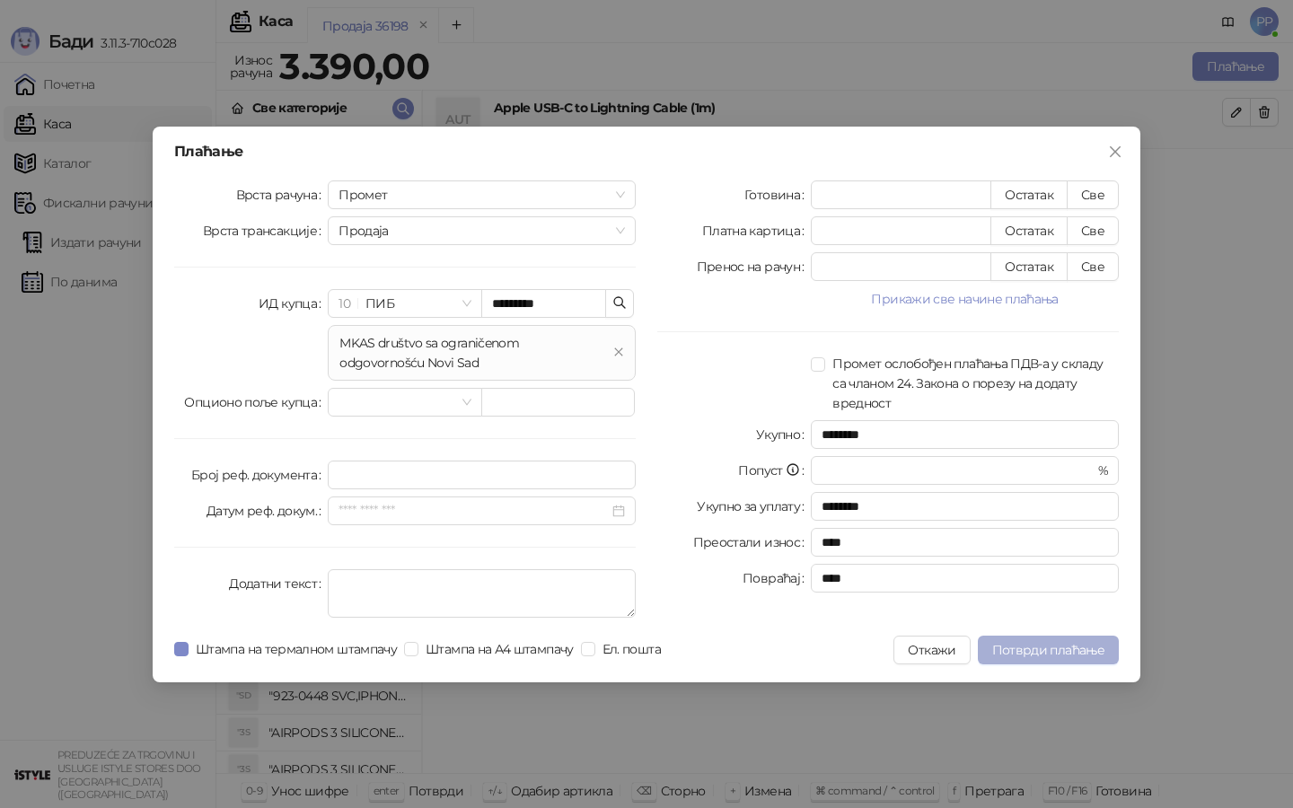
click at [1075, 652] on span "Потврди плаћање" at bounding box center [1048, 650] width 112 height 16
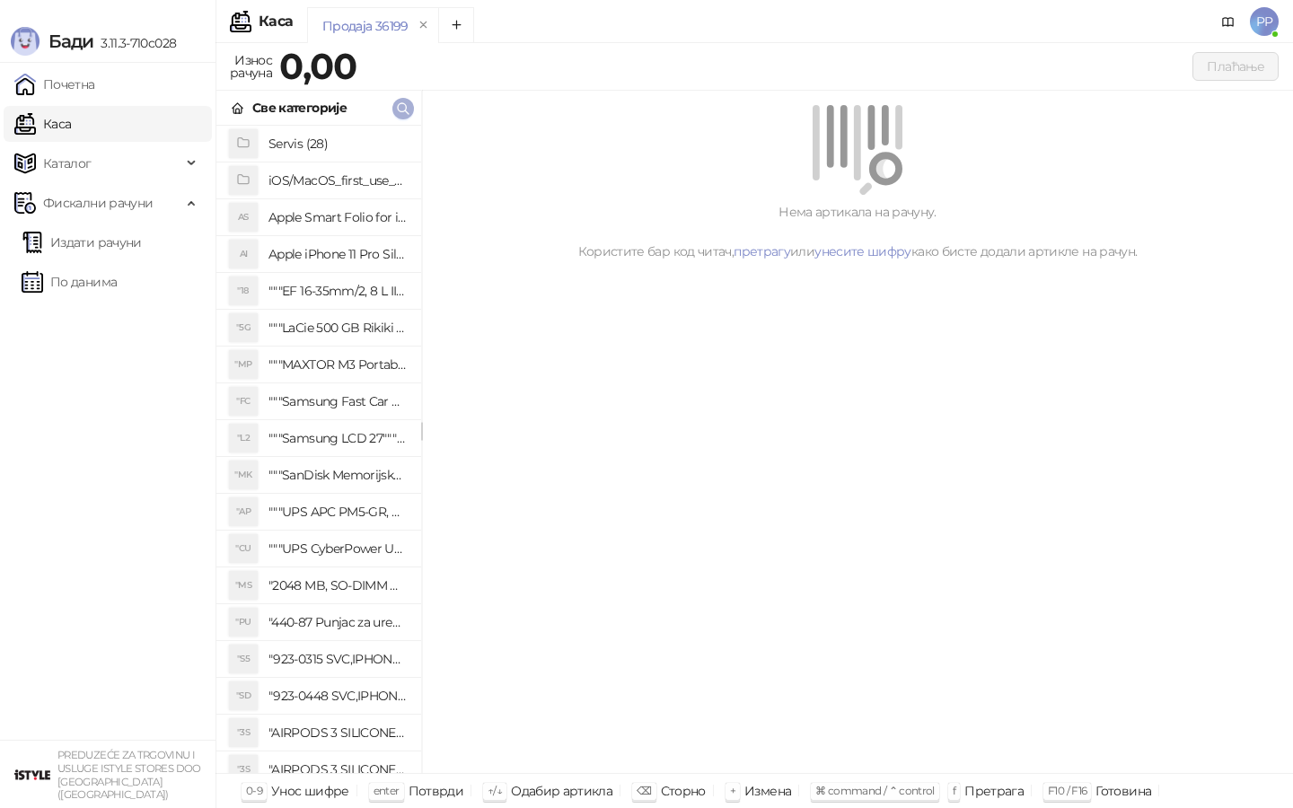
click at [404, 115] on icon "button" at bounding box center [403, 108] width 14 height 14
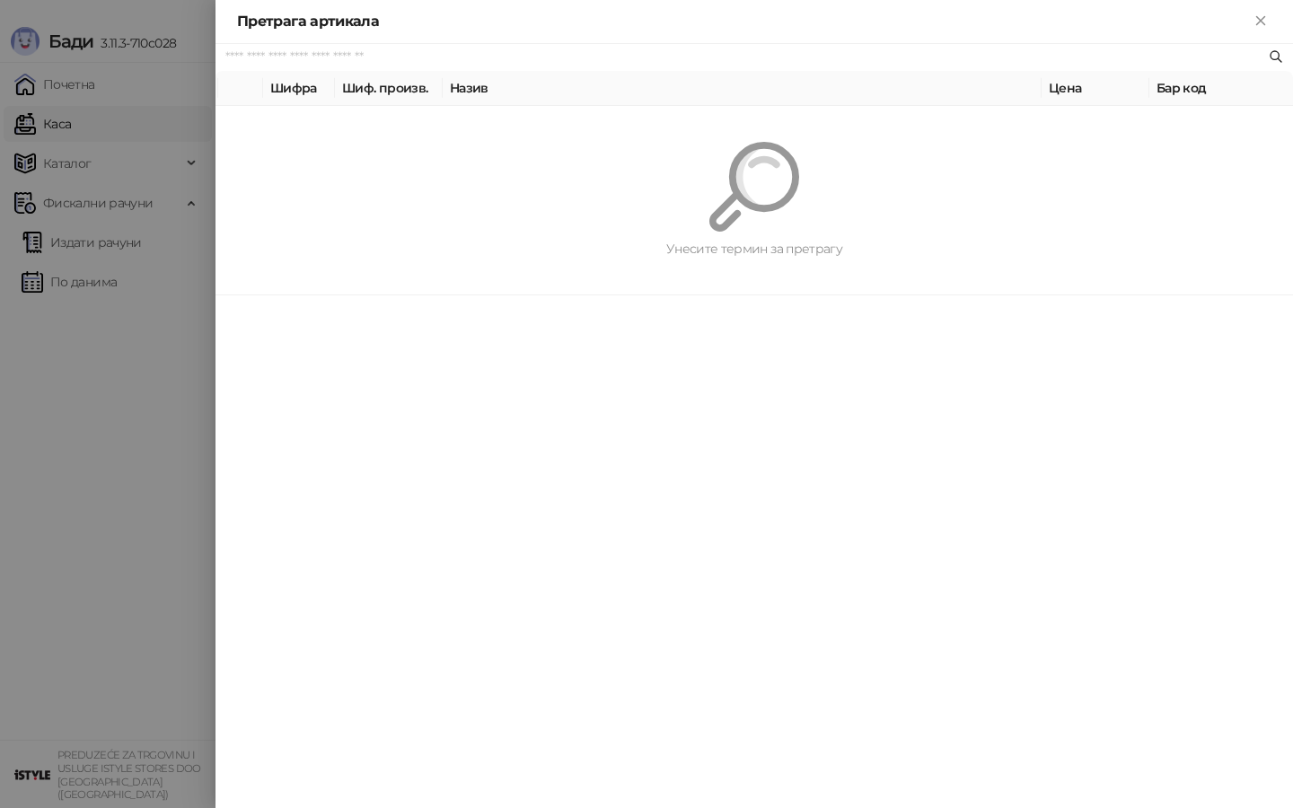
paste input "*********"
type input "*********"
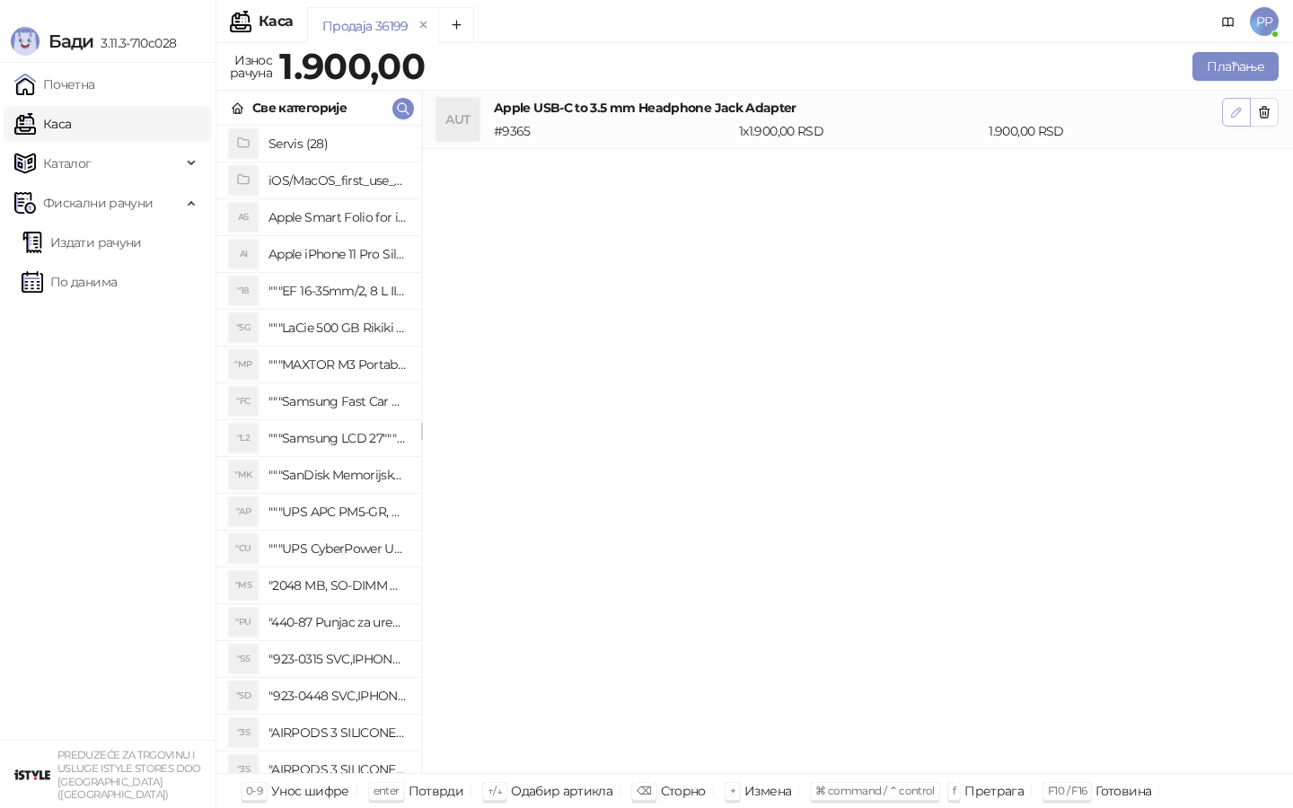
click at [1232, 110] on icon "button" at bounding box center [1236, 112] width 14 height 14
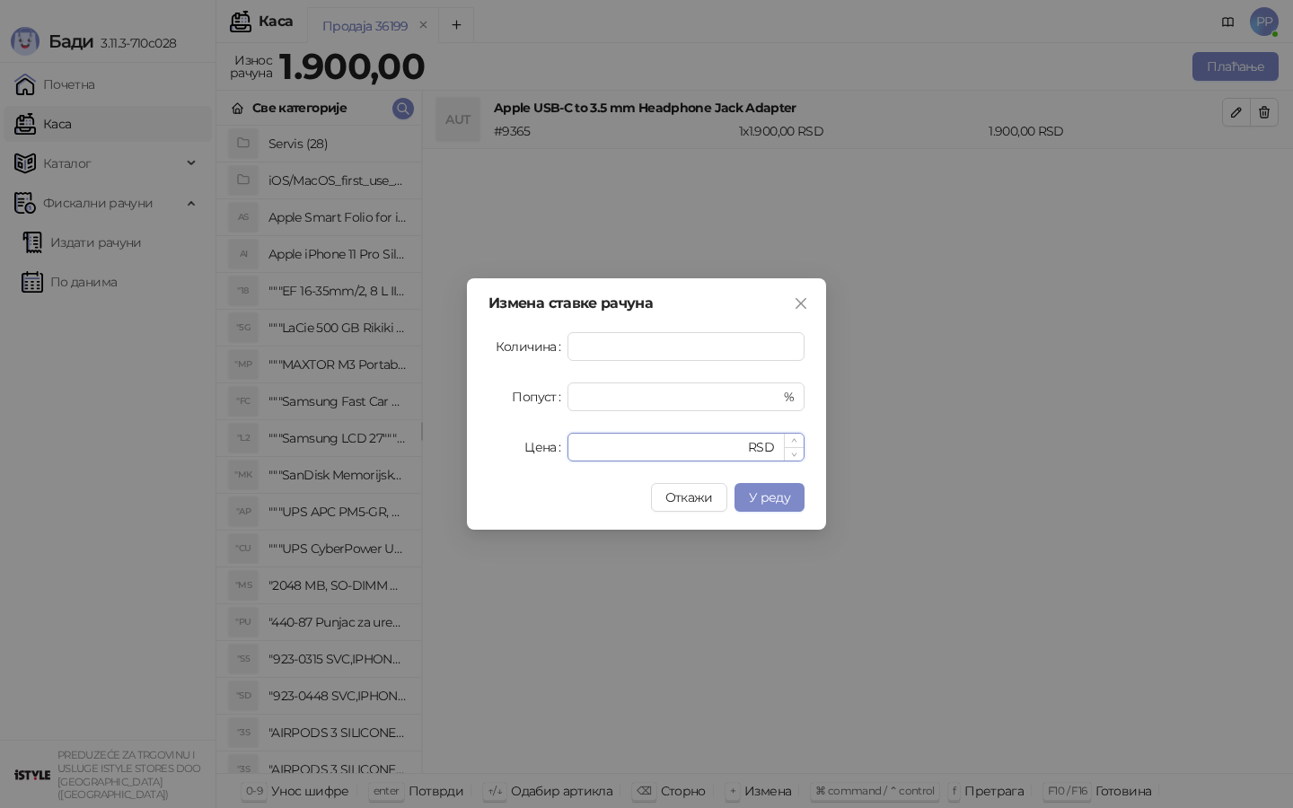
click at [593, 444] on input "****" at bounding box center [661, 447] width 166 height 27
type input "****"
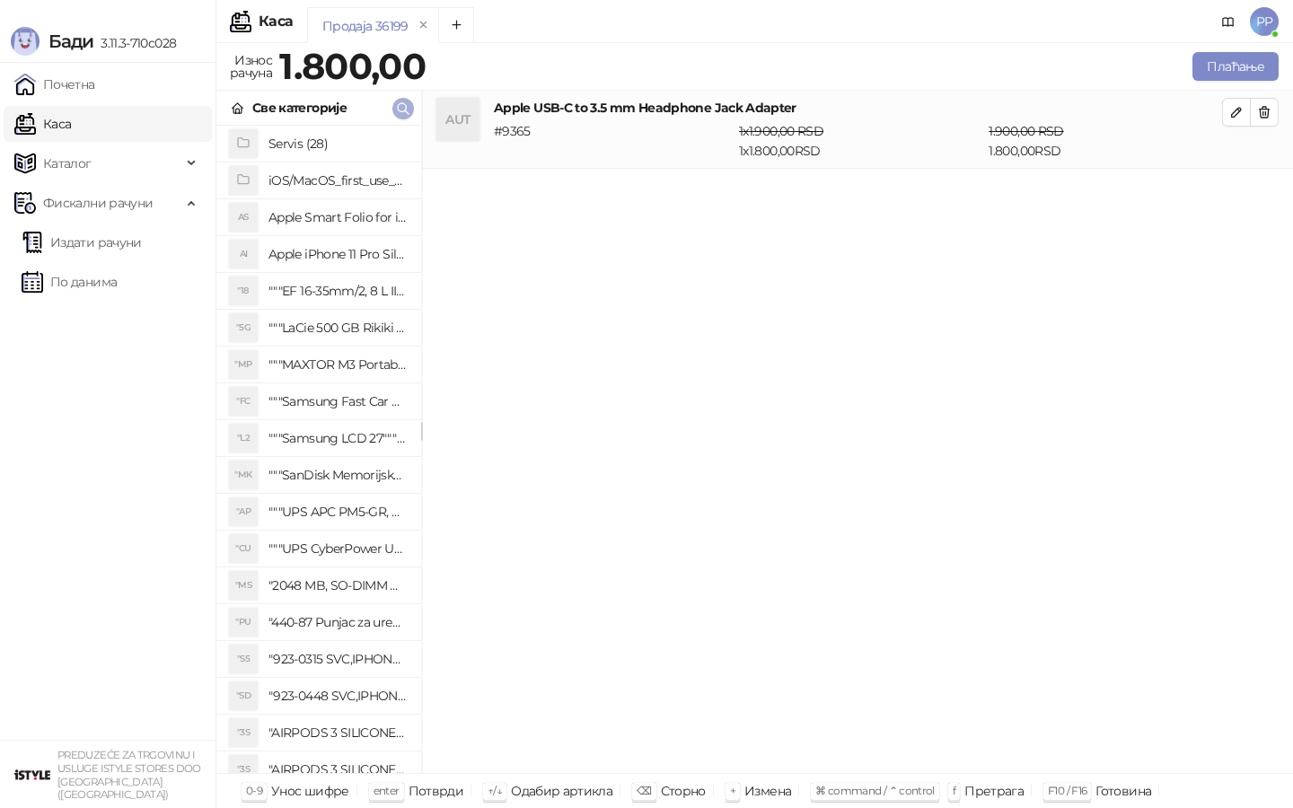
click at [398, 110] on icon "button" at bounding box center [403, 108] width 14 height 14
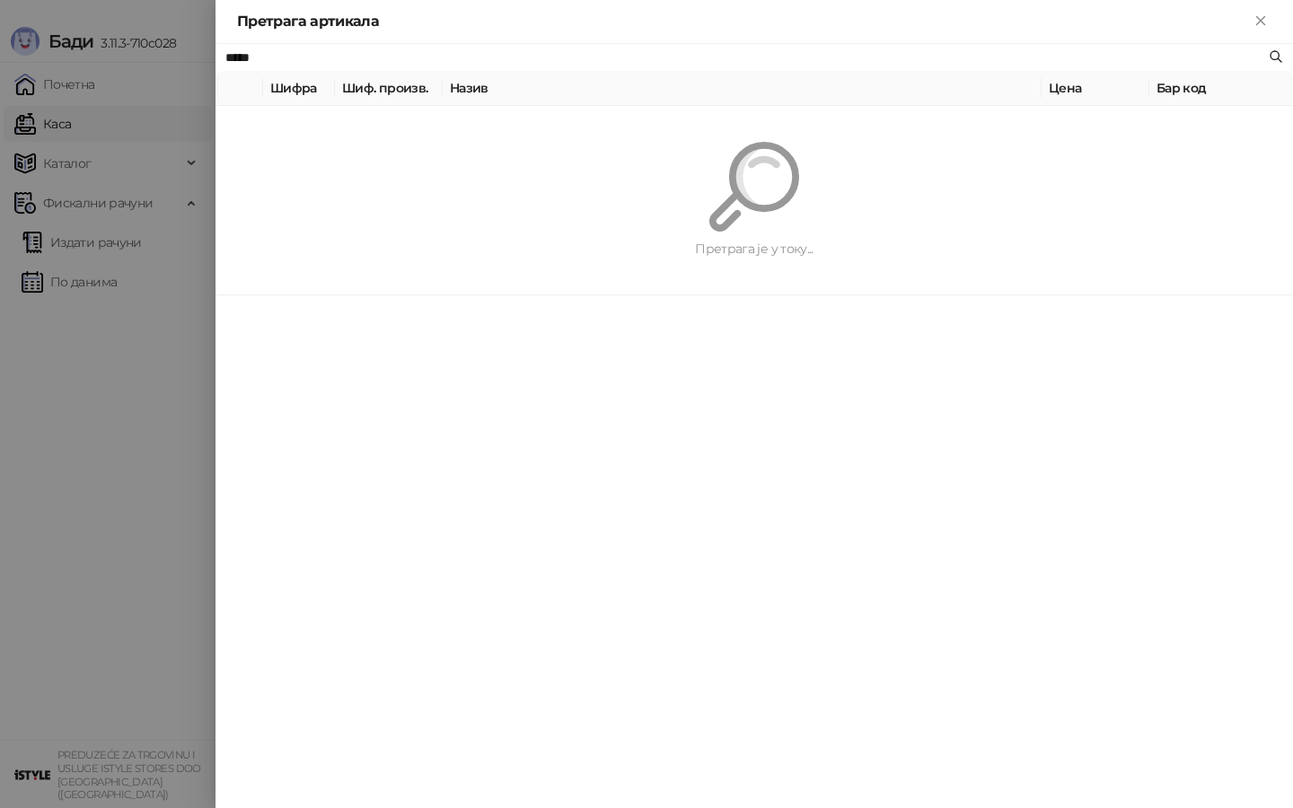
type input "****"
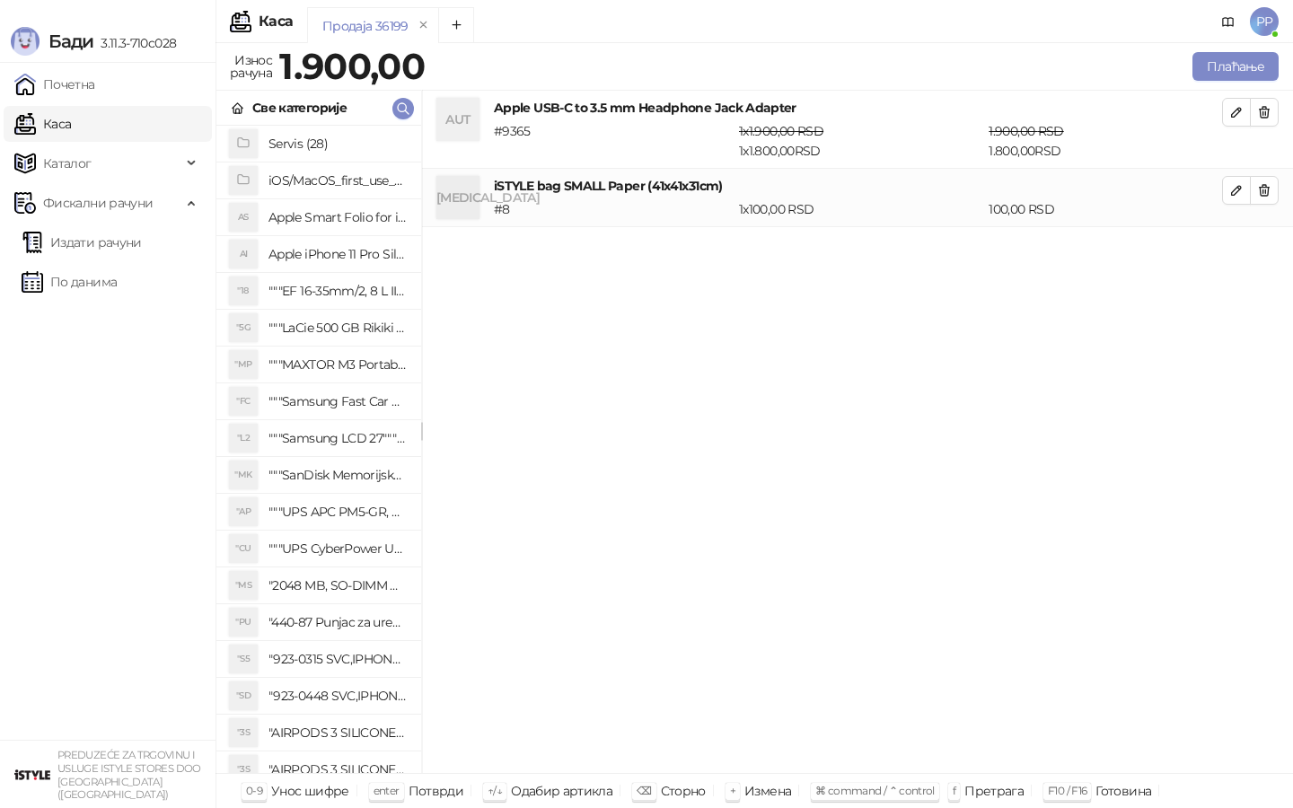
click at [1279, 83] on div "Плаћање" at bounding box center [855, 66] width 854 height 36
click at [1276, 83] on div "Плаћање" at bounding box center [855, 66] width 854 height 36
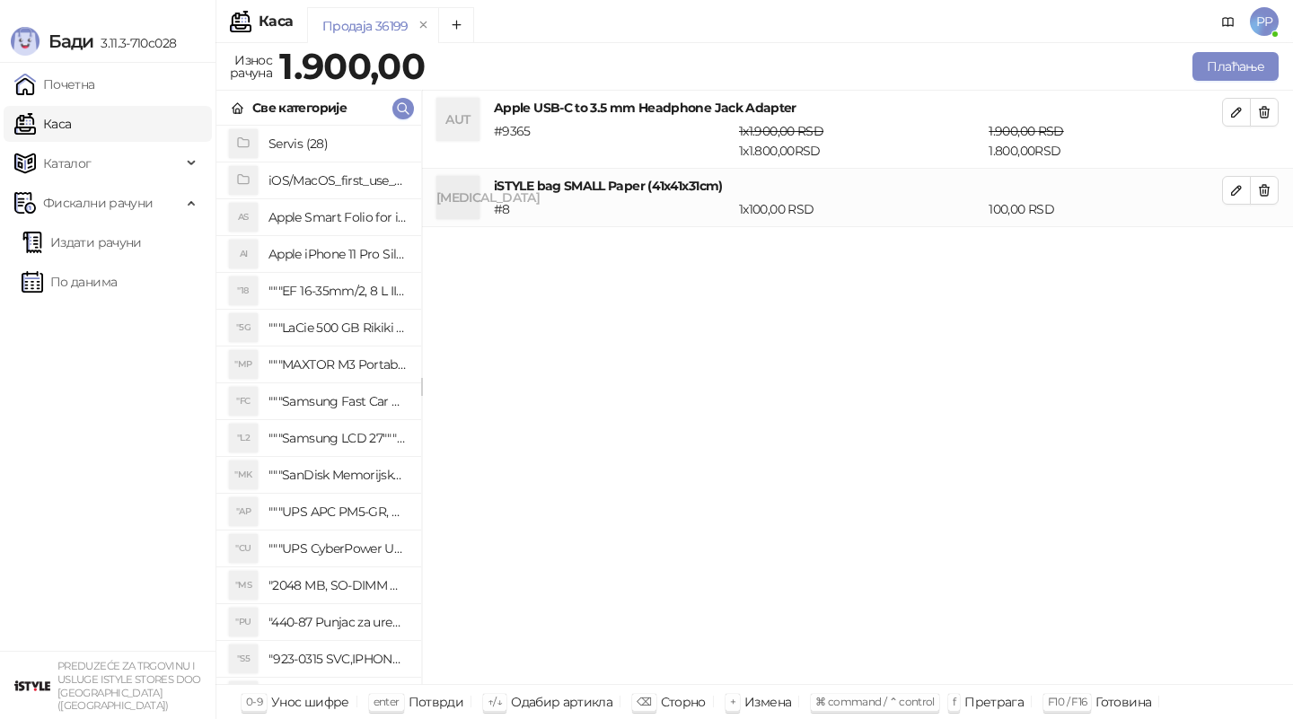
drag, startPoint x: 693, startPoint y: 14, endPoint x: 677, endPoint y: 14, distance: 16.2
click at [677, 14] on div "Продаја 36199" at bounding box center [739, 27] width 865 height 41
click at [1246, 67] on button "Плаћање" at bounding box center [1236, 66] width 86 height 29
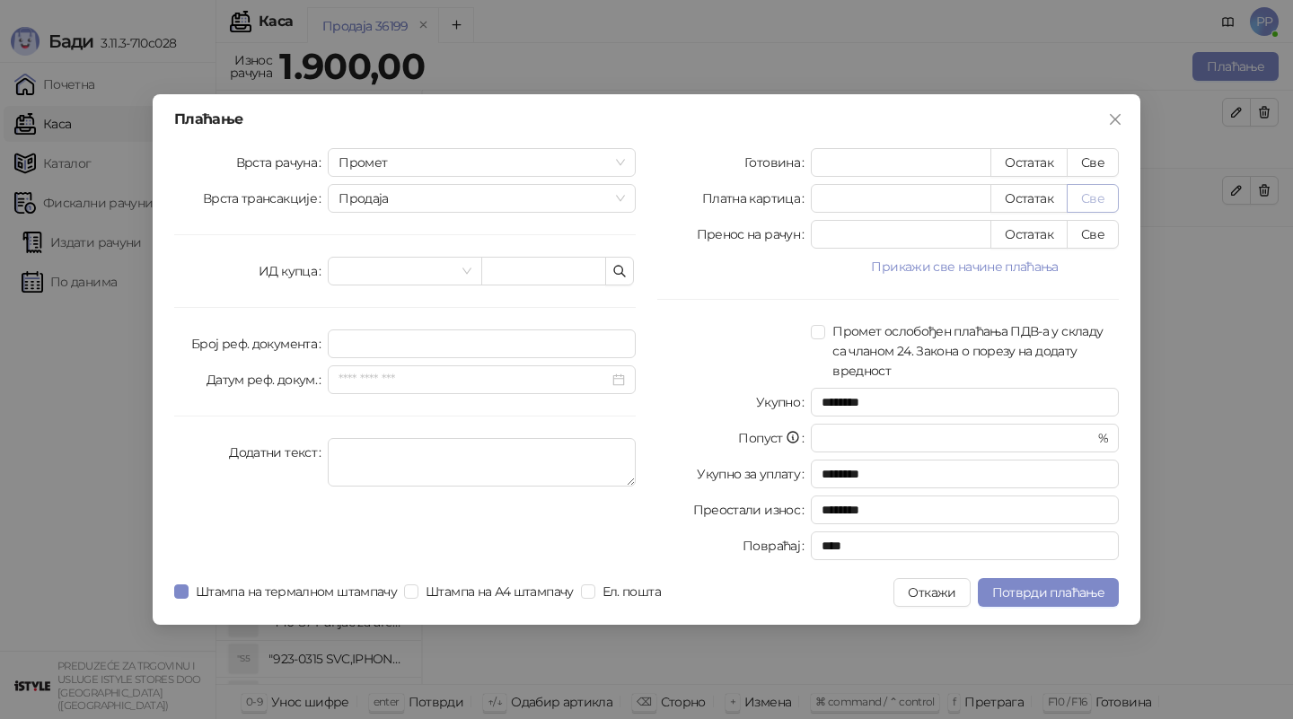
click at [1101, 204] on button "Све" at bounding box center [1093, 198] width 52 height 29
type input "****"
click at [1087, 151] on button "Све" at bounding box center [1093, 162] width 52 height 29
type input "****"
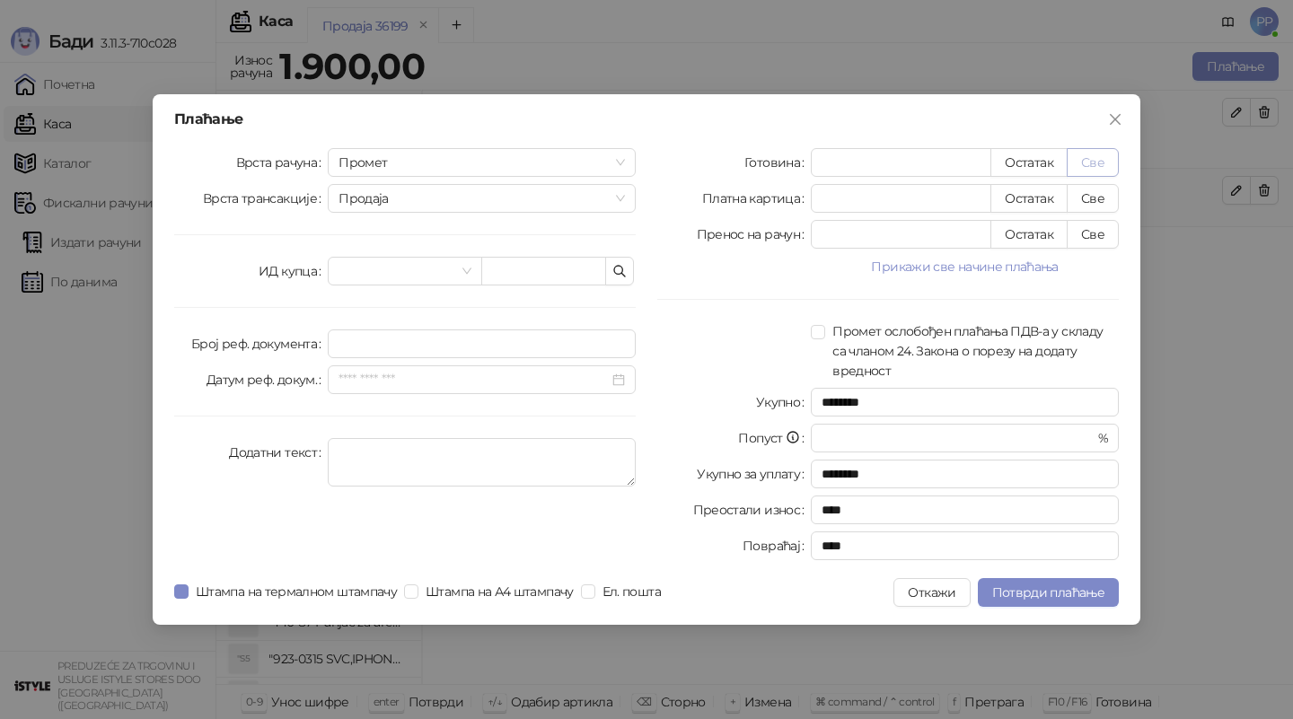
type input "*"
click at [1086, 585] on span "Потврди плаћање" at bounding box center [1048, 593] width 112 height 16
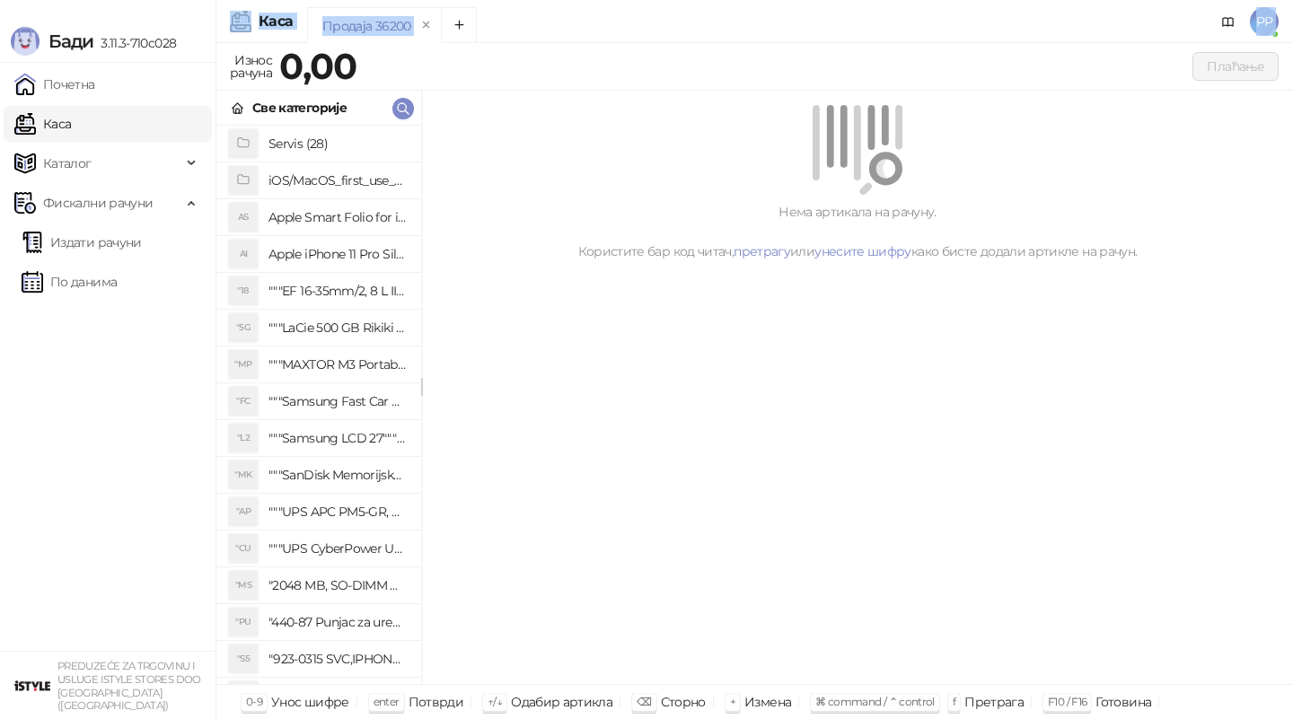
drag, startPoint x: 515, startPoint y: 18, endPoint x: 500, endPoint y: -15, distance: 36.2
click at [500, 0] on html "[PERSON_NAME] 3.11.3-710c028 Почетна Каса Каталог Фискални рачуни Издати рачуни…" at bounding box center [646, 359] width 1293 height 719
